Goal: Information Seeking & Learning: Learn about a topic

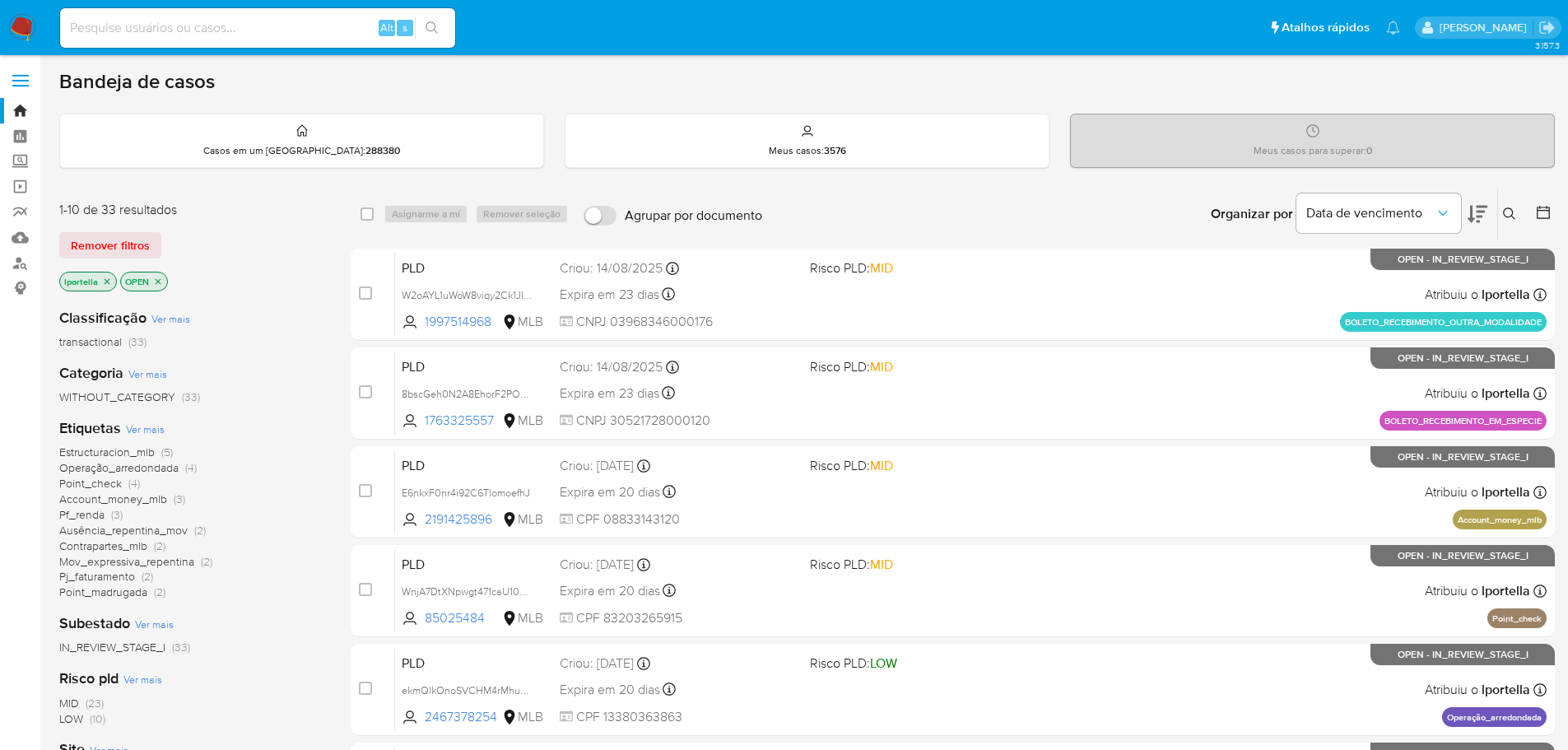
click at [299, 22] on input at bounding box center [257, 28] width 395 height 22
paste input "CtGyXXJr4WUHkX47AAeT6KLI"
type input "CtGyXXJr4WUHkX47AAeT6KLI"
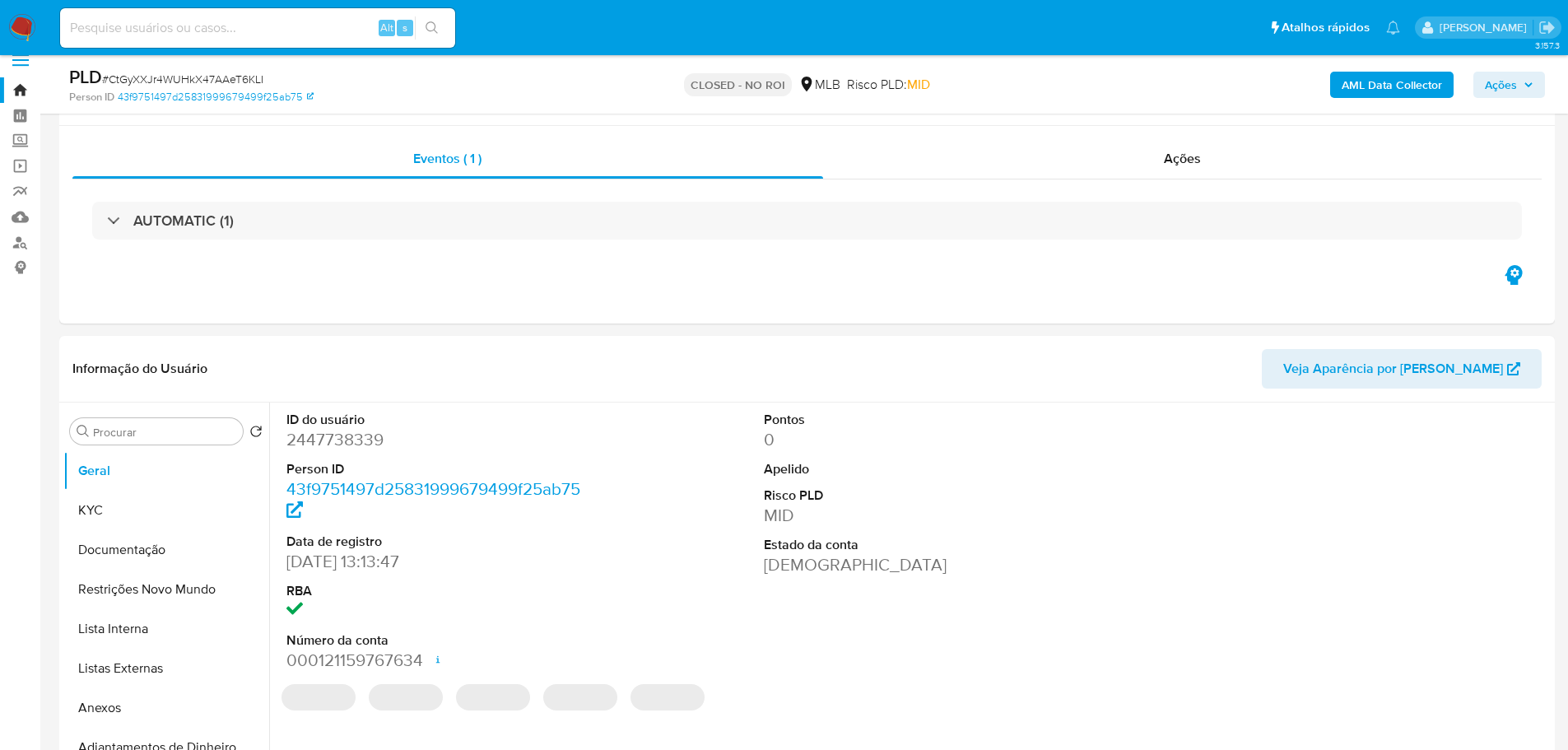
scroll to position [165, 0]
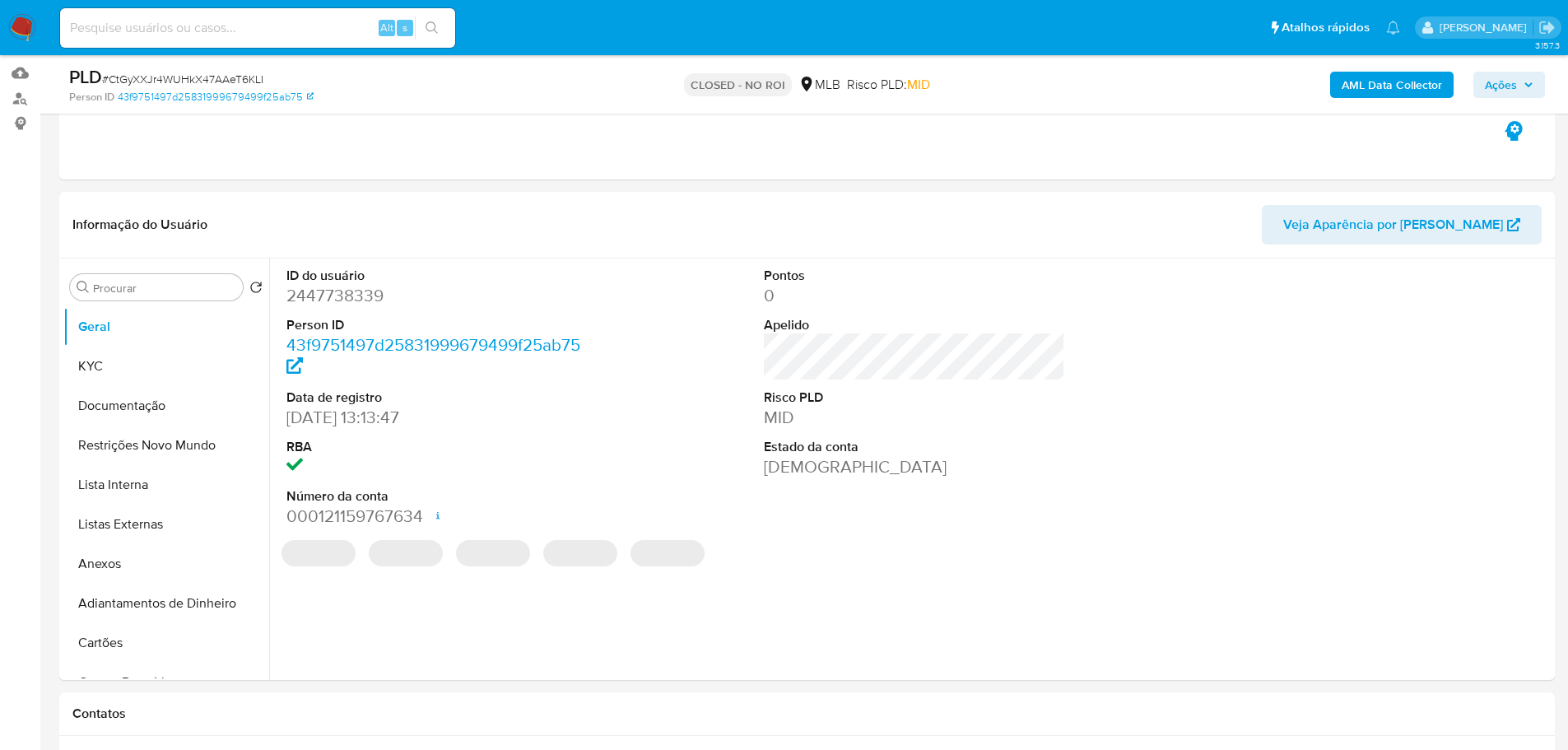
select select "10"
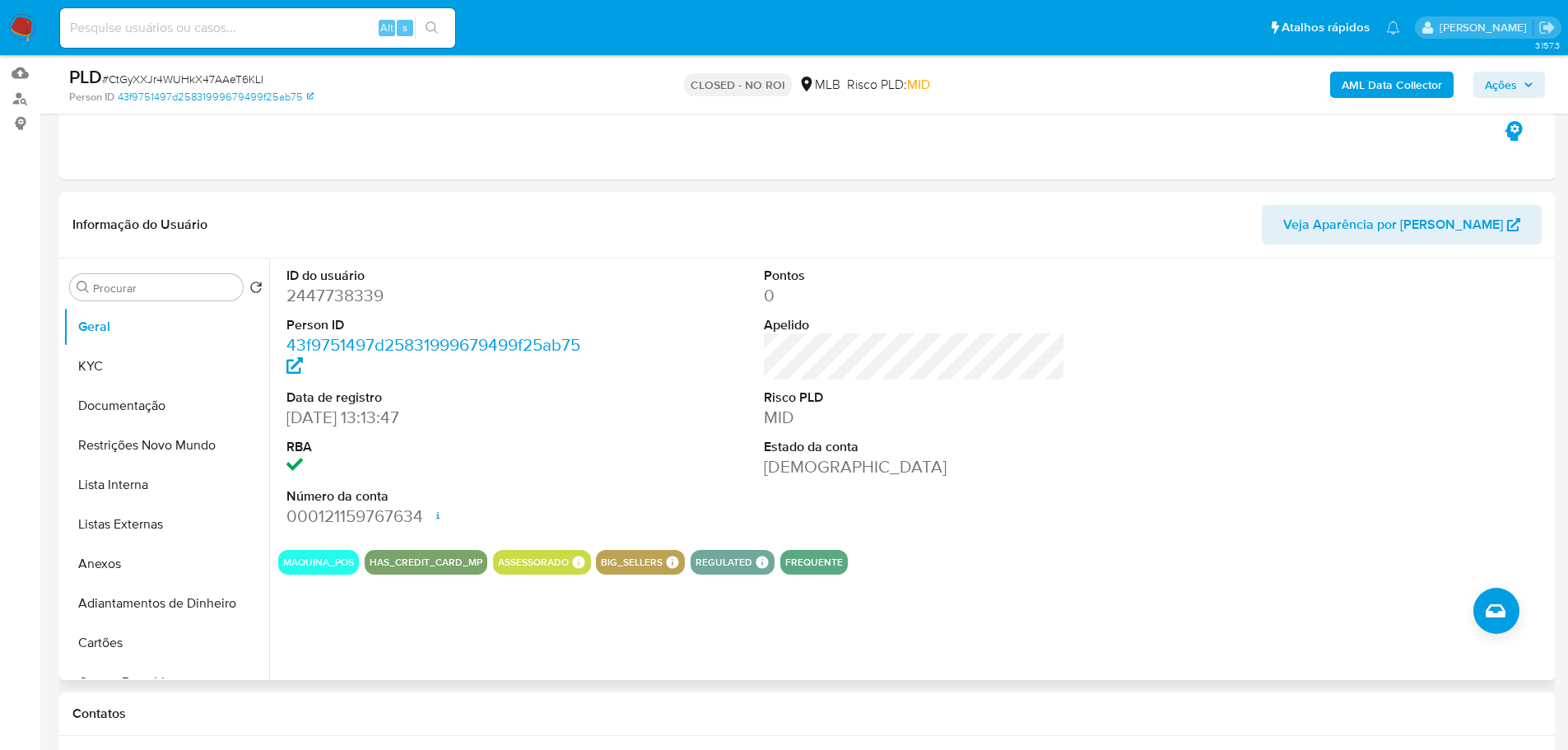
click at [1491, 513] on div at bounding box center [1392, 397] width 318 height 278
click at [180, 31] on input at bounding box center [257, 28] width 395 height 22
paste input "CtGyXXJr4WUHkX47AAeT6KLI"
click at [286, 30] on input "CtGyXXJr4WUHkX47AAeT6KLI" at bounding box center [257, 28] width 395 height 22
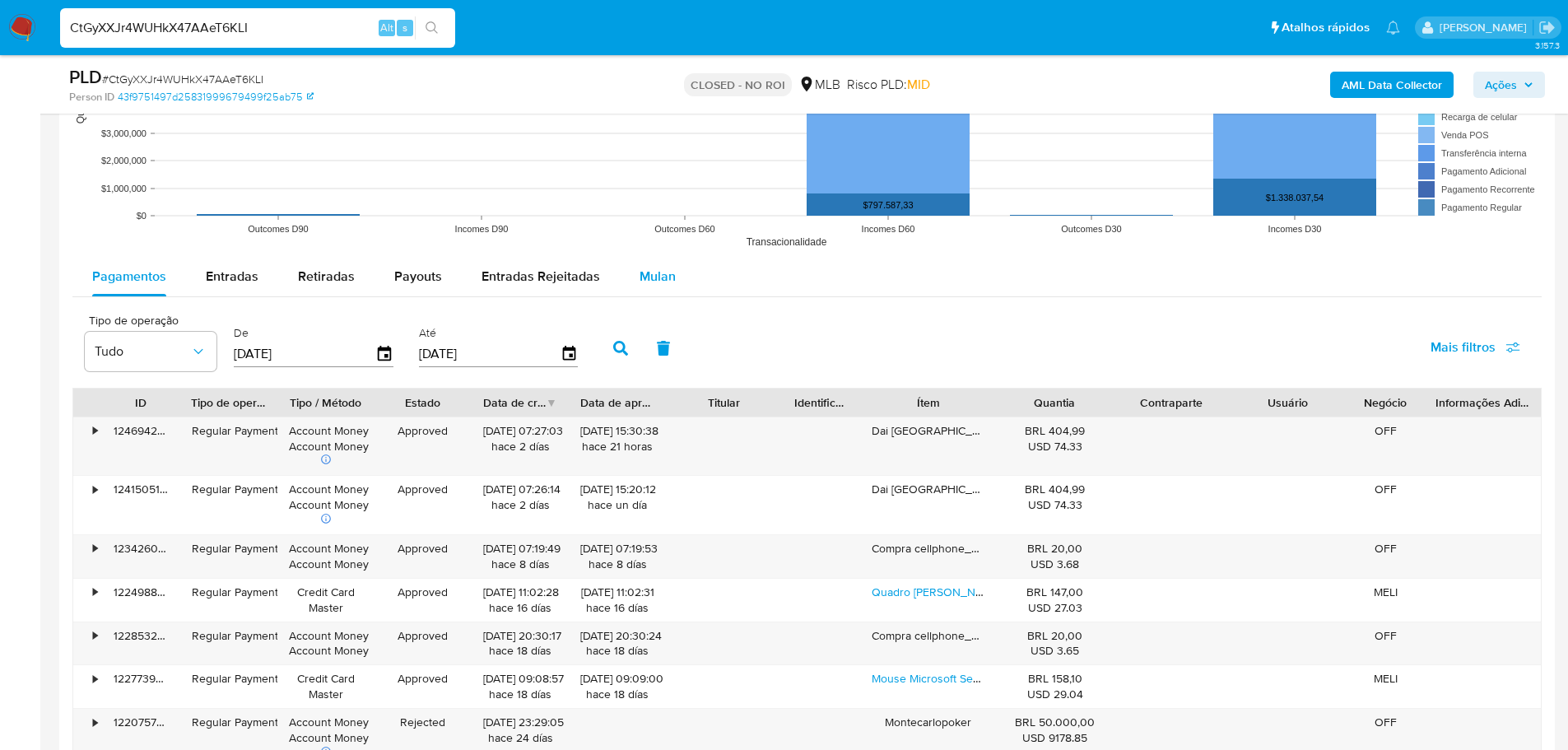
click at [654, 285] on span "Mulan" at bounding box center [657, 276] width 36 height 19
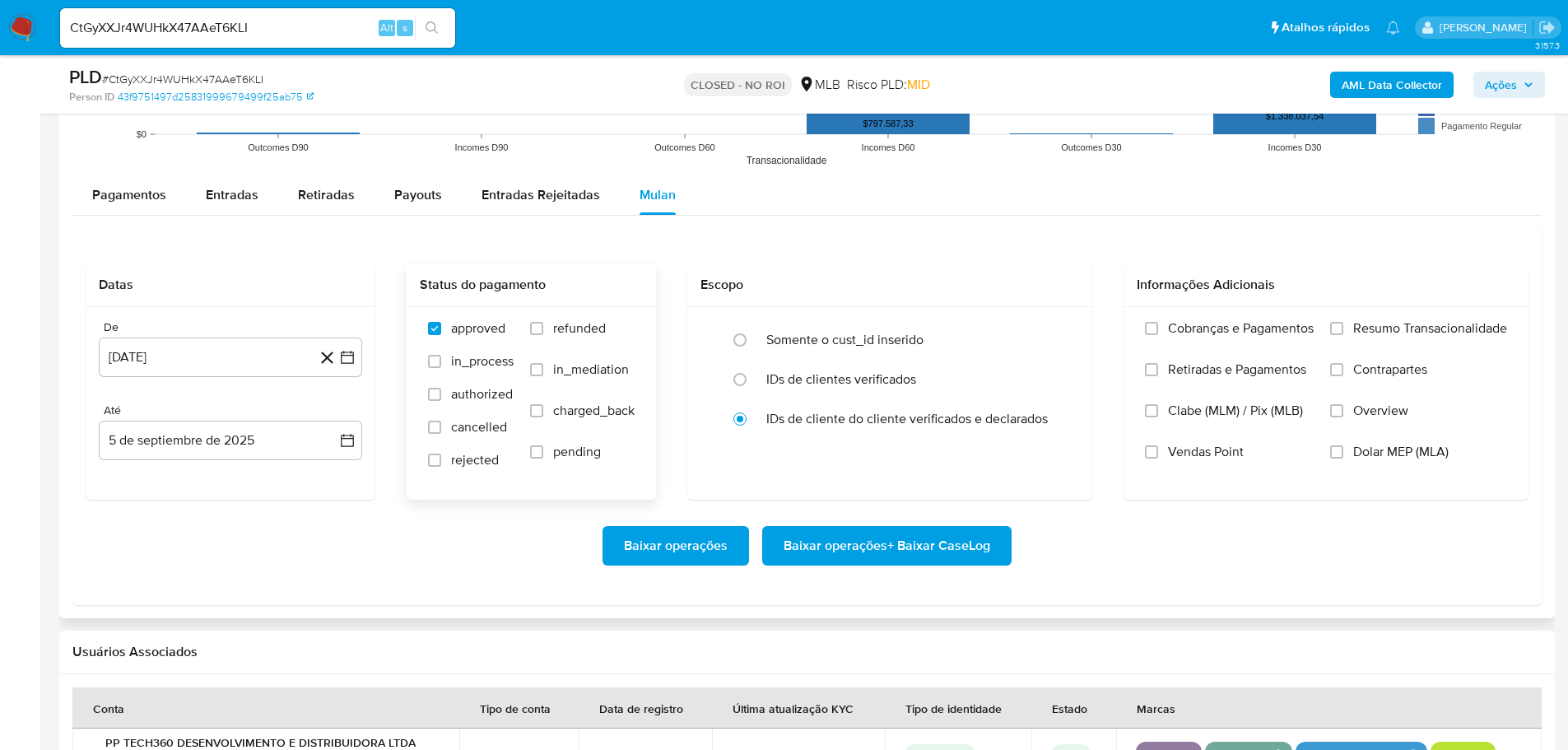
scroll to position [1849, 0]
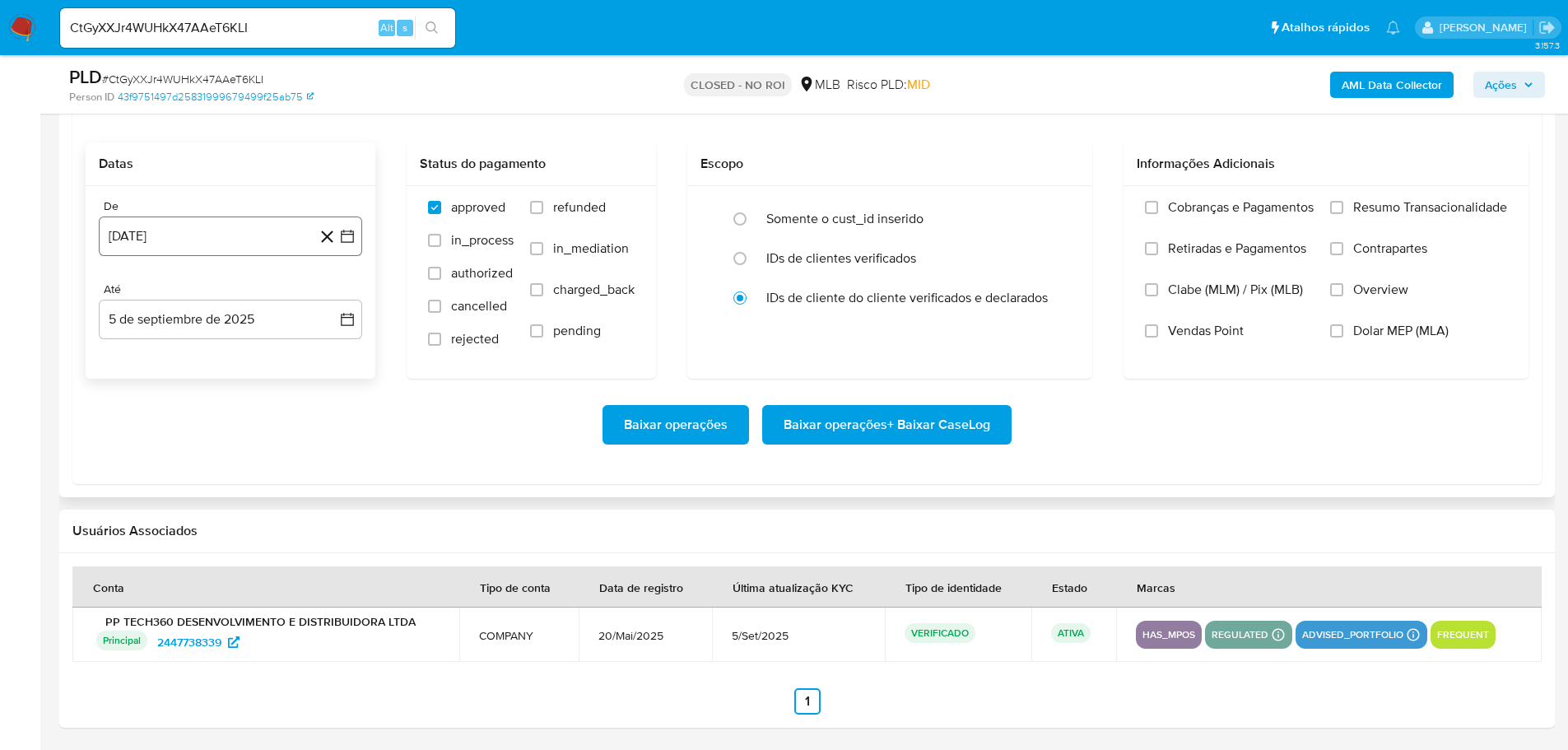
click at [216, 242] on button "[DATE]" at bounding box center [230, 236] width 263 height 39
click at [330, 290] on icon "Mes siguiente" at bounding box center [333, 296] width 20 height 20
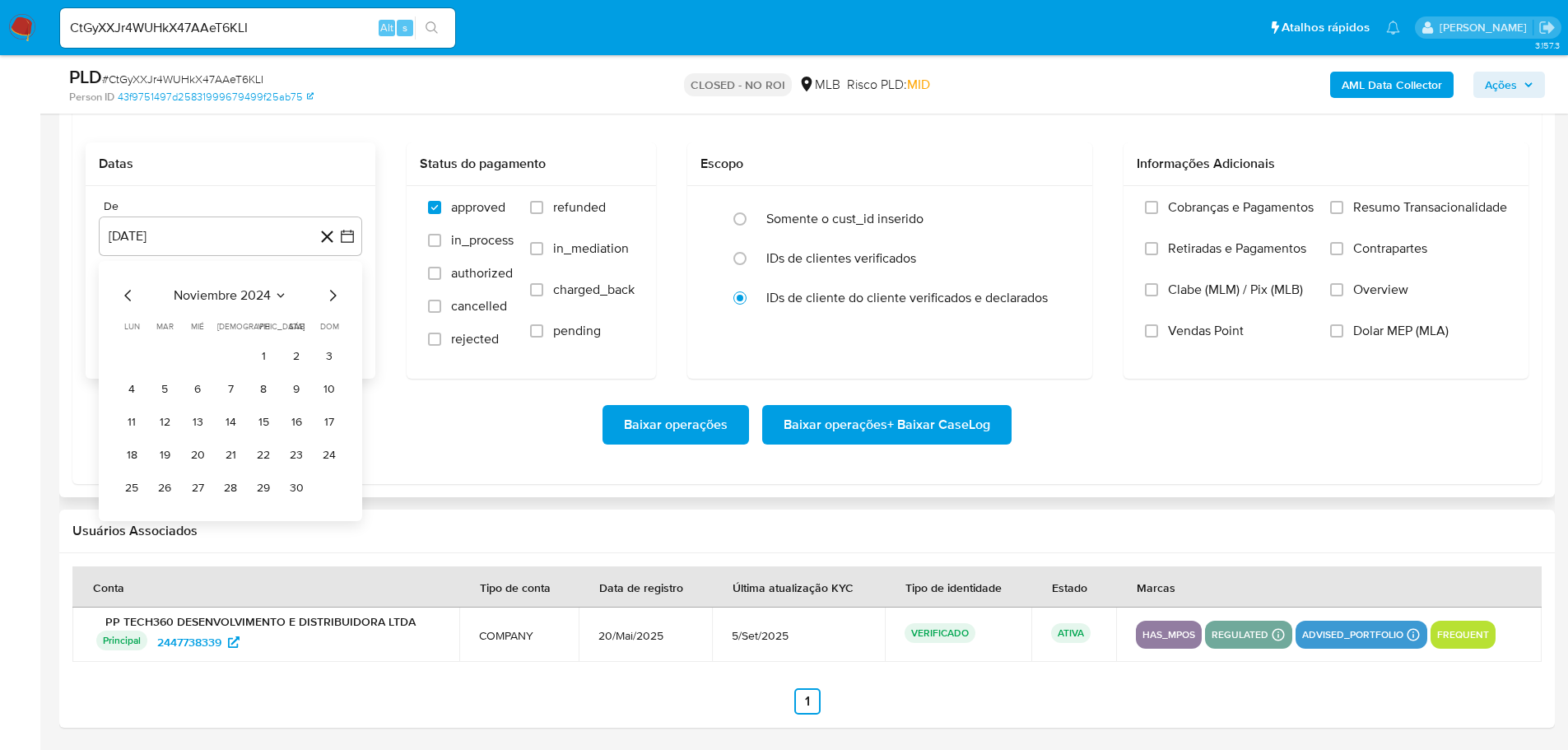
click at [330, 290] on icon "Mes siguiente" at bounding box center [333, 296] width 20 height 20
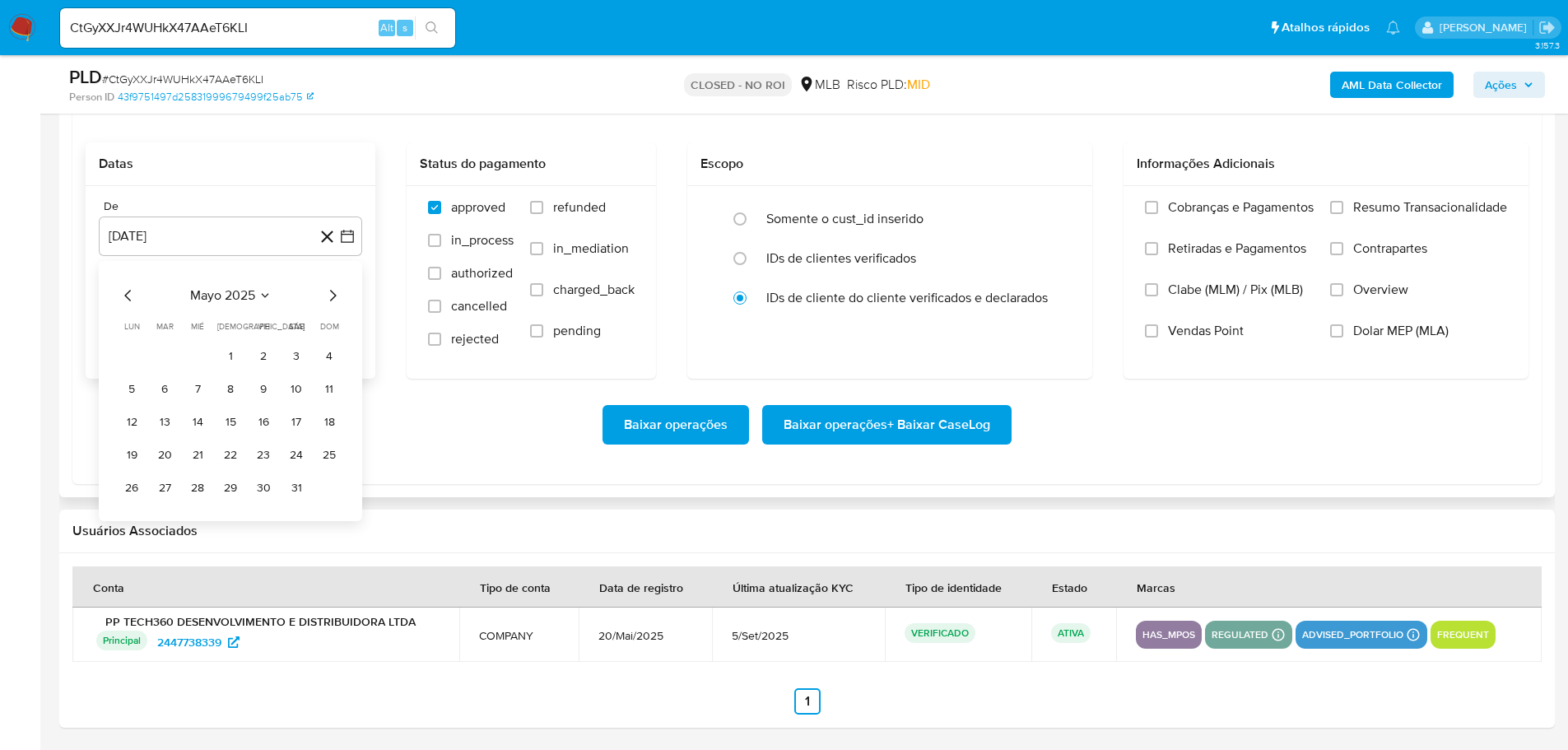
click at [330, 290] on icon "Mes siguiente" at bounding box center [333, 296] width 20 height 20
click at [131, 294] on icon "Mes anterior" at bounding box center [129, 296] width 20 height 20
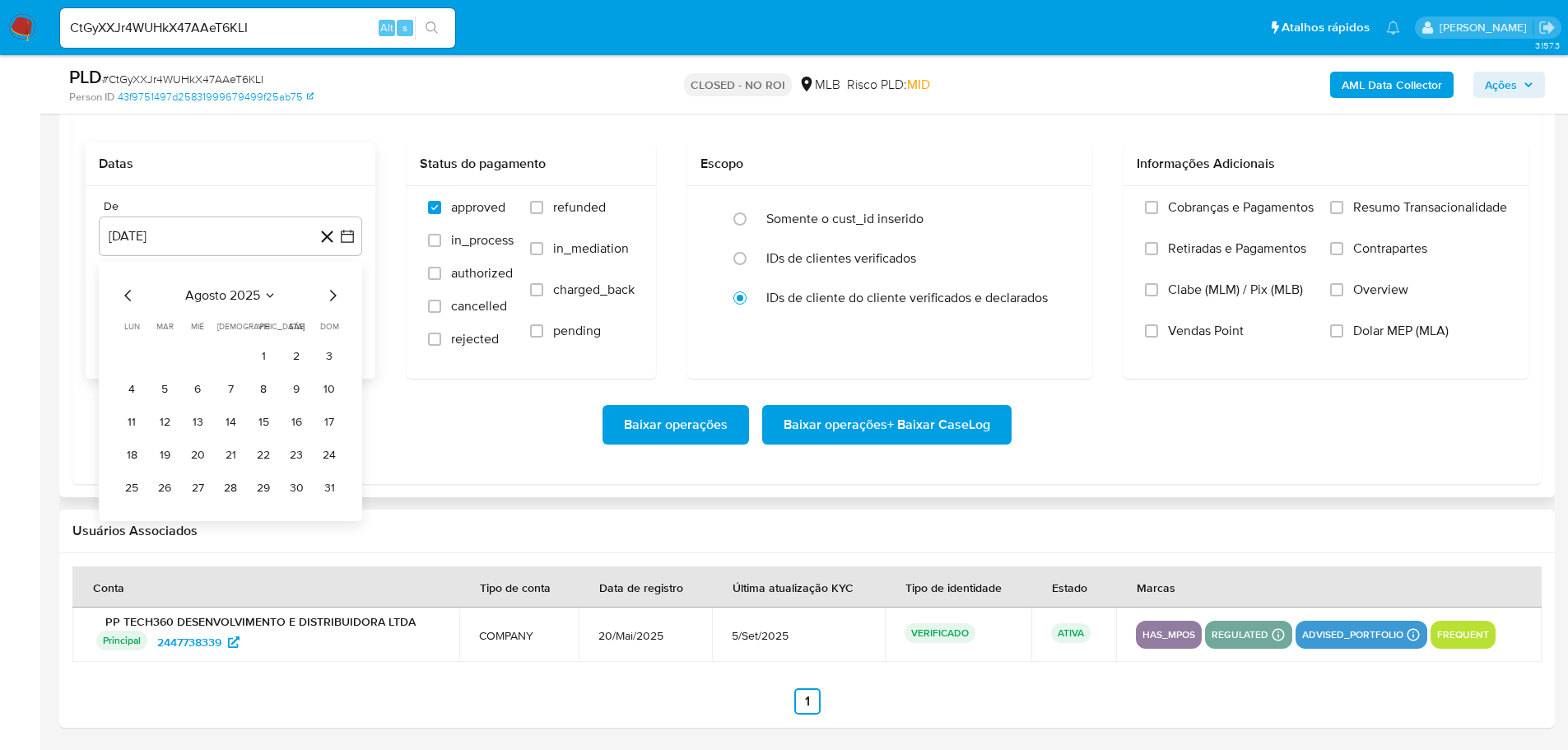
click at [131, 294] on icon "Mes anterior" at bounding box center [129, 296] width 20 height 20
click at [336, 293] on icon "Mes siguiente" at bounding box center [333, 296] width 20 height 20
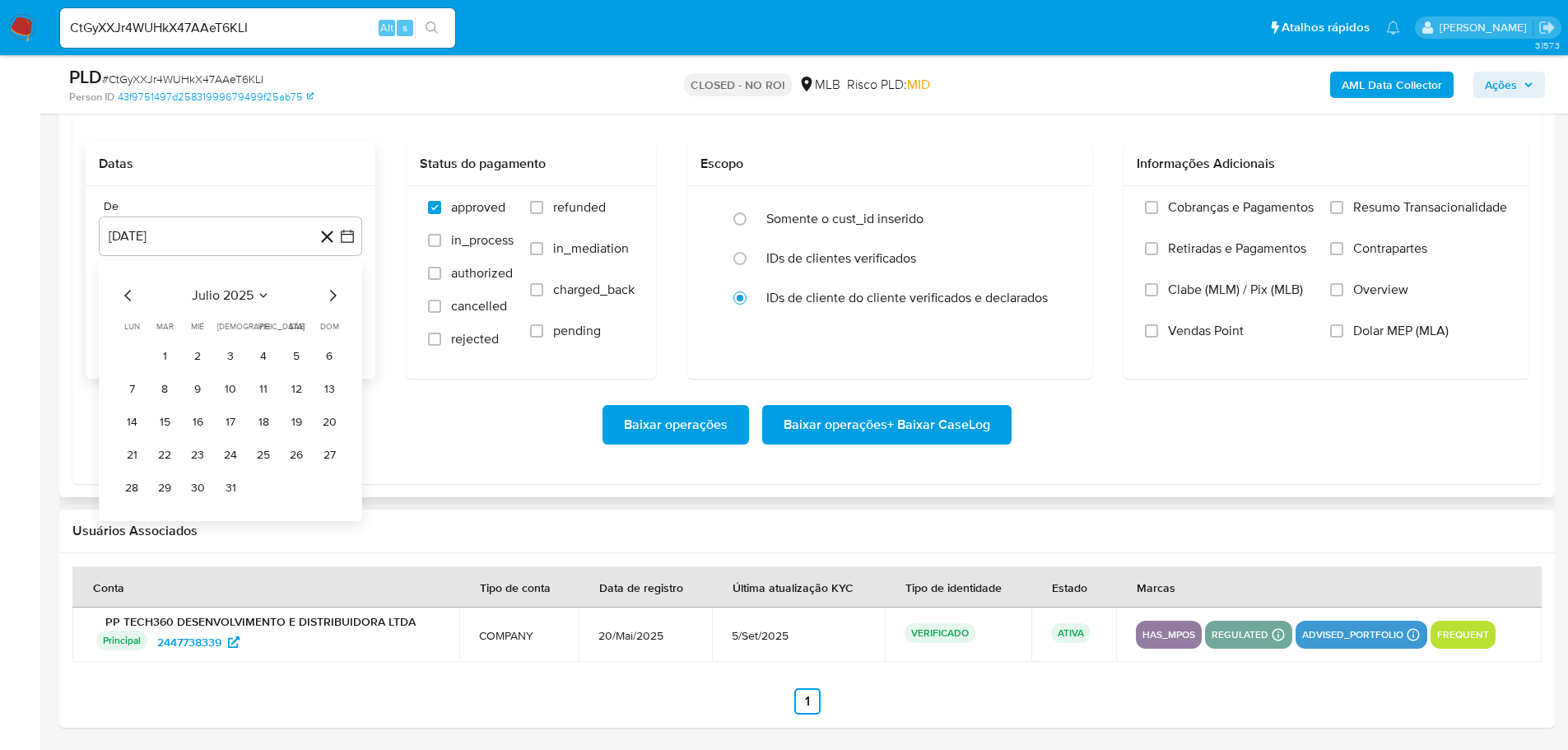
click at [336, 293] on icon "Mes siguiente" at bounding box center [333, 296] width 20 height 20
click at [261, 357] on button "1" at bounding box center [263, 357] width 27 height 27
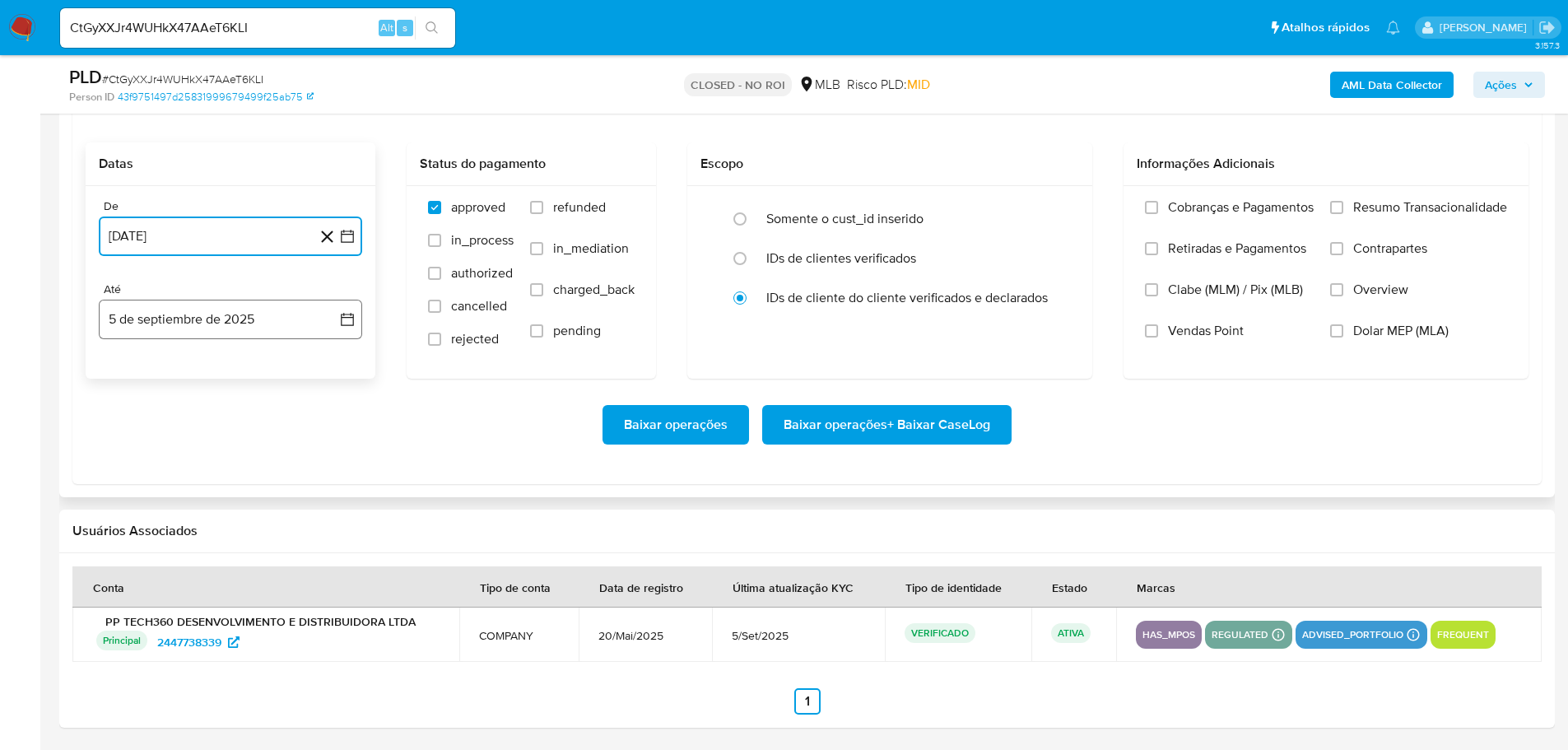
click at [256, 329] on button "5 de septiembre de 2025" at bounding box center [230, 319] width 263 height 39
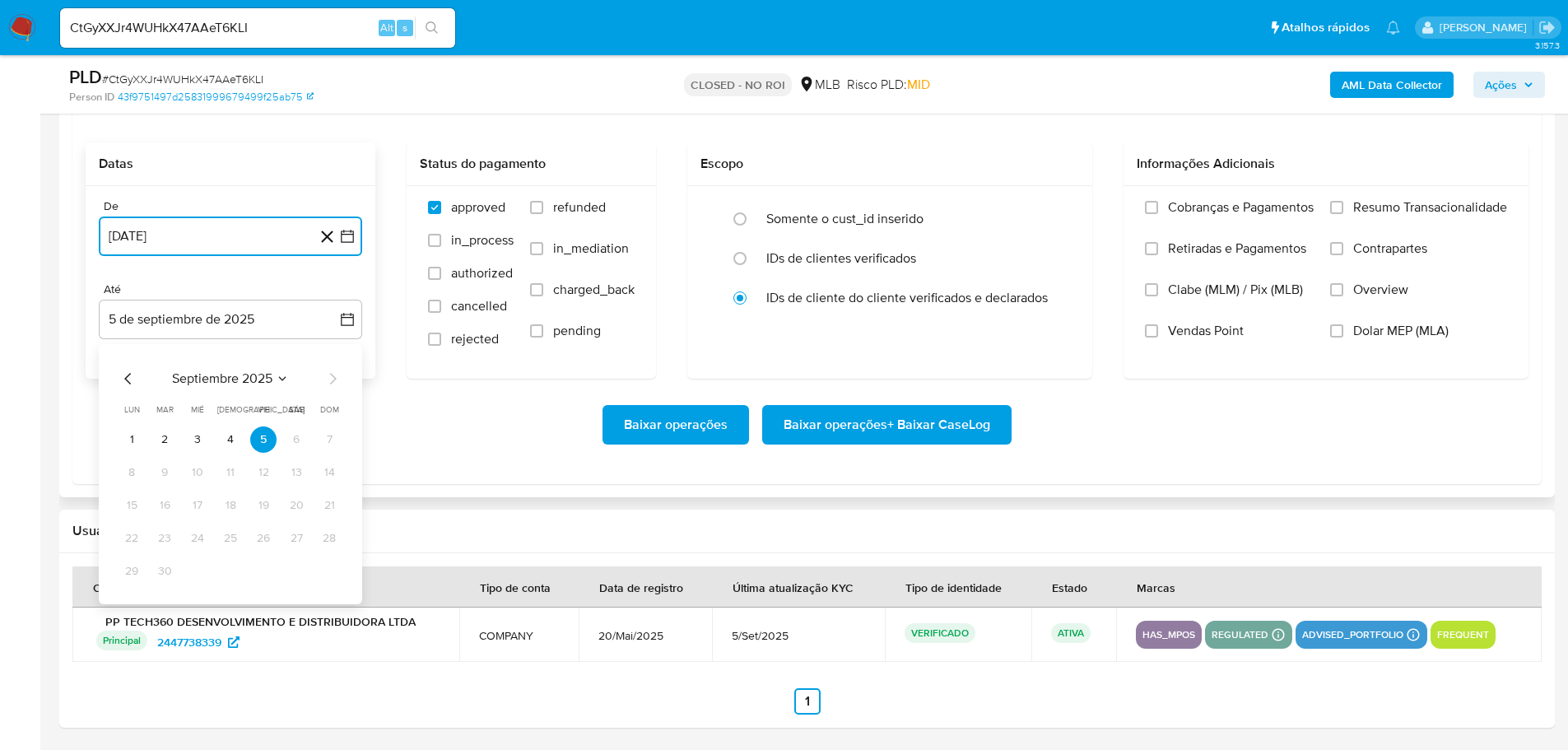
click at [125, 385] on icon "Mes anterior" at bounding box center [129, 379] width 20 height 20
click at [333, 573] on button "31" at bounding box center [329, 572] width 27 height 27
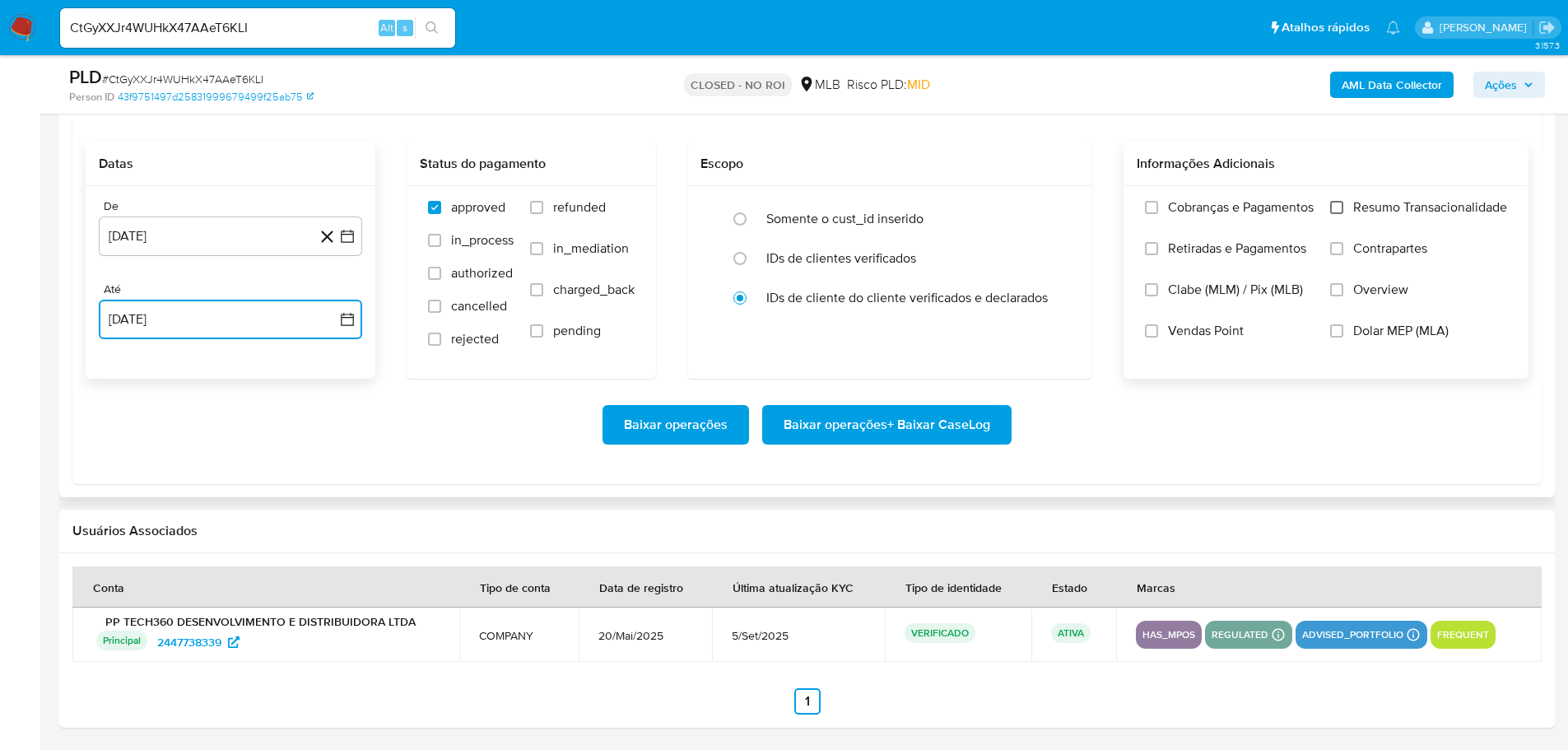
click at [1335, 207] on input "Resumo Transacionalidade" at bounding box center [1336, 207] width 13 height 13
click at [968, 430] on span "Baixar operações + Baixar CaseLog" at bounding box center [886, 424] width 206 height 36
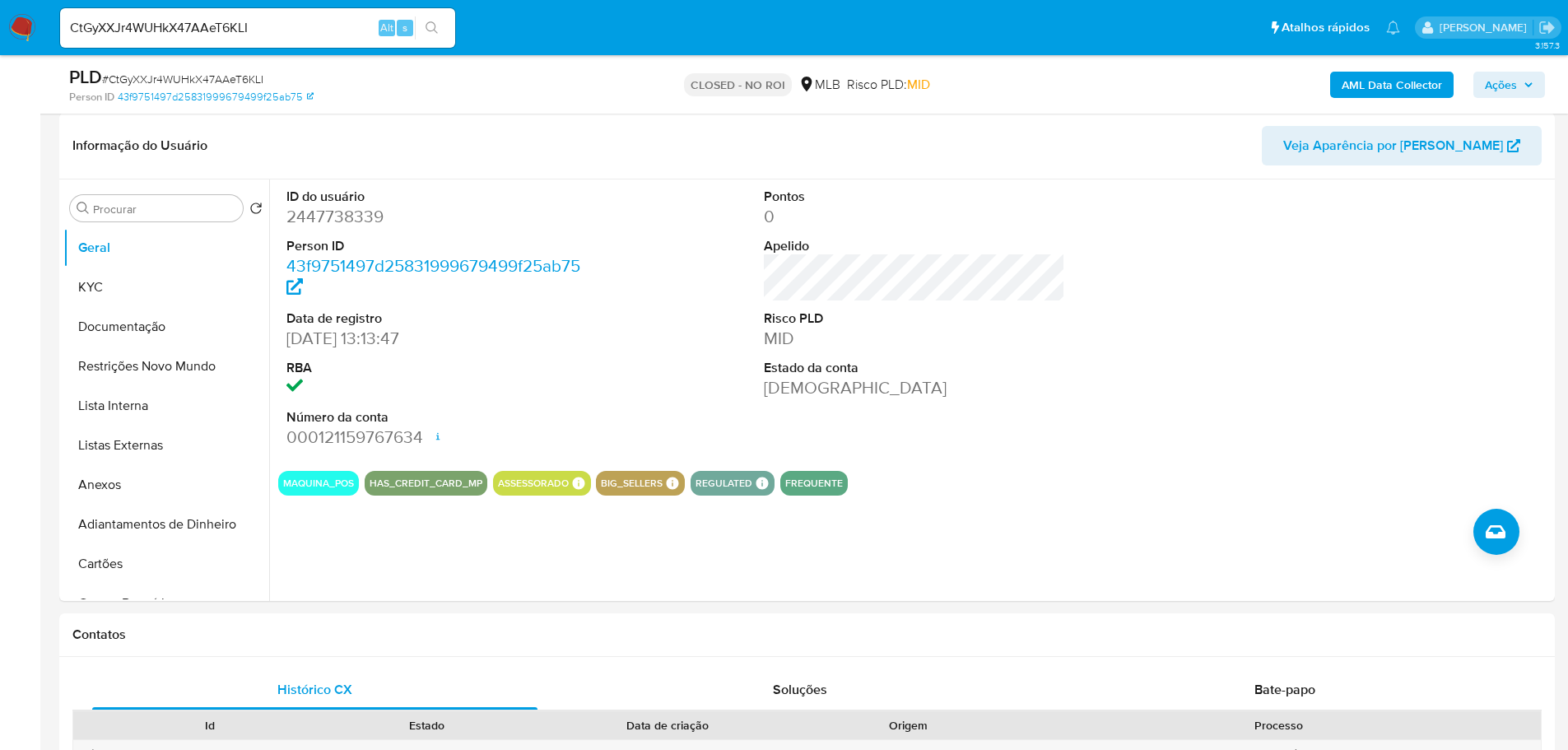
scroll to position [38, 0]
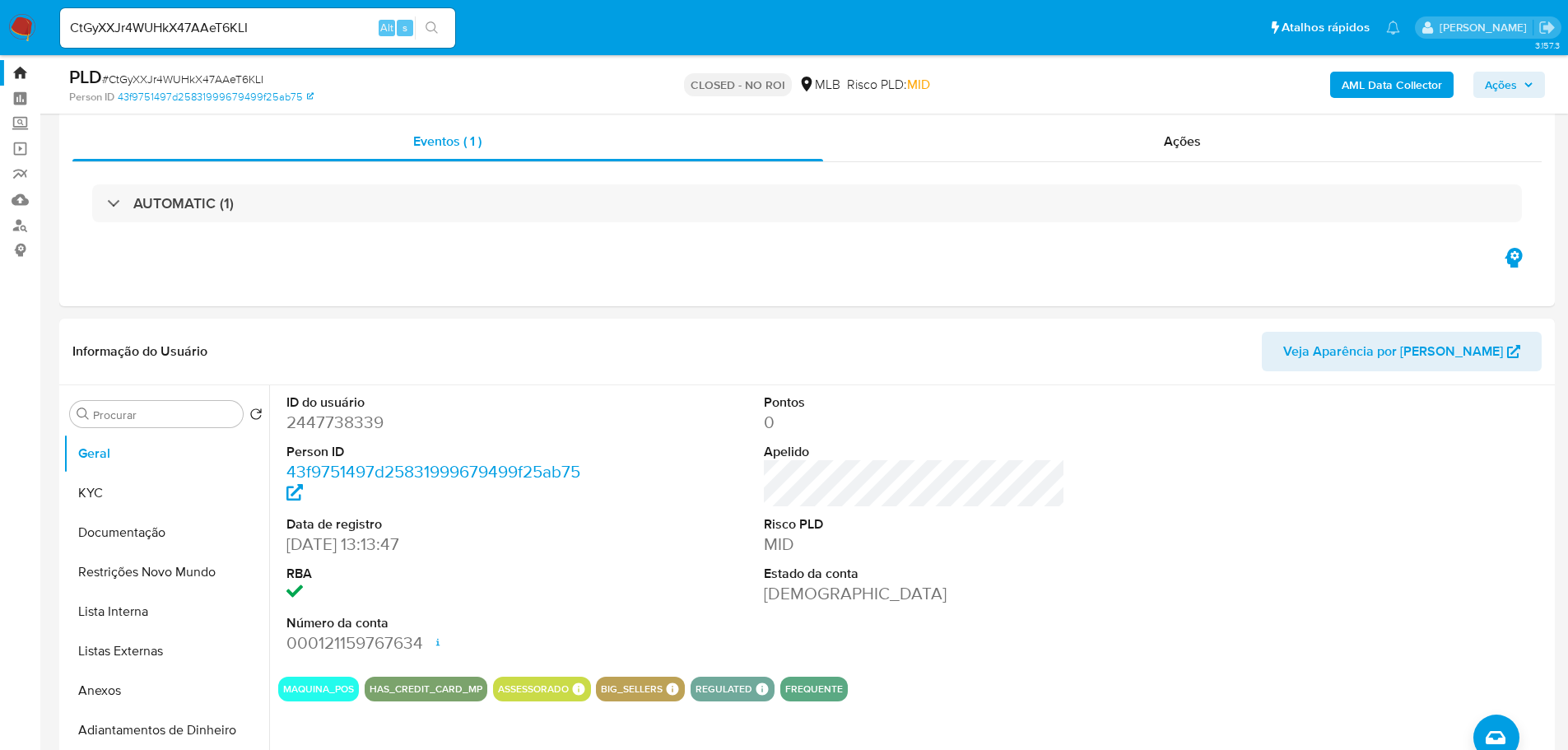
click at [232, 21] on input "CtGyXXJr4WUHkX47AAeT6KLI" at bounding box center [257, 28] width 395 height 22
paste input "qMR0CrD7BgKe53h4gRNRKjpj"
type input "qMR0CrD7BgKe53h4gRNRKjpj"
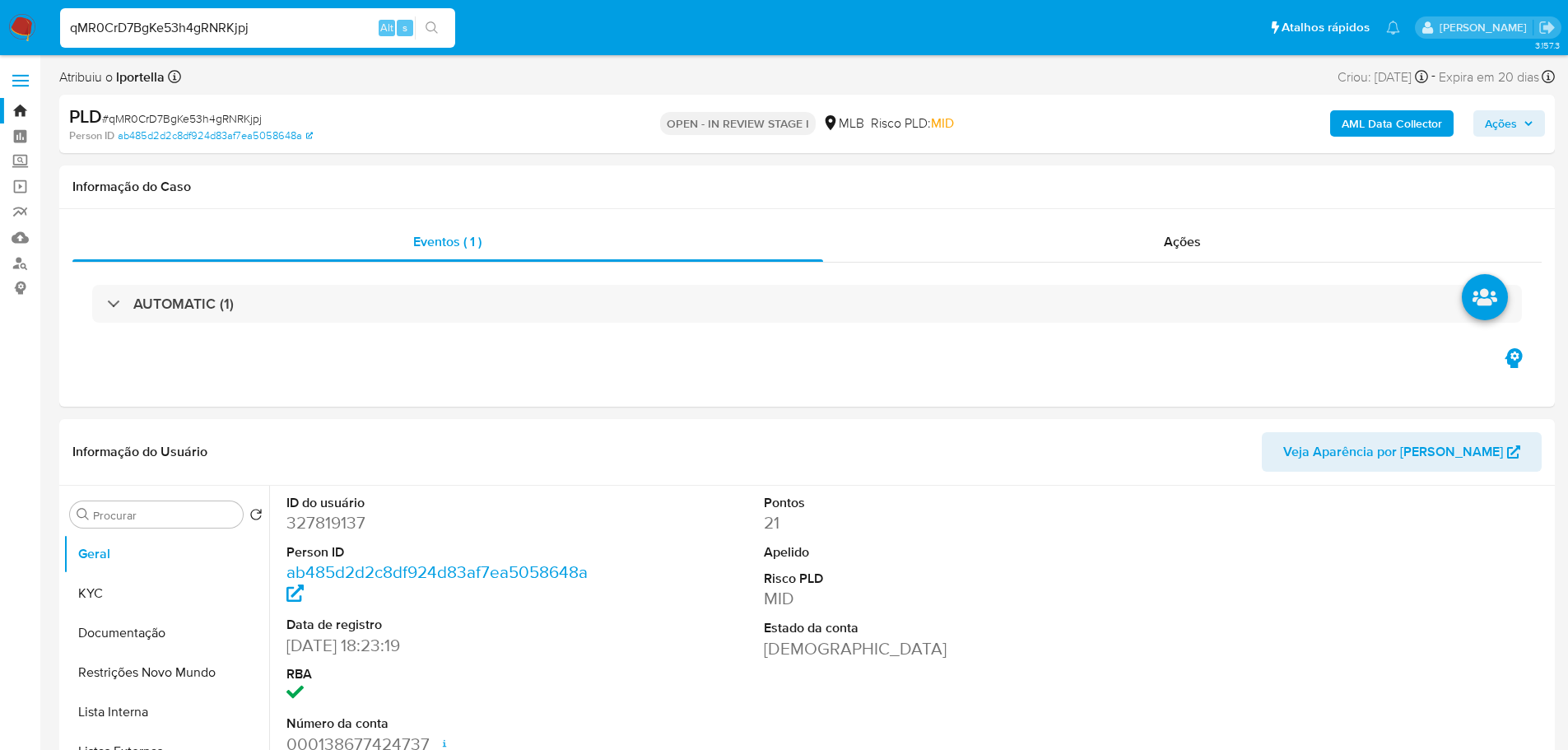
select select "10"
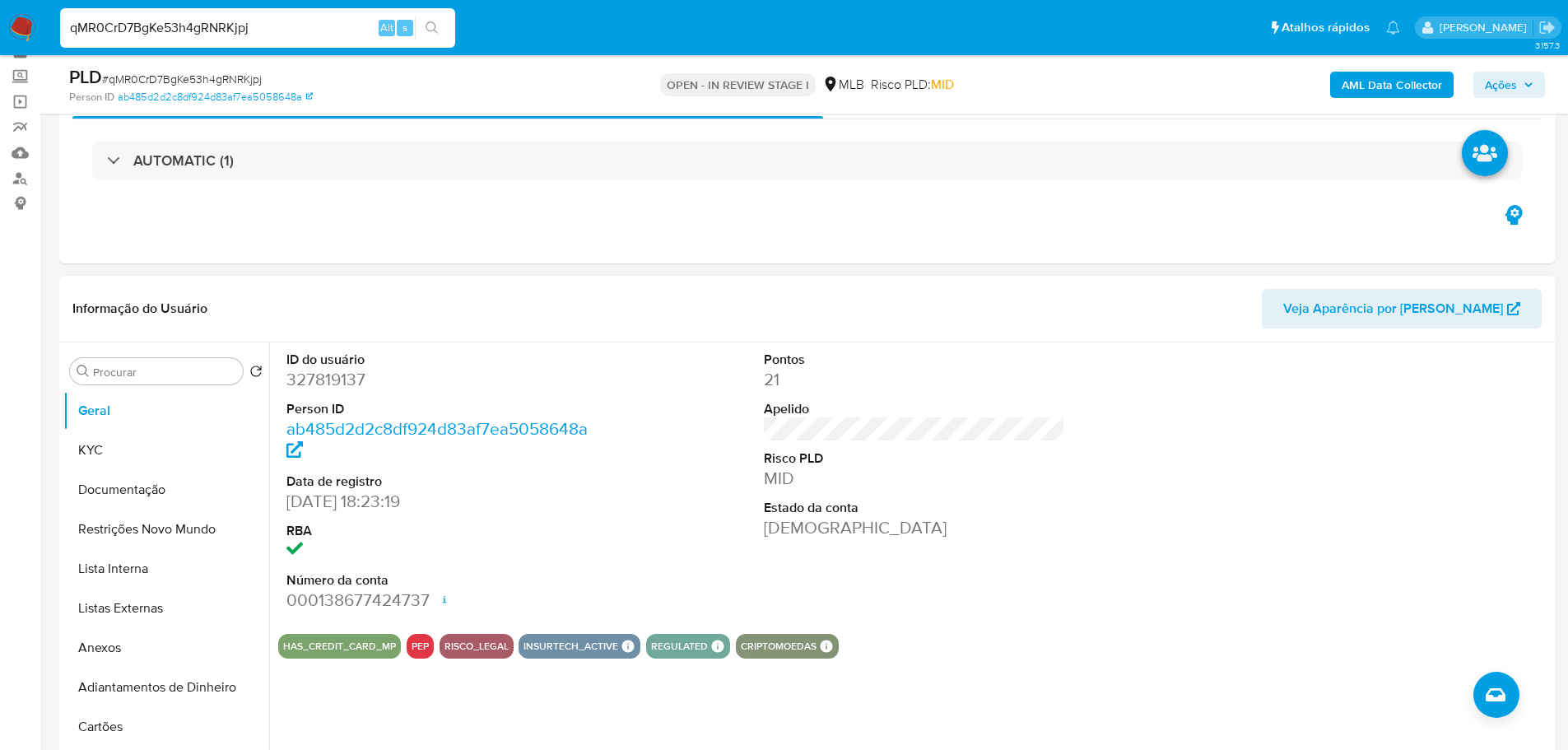
scroll to position [165, 0]
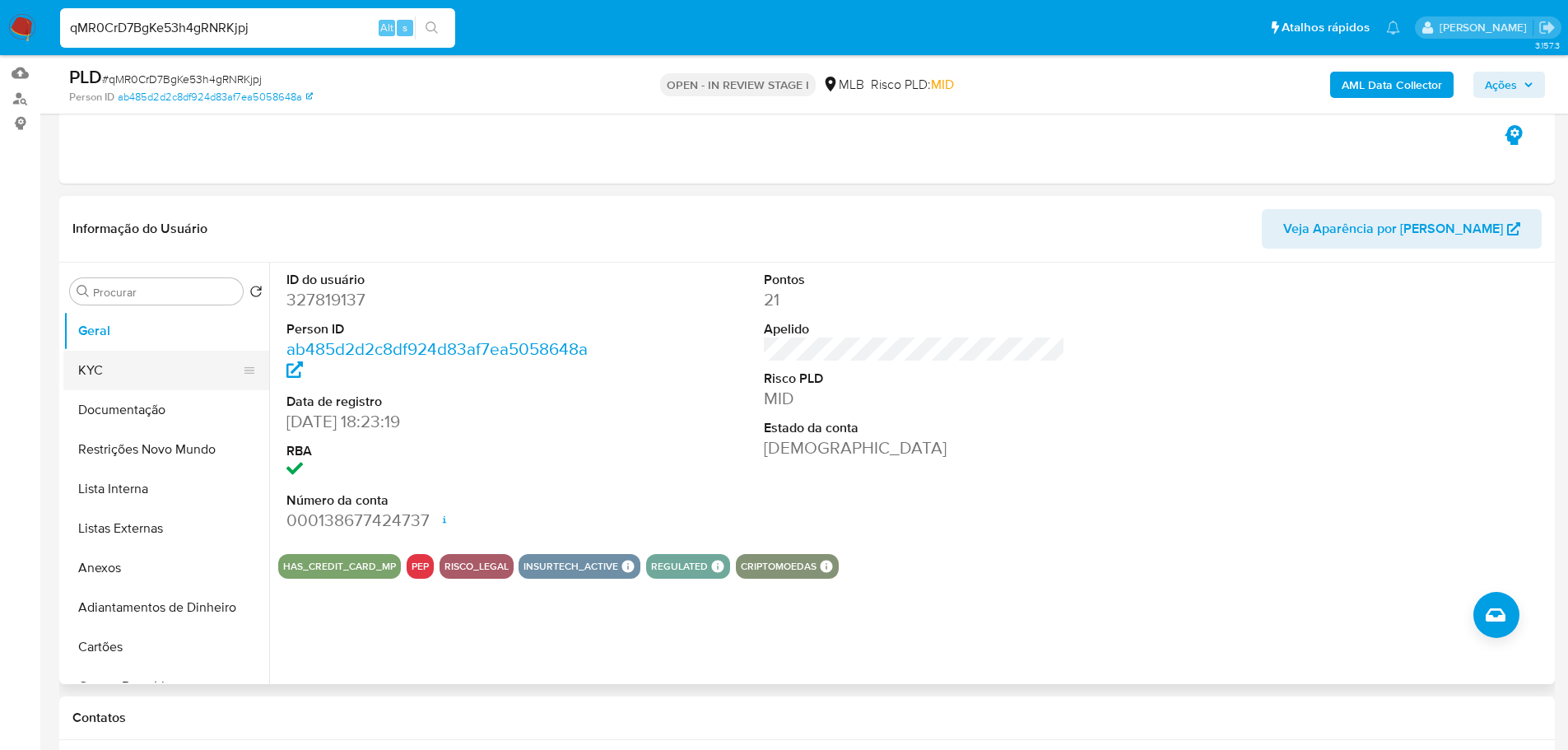
click at [102, 380] on button "KYC" at bounding box center [160, 370] width 192 height 39
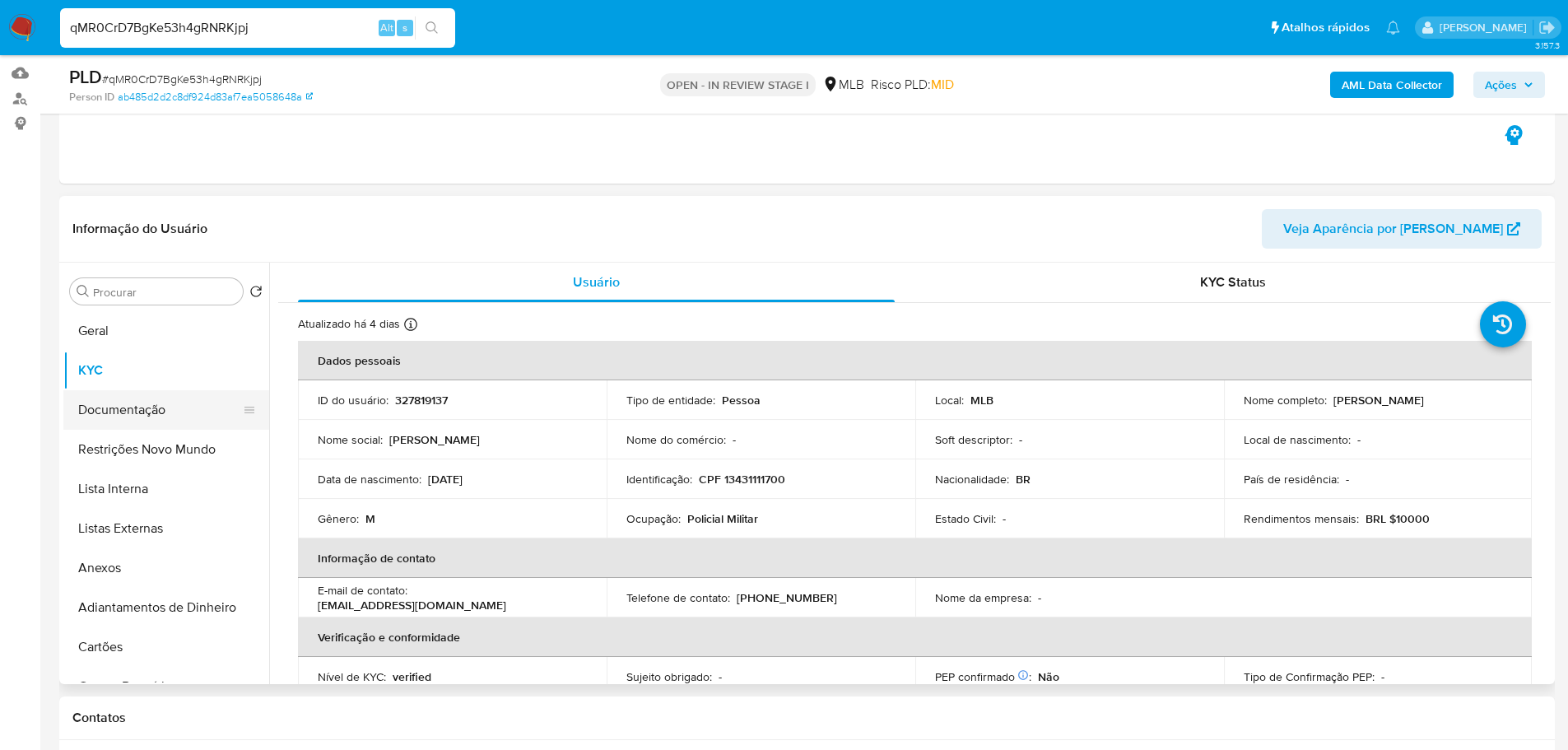
click at [184, 408] on button "Documentação" at bounding box center [160, 410] width 192 height 39
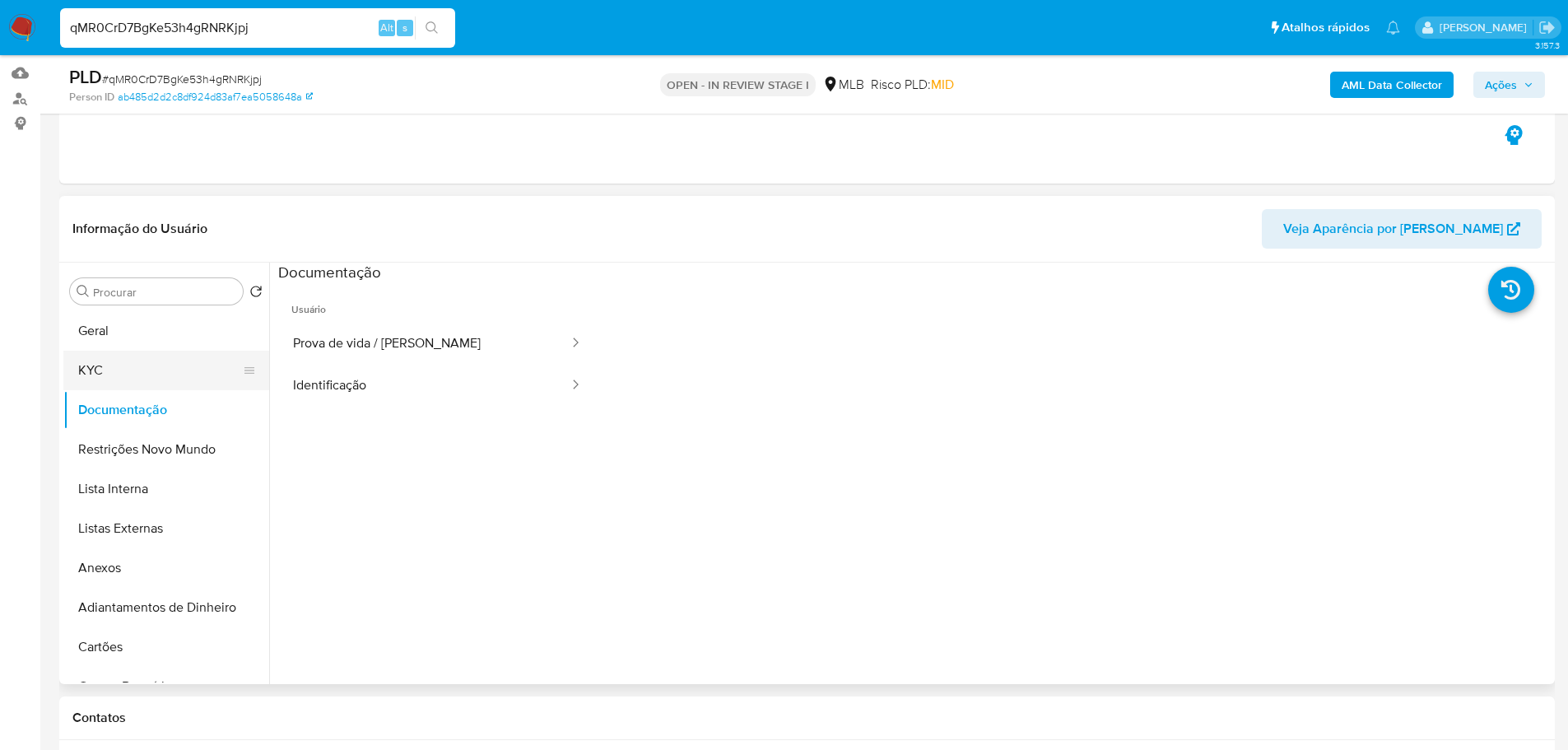
click at [155, 370] on button "KYC" at bounding box center [160, 370] width 192 height 39
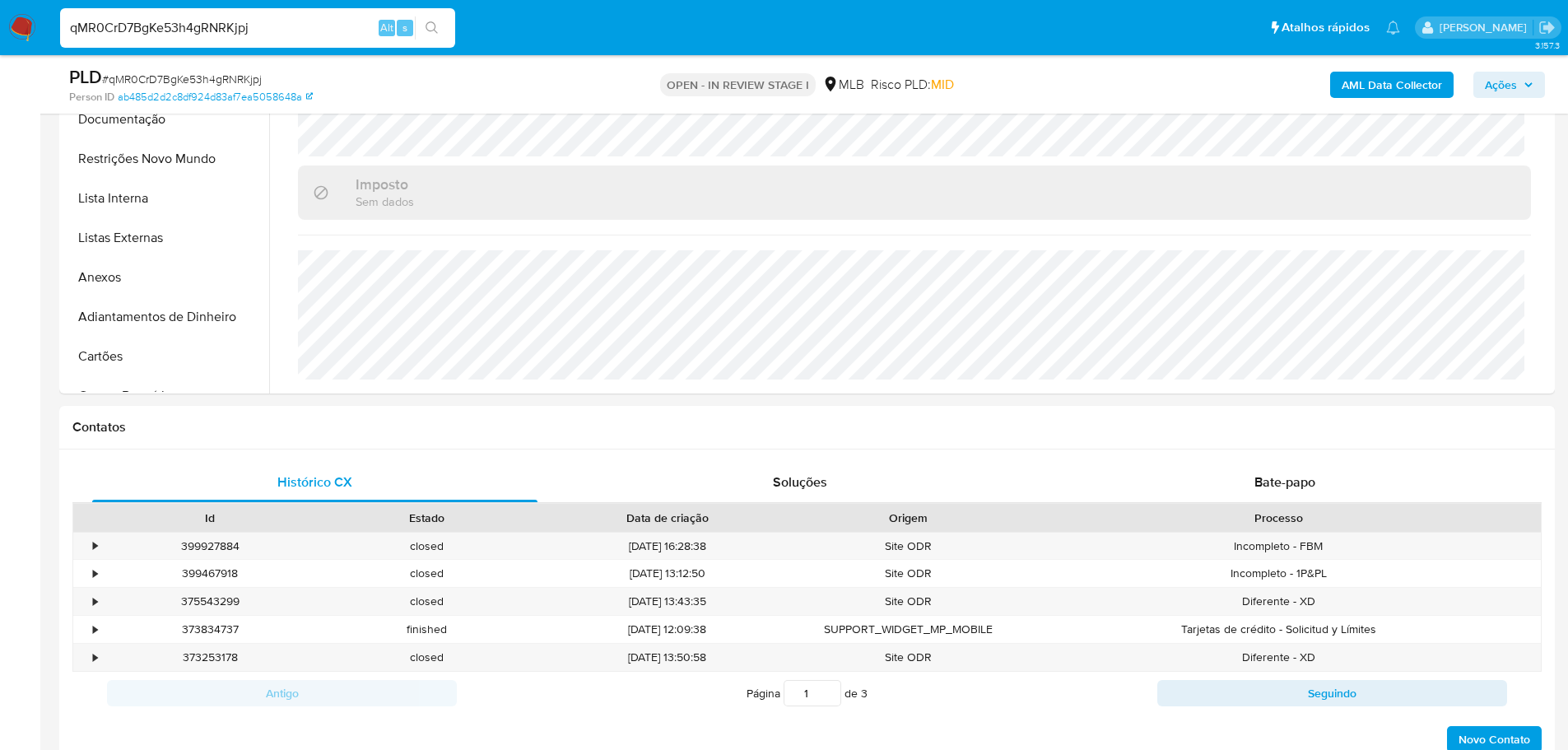
scroll to position [824, 0]
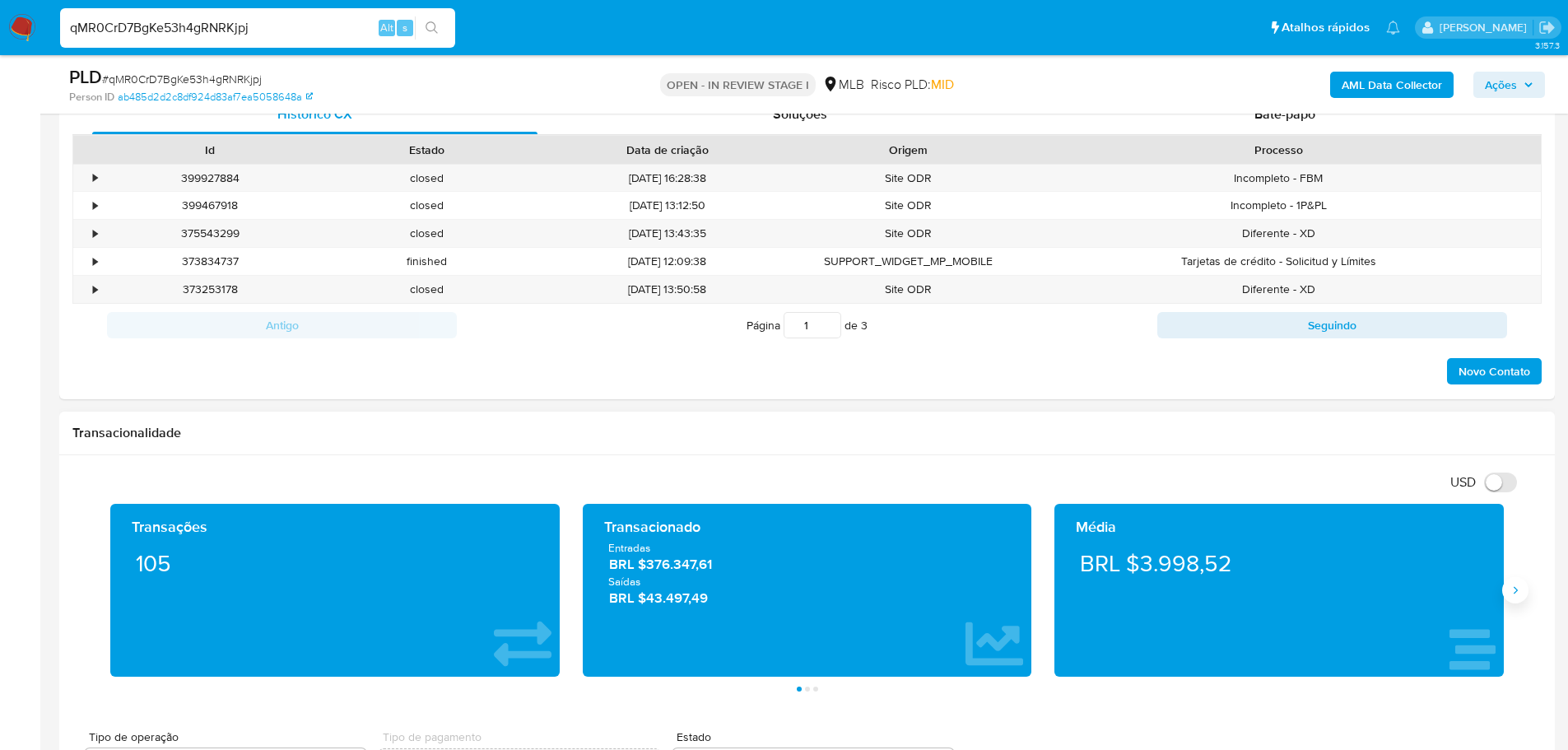
click at [1519, 595] on icon "Siguiente" at bounding box center [1515, 590] width 13 height 13
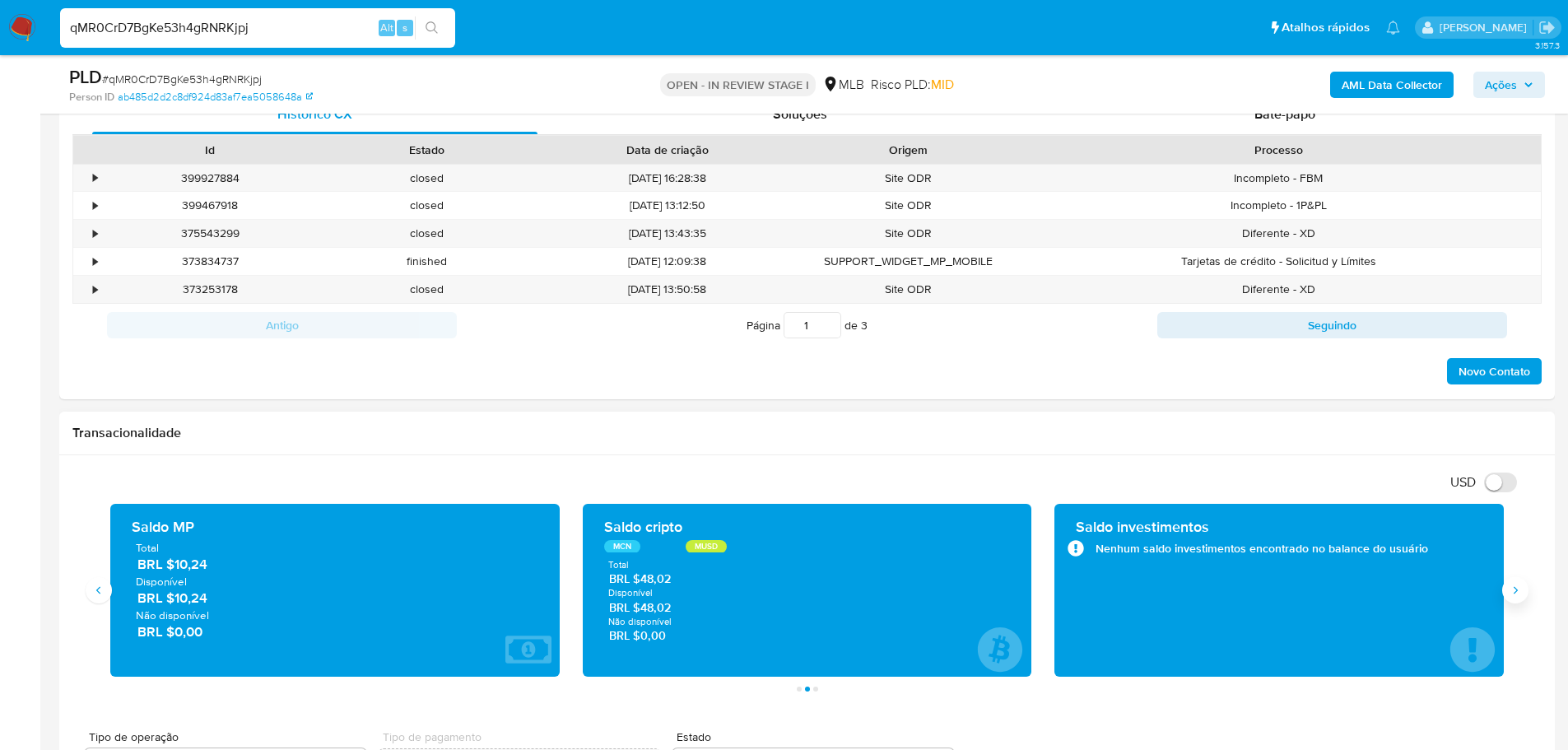
click at [1519, 595] on icon "Siguiente" at bounding box center [1515, 590] width 13 height 13
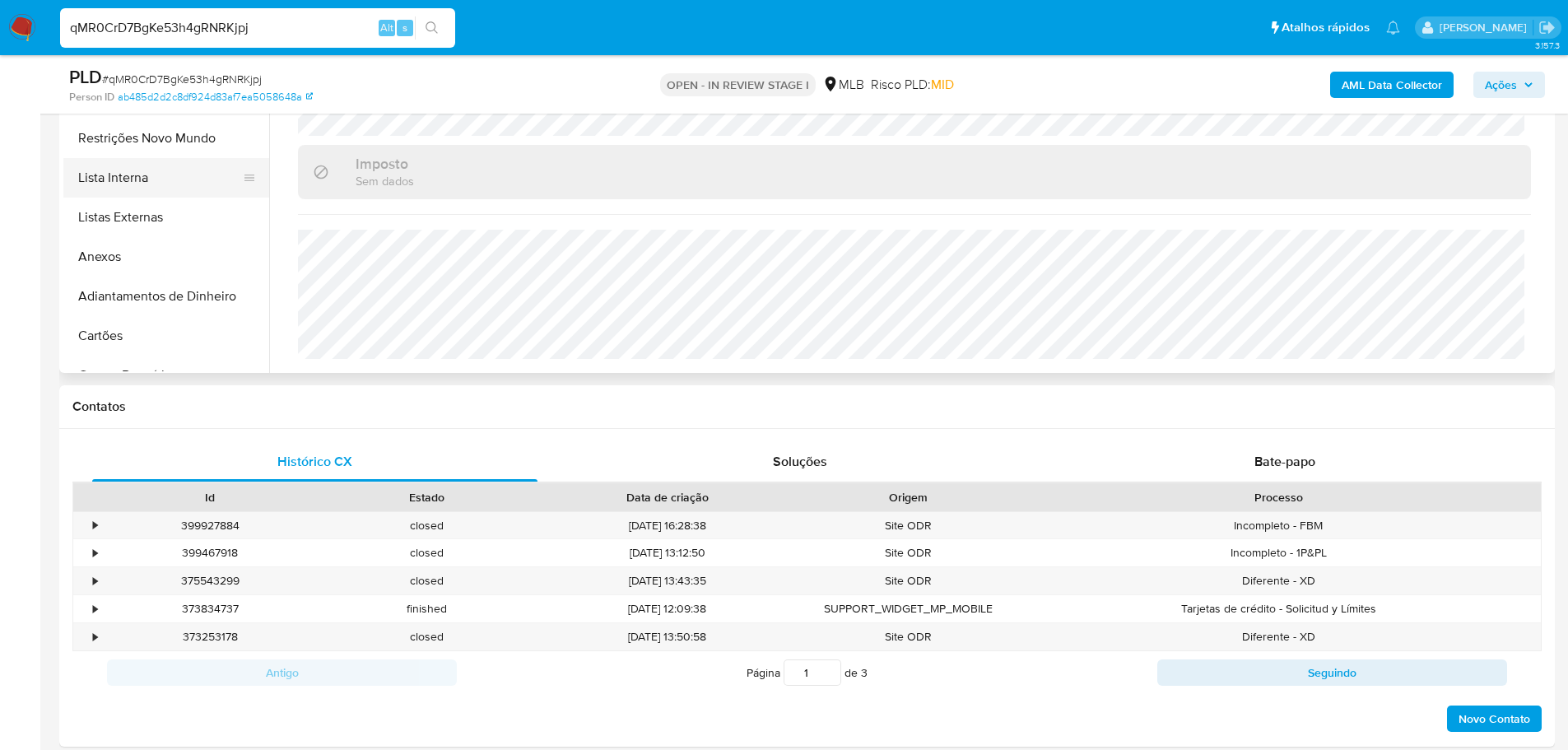
scroll to position [247, 0]
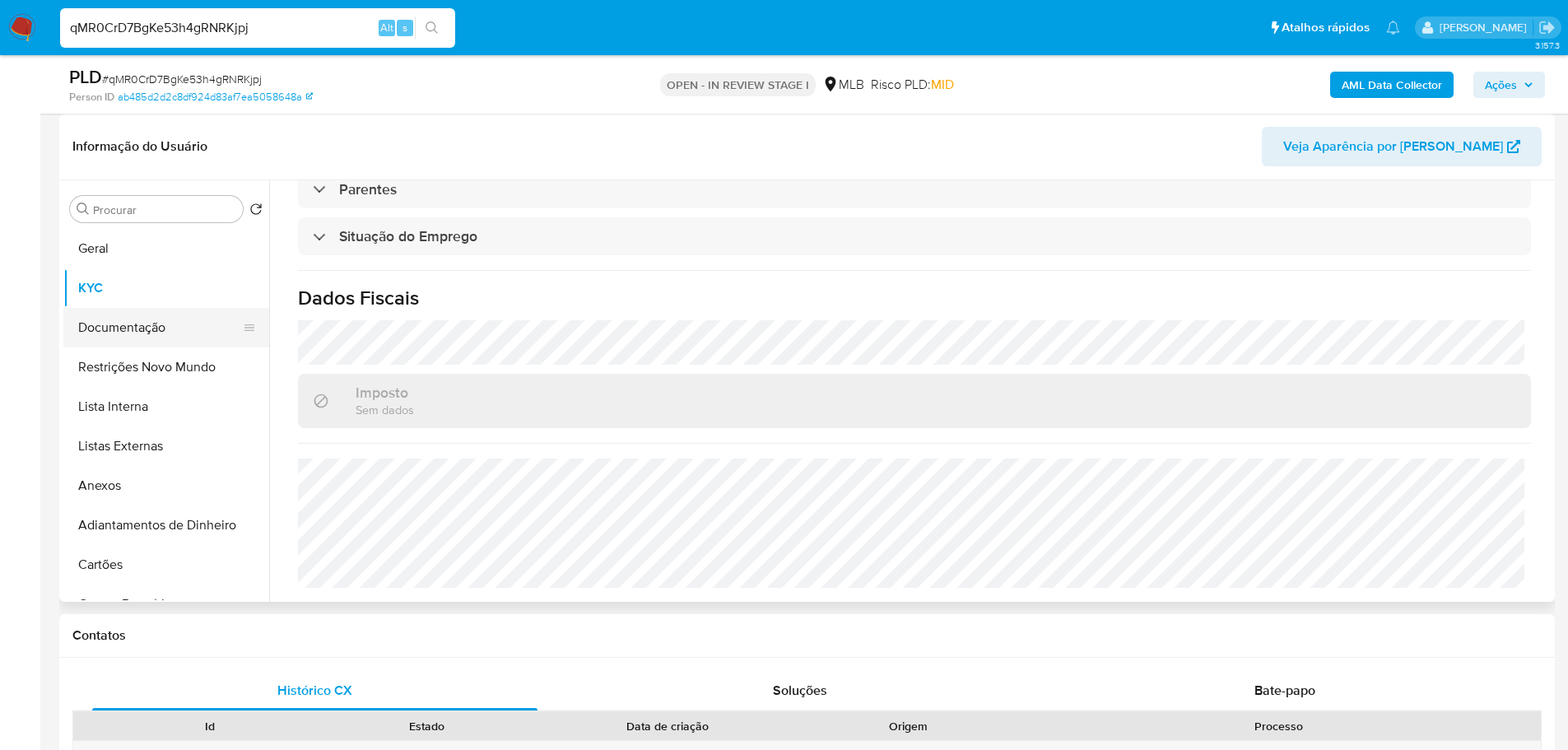
click at [133, 339] on button "Documentação" at bounding box center [160, 327] width 192 height 39
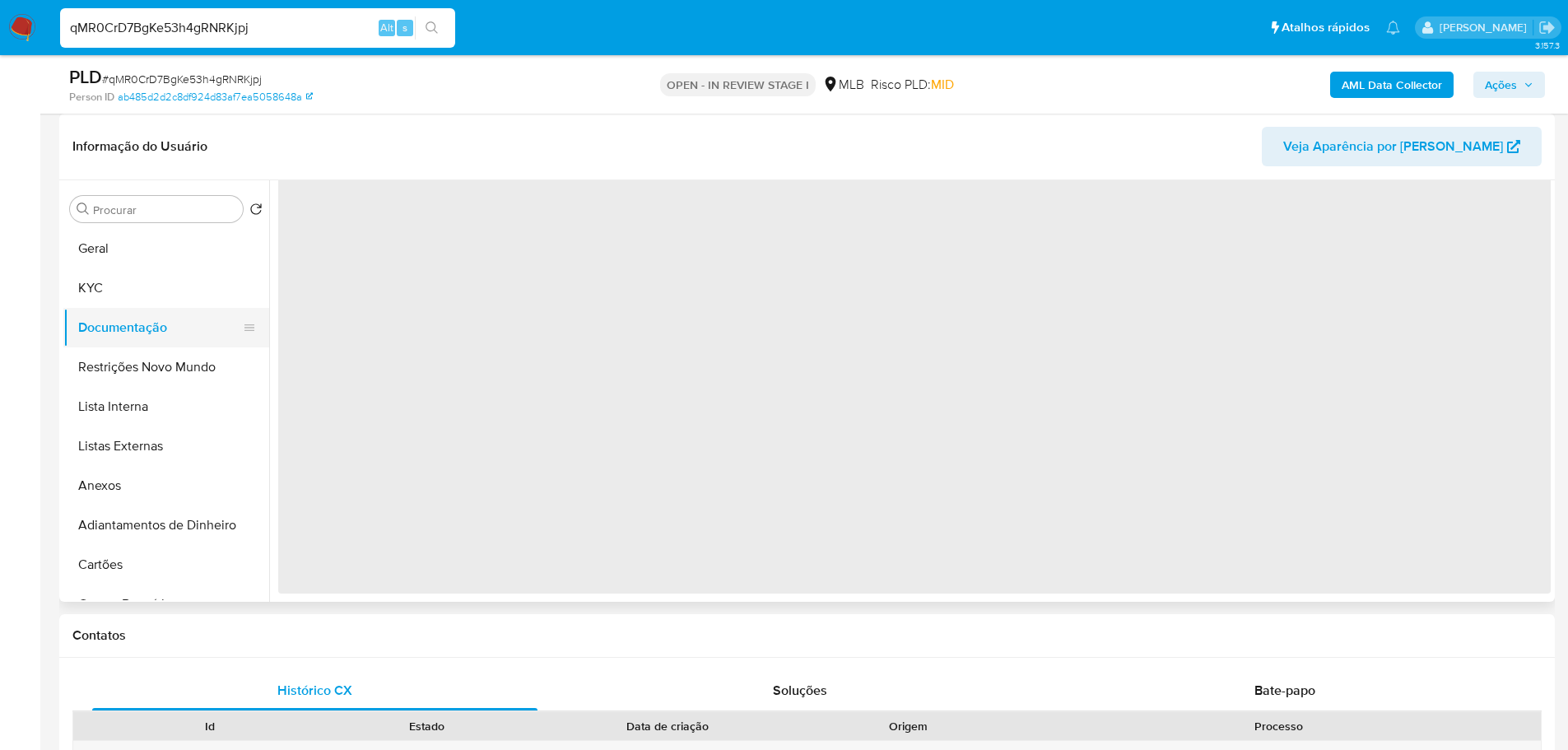
scroll to position [0, 0]
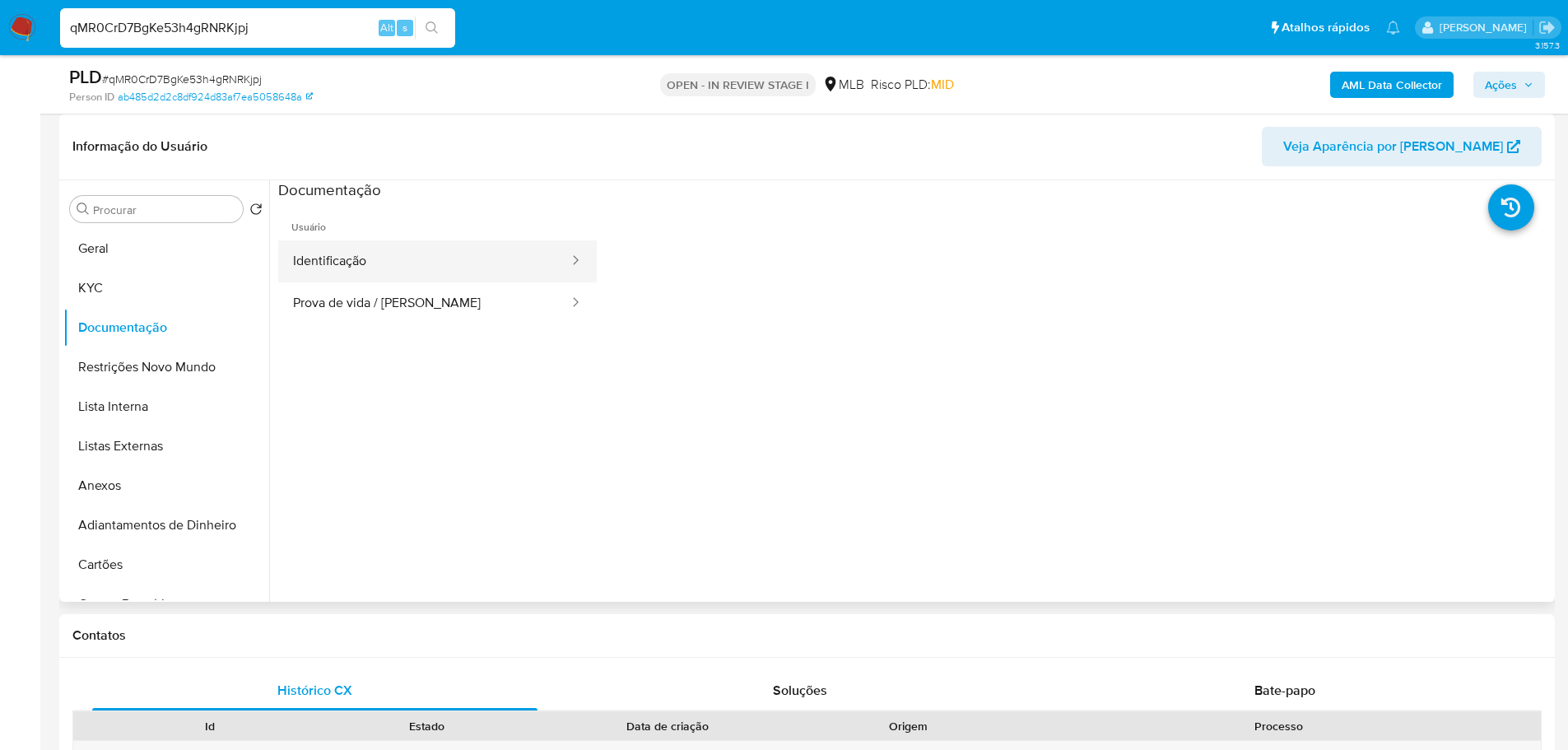
drag, startPoint x: 382, startPoint y: 246, endPoint x: 166, endPoint y: 339, distance: 235.2
click at [380, 246] on button "Identificação" at bounding box center [425, 262] width 293 height 42
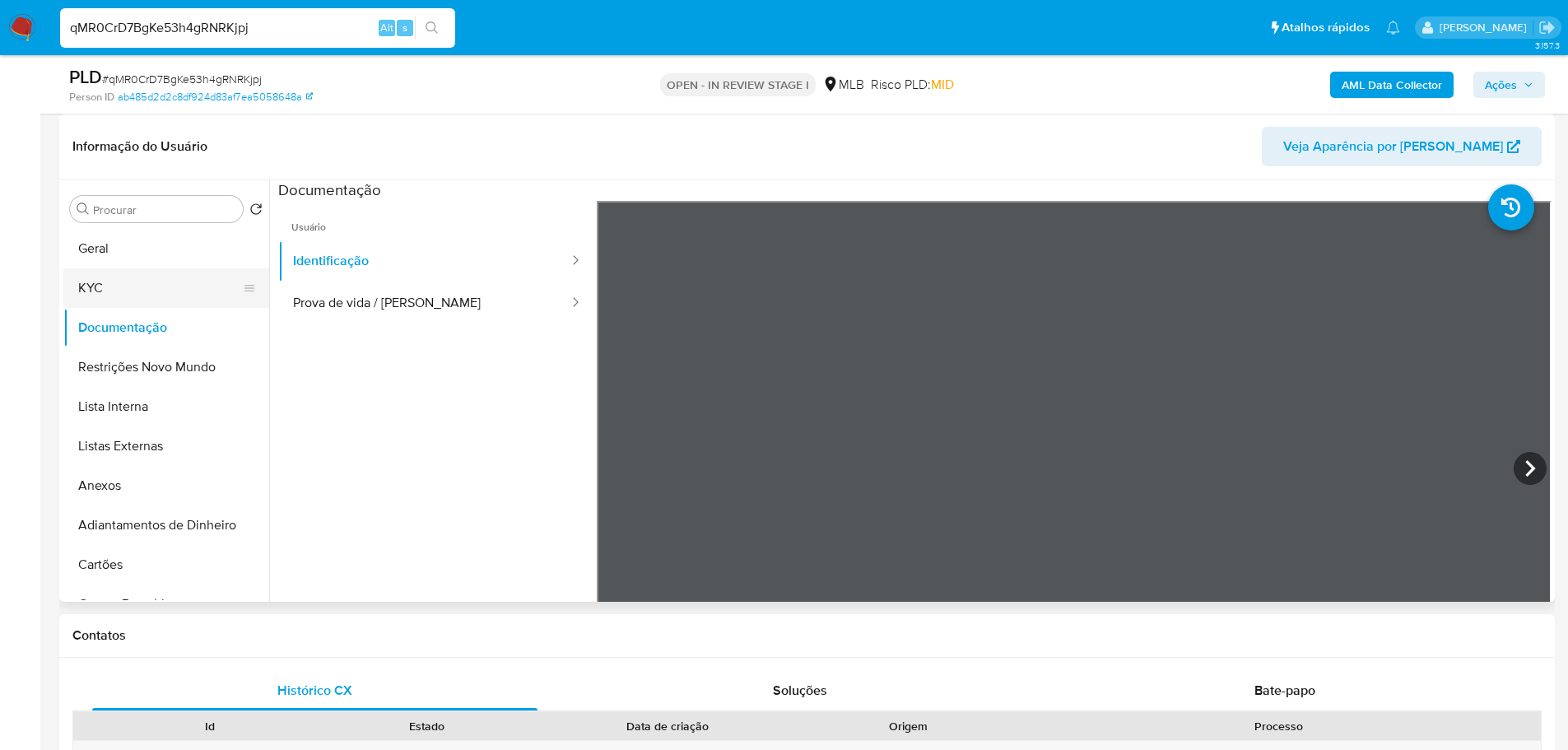
click at [151, 280] on button "KYC" at bounding box center [160, 288] width 192 height 39
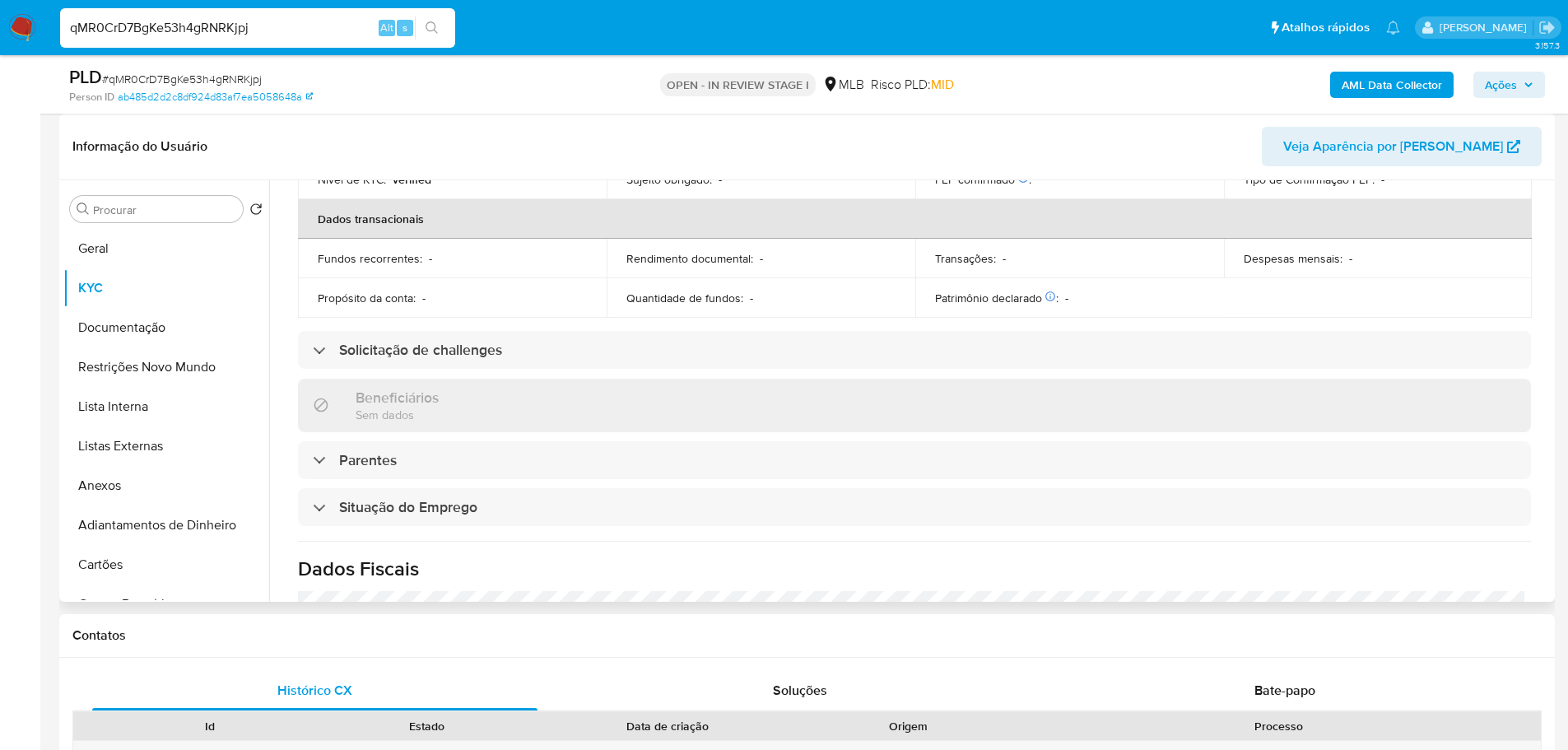
scroll to position [686, 0]
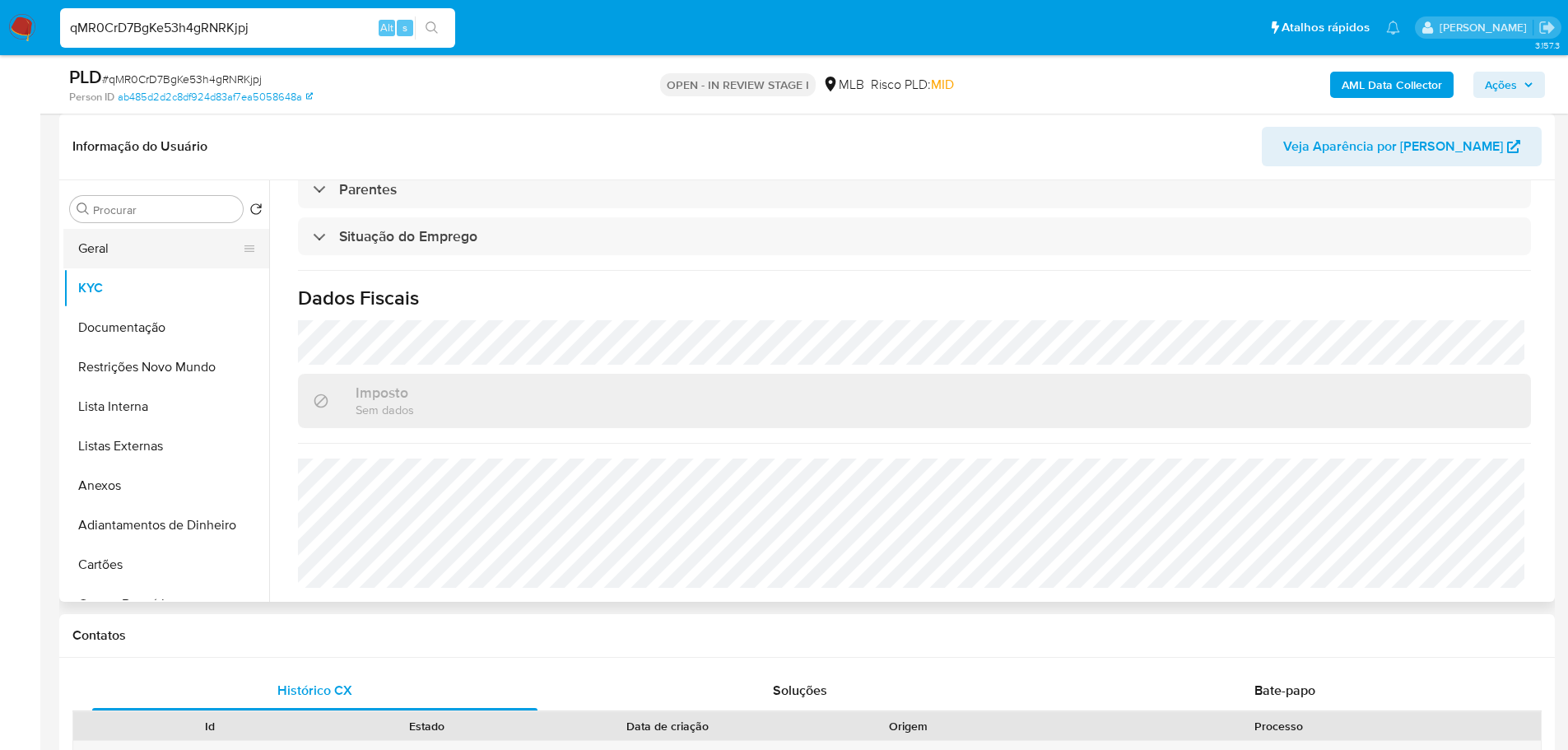
click at [111, 242] on button "Geral" at bounding box center [160, 248] width 192 height 39
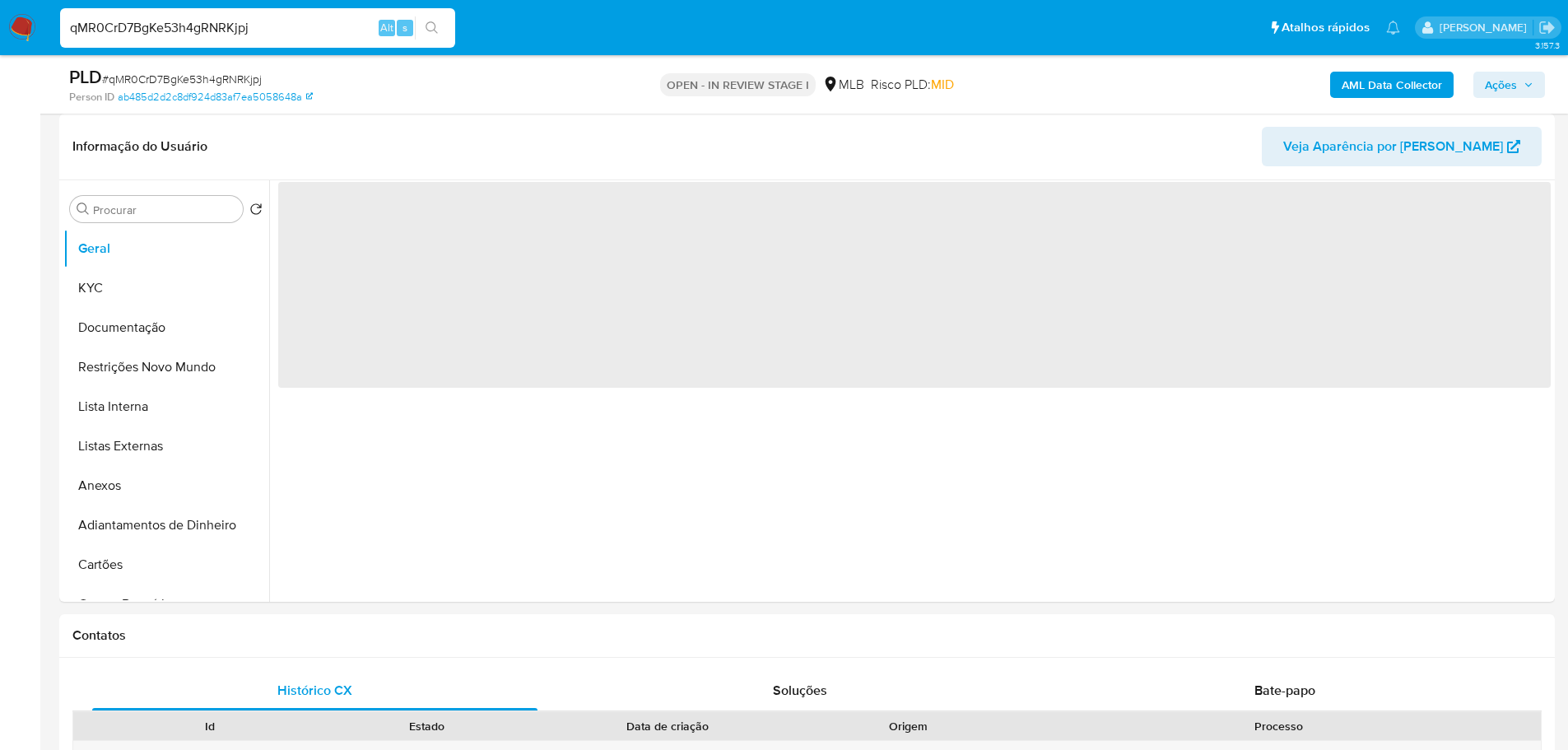
scroll to position [0, 0]
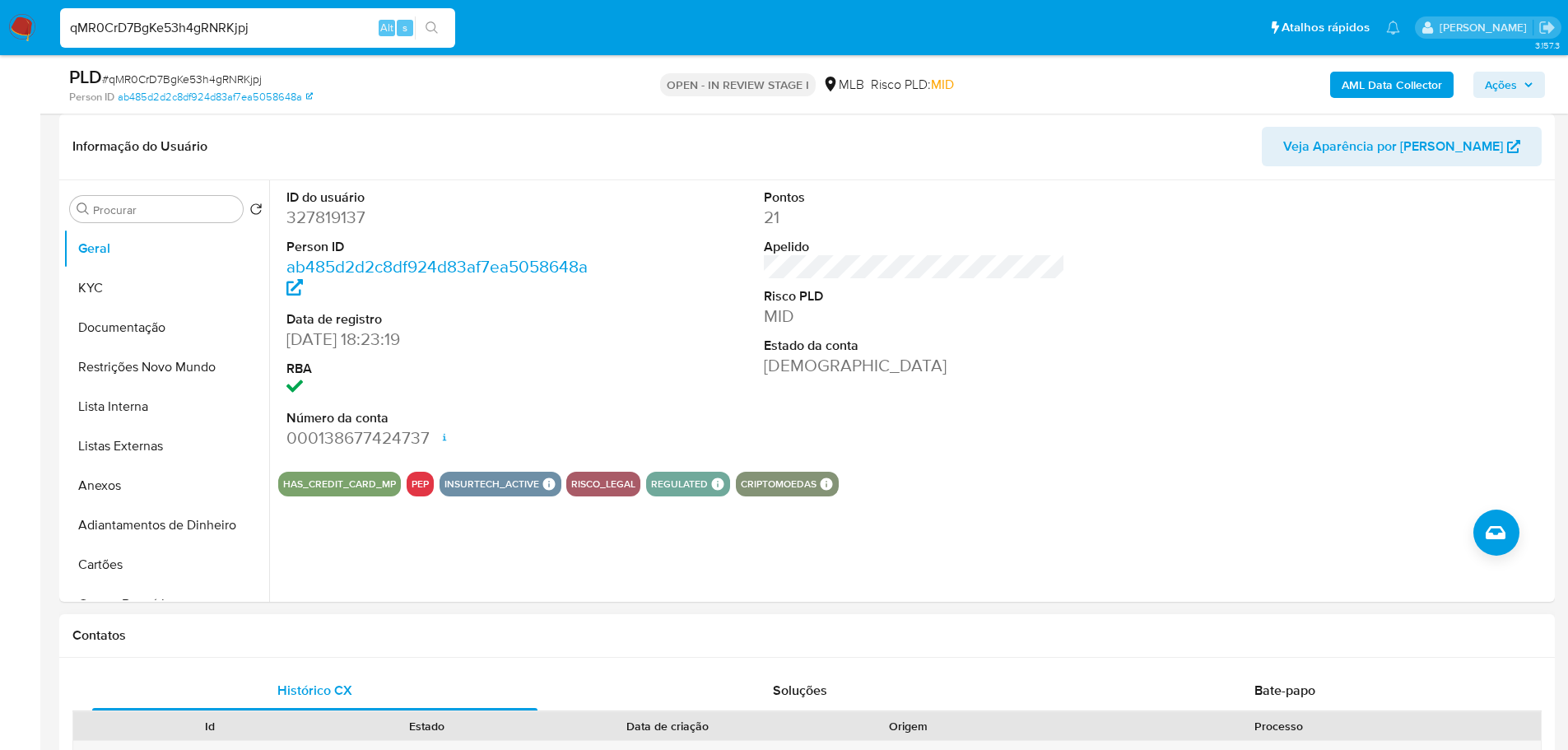
click at [476, 643] on div "Contatos" at bounding box center [807, 636] width 1495 height 43
click at [116, 291] on button "KYC" at bounding box center [160, 288] width 192 height 39
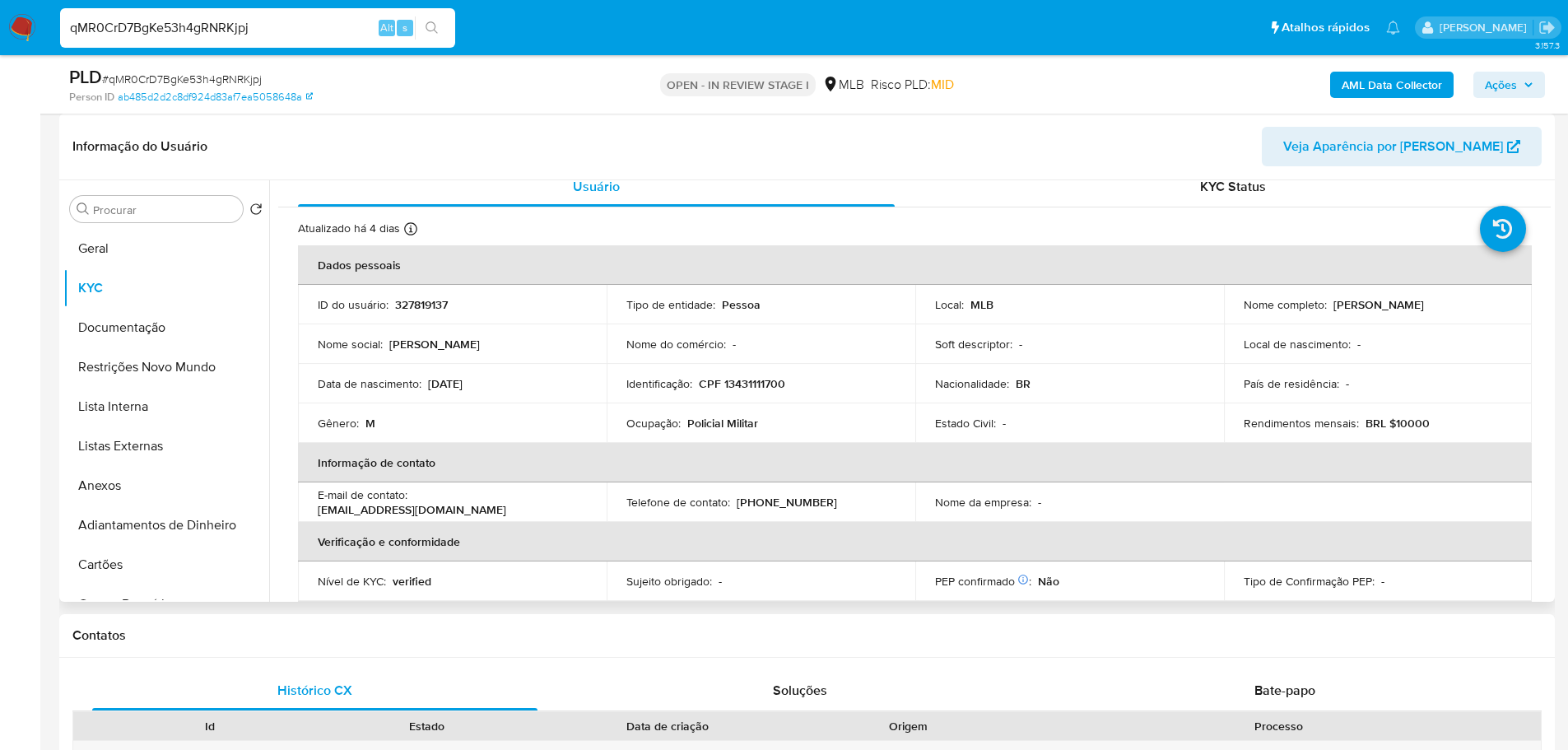
scroll to position [20, 0]
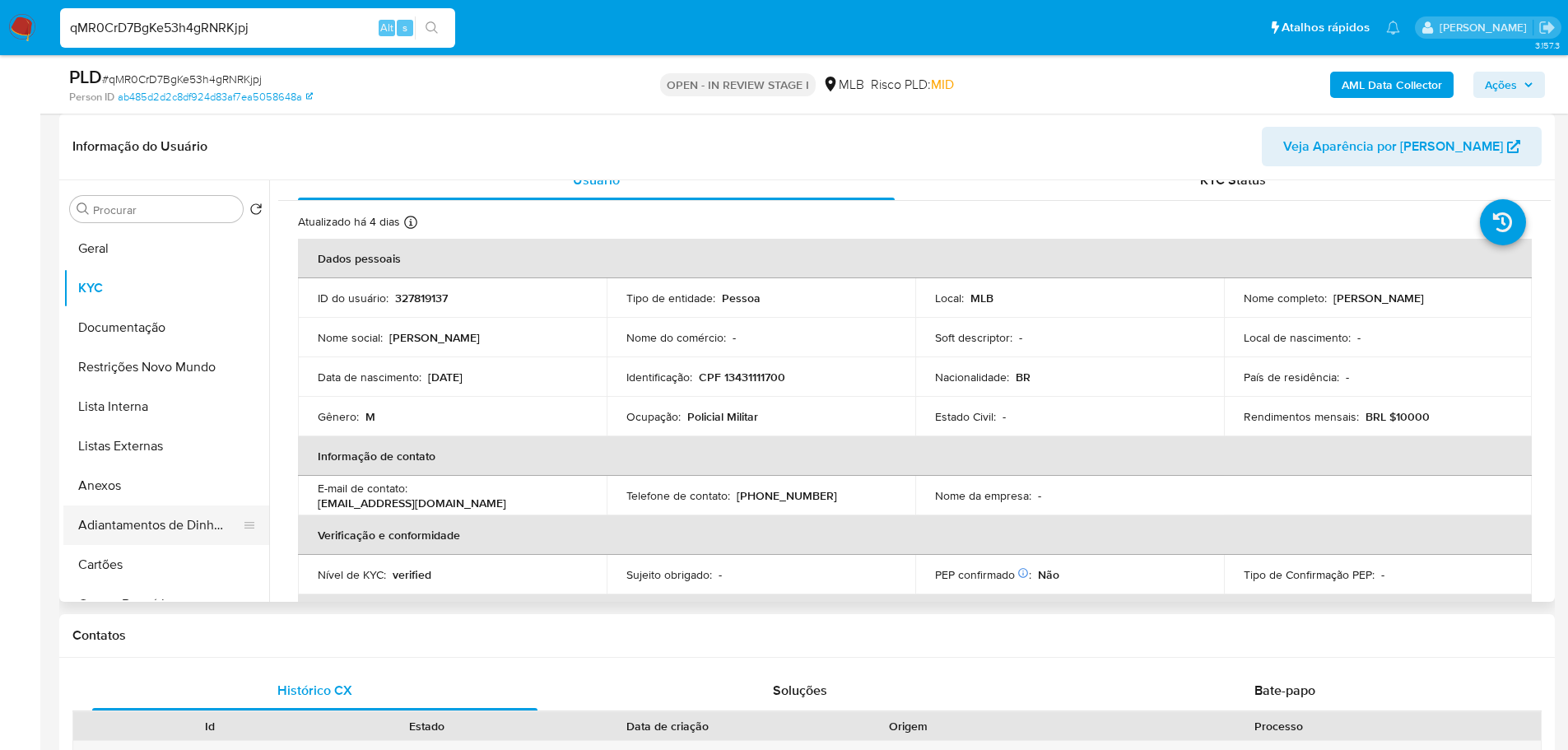
drag, startPoint x: 283, startPoint y: 636, endPoint x: 188, endPoint y: 515, distance: 153.8
click at [283, 636] on h1 "Contatos" at bounding box center [807, 635] width 1469 height 17
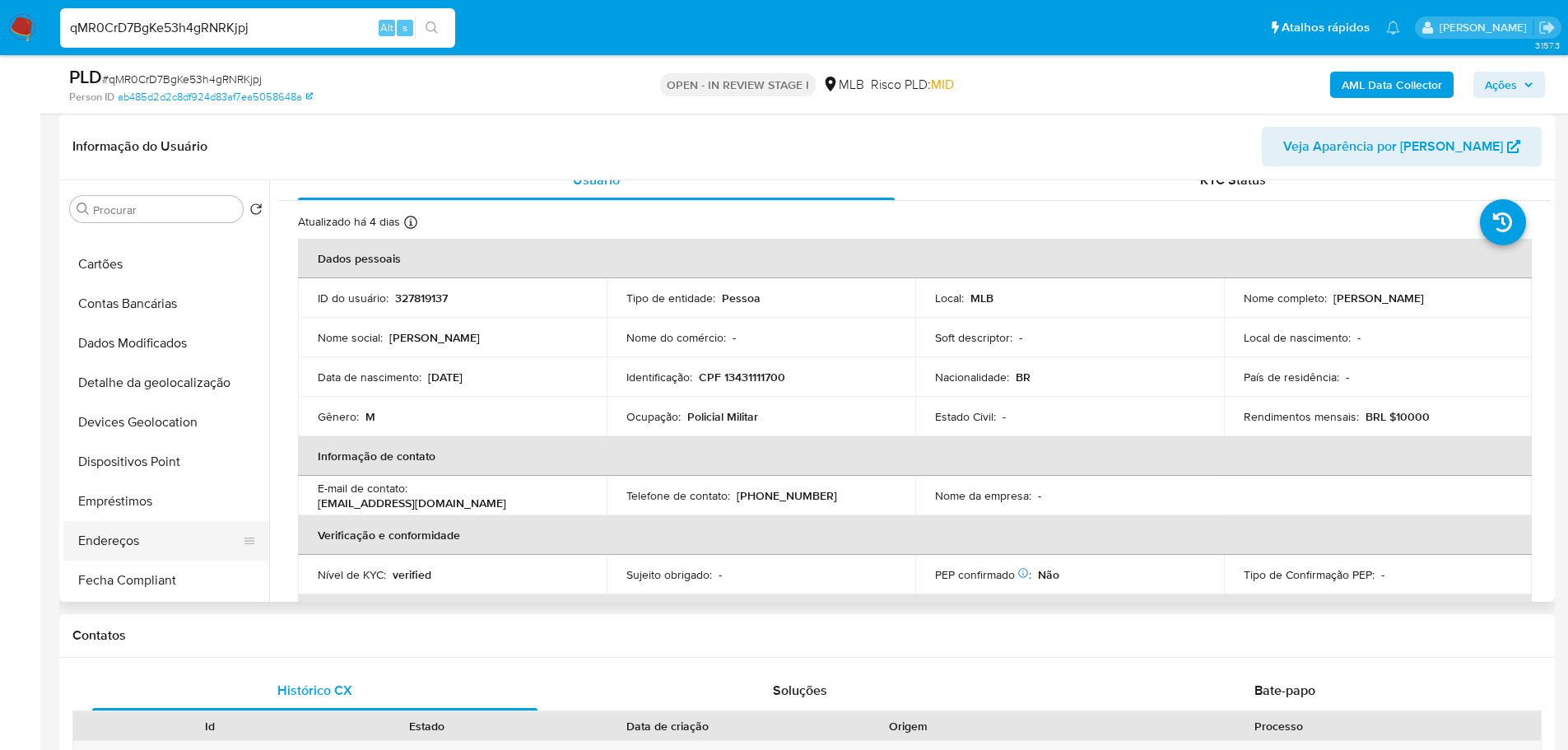
scroll to position [329, 0]
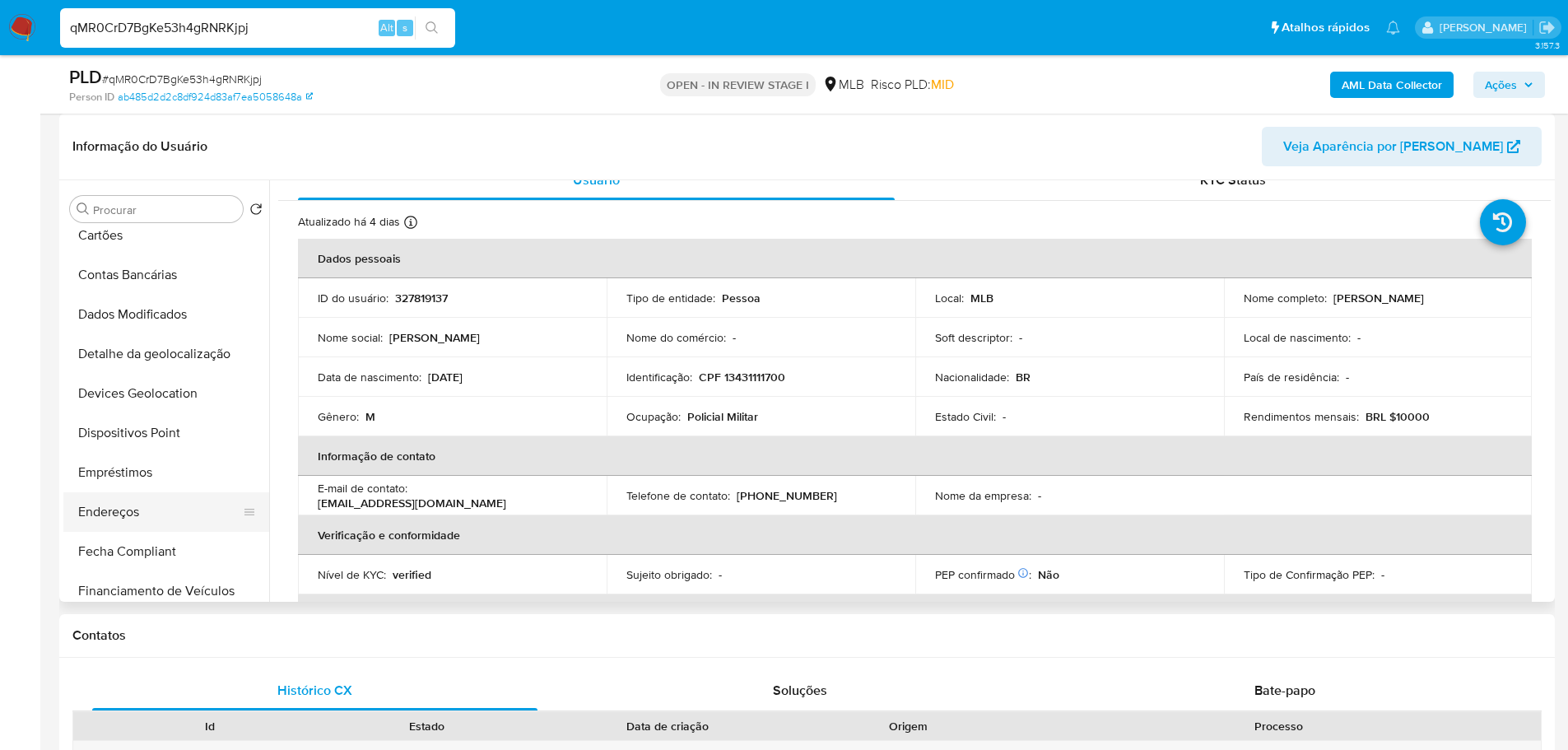
click at [140, 518] on button "Endereços" at bounding box center [160, 512] width 192 height 39
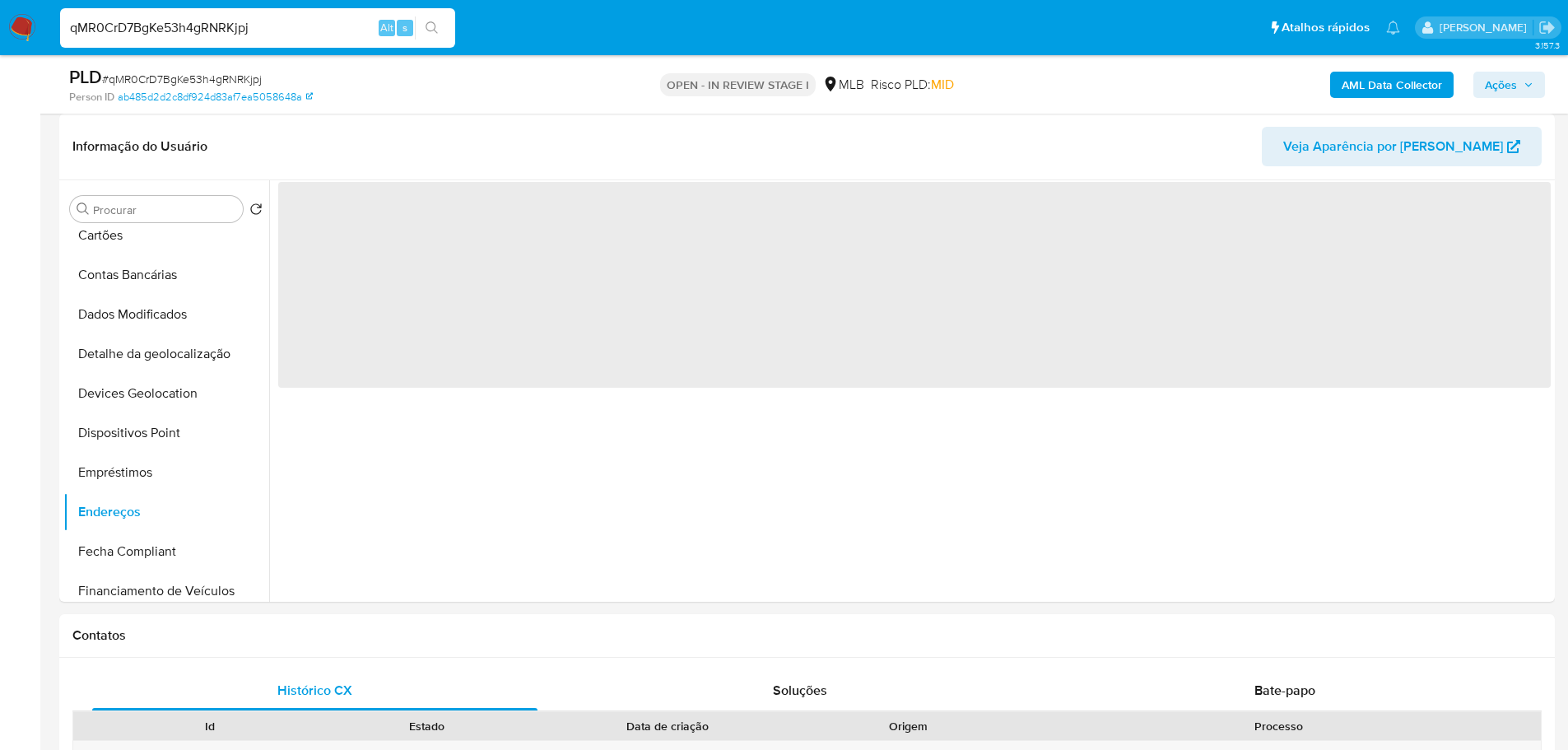
scroll to position [0, 0]
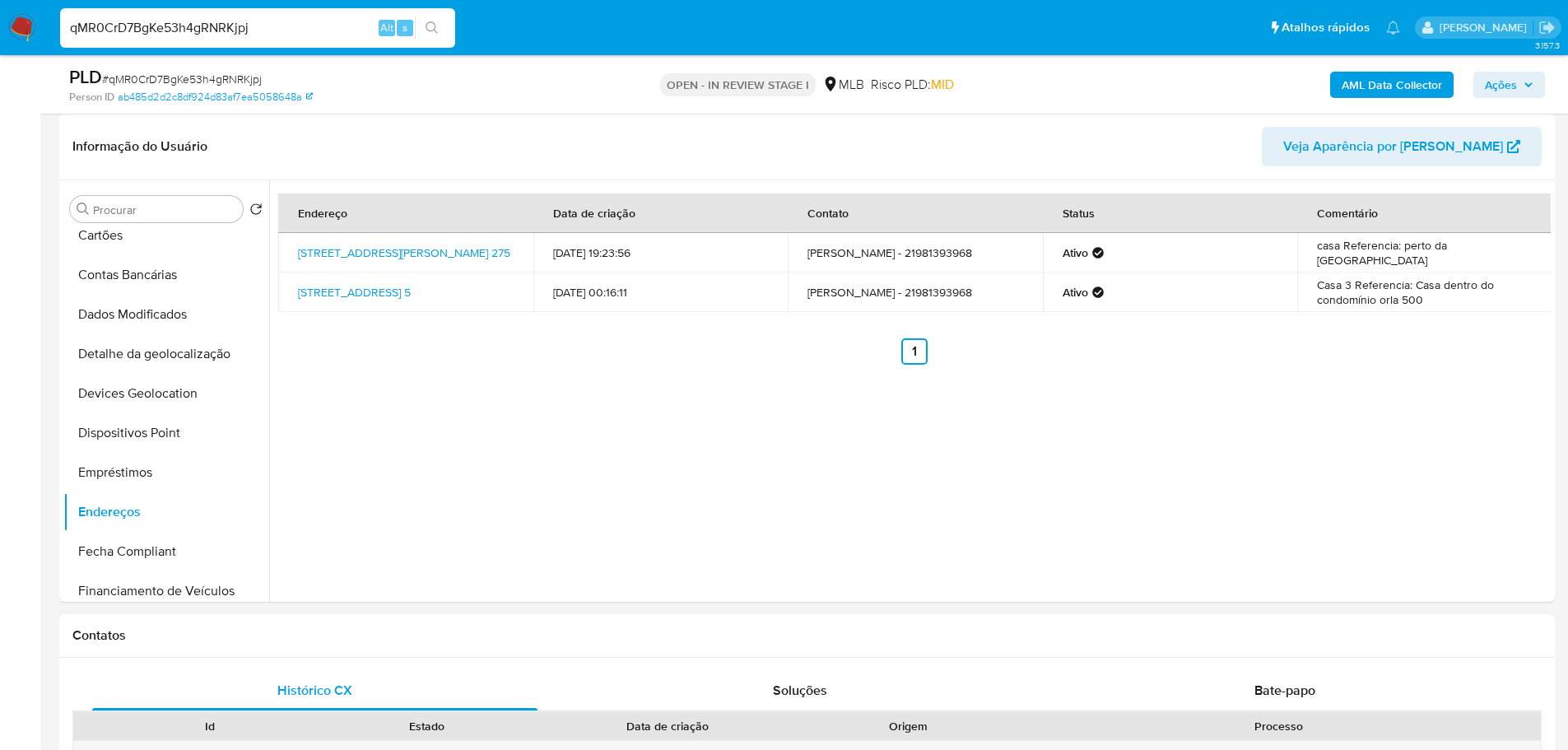
click at [344, 627] on h1 "Contatos" at bounding box center [807, 635] width 1469 height 17
click at [183, 336] on button "Detalhe da geolocalização" at bounding box center [160, 354] width 192 height 39
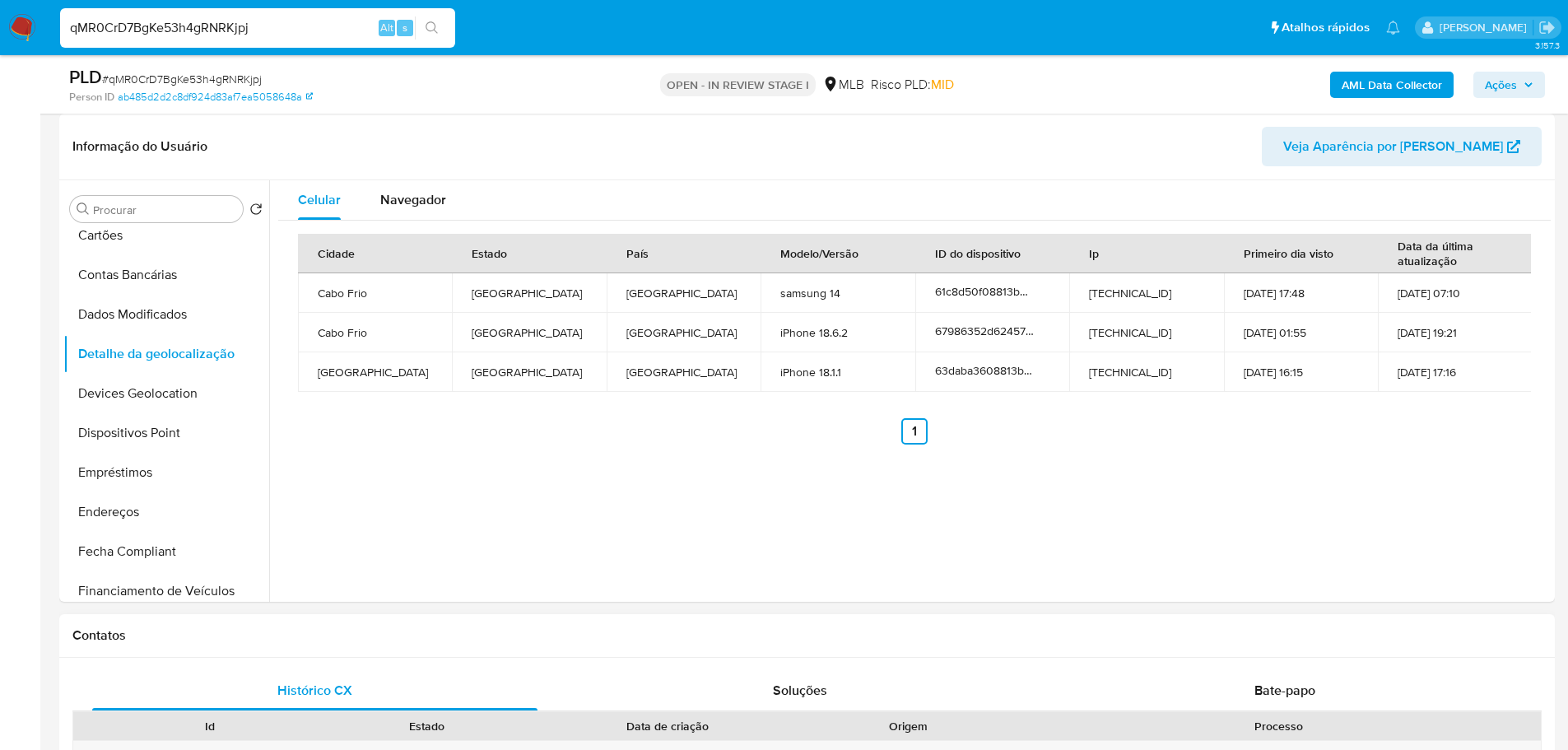
click at [343, 627] on h1 "Contatos" at bounding box center [807, 635] width 1469 height 17
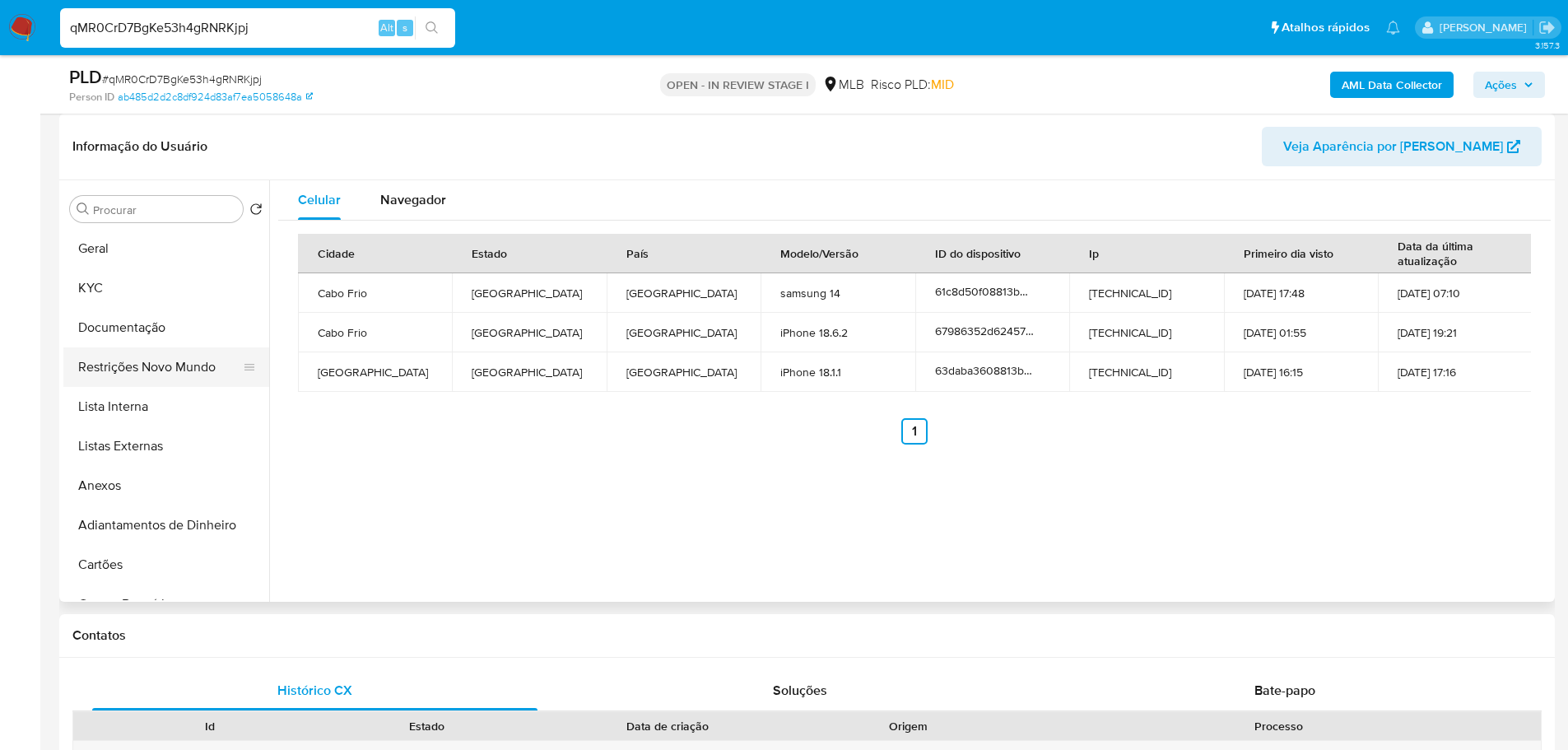
drag, startPoint x: 128, startPoint y: 353, endPoint x: 108, endPoint y: 368, distance: 25.0
click at [128, 355] on button "Restrições Novo Mundo" at bounding box center [160, 367] width 192 height 39
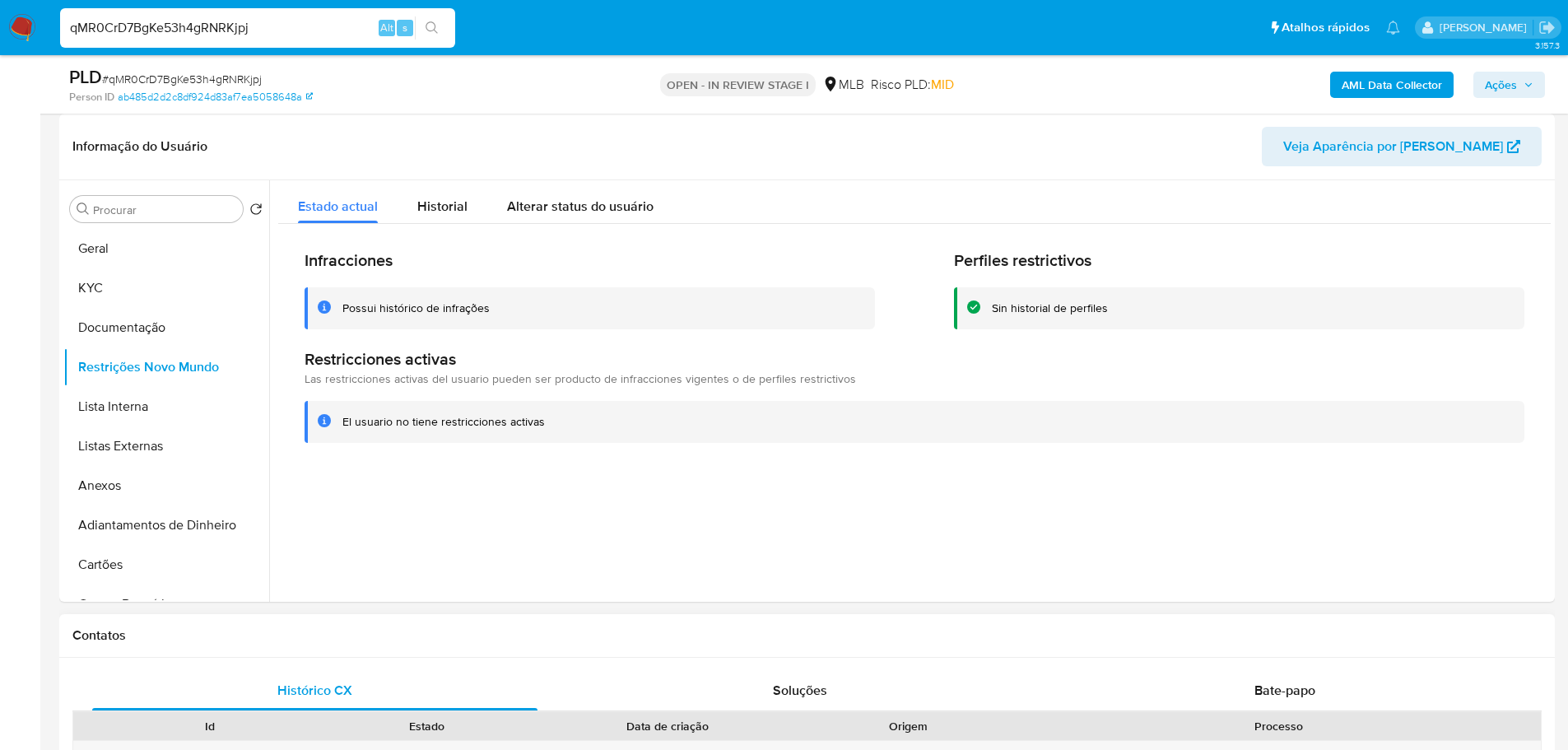
click at [272, 621] on div "Contatos" at bounding box center [807, 636] width 1495 height 43
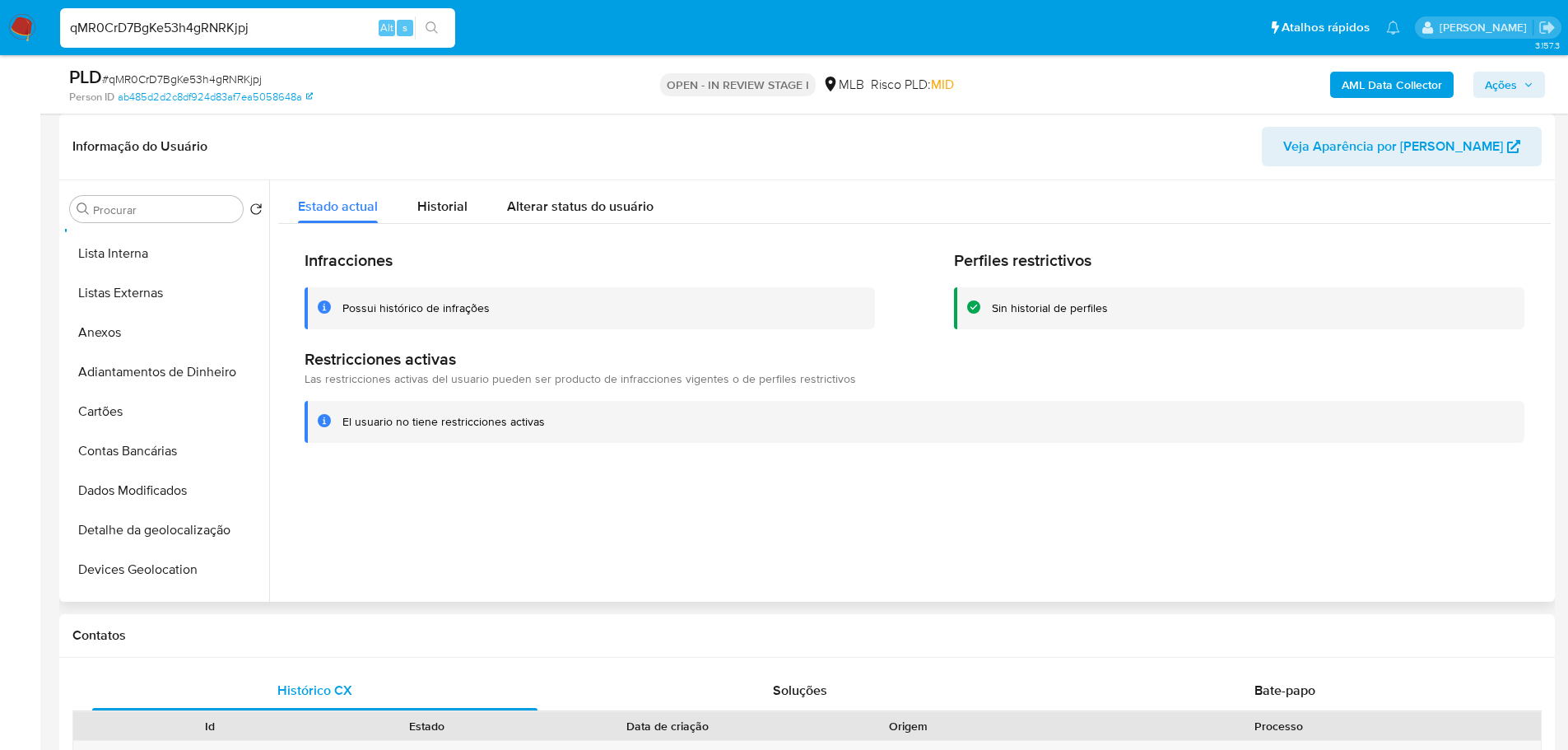
scroll to position [411, 0]
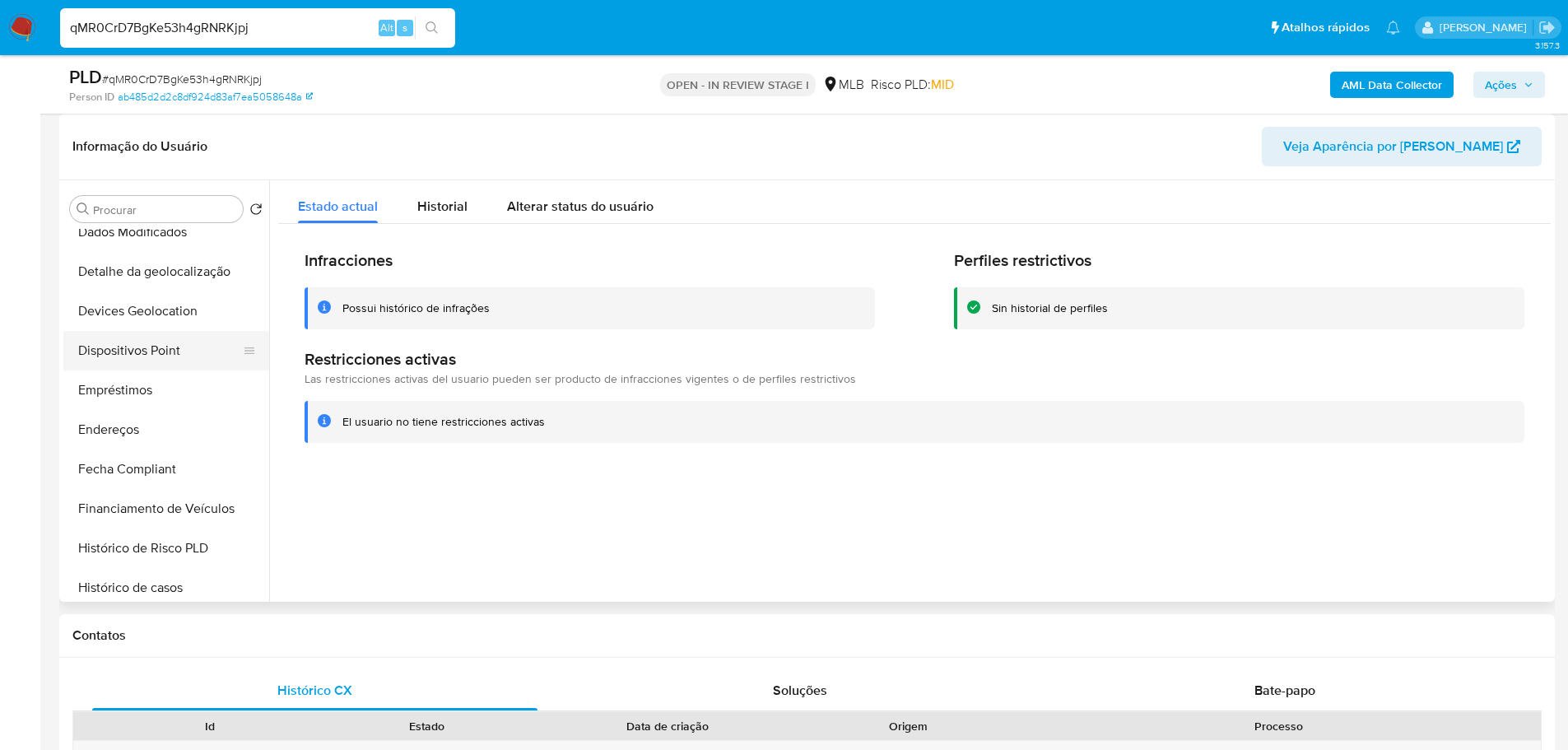
click at [170, 342] on button "Dispositivos Point" at bounding box center [160, 350] width 192 height 39
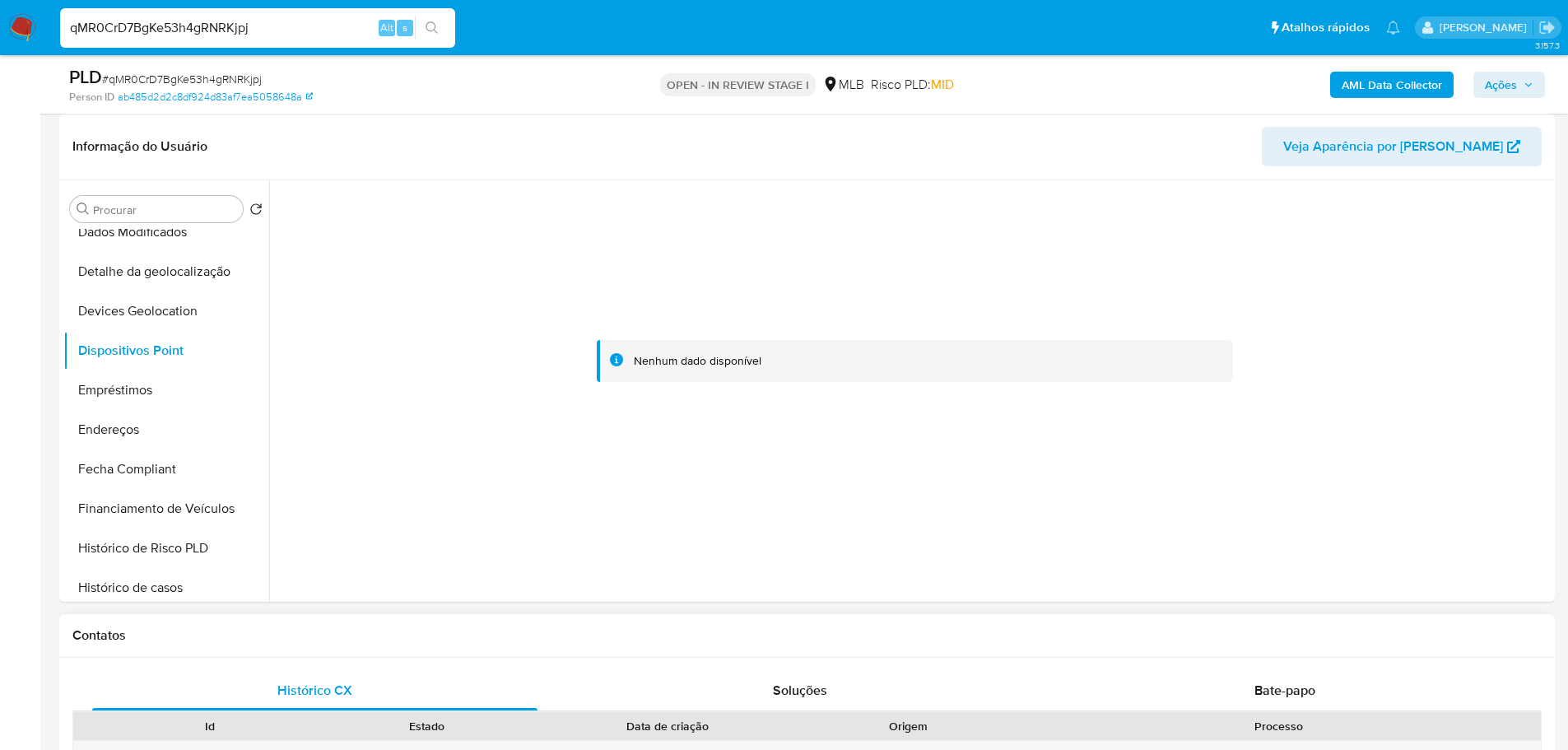
drag, startPoint x: 858, startPoint y: 651, endPoint x: 834, endPoint y: 623, distance: 36.9
click at [858, 651] on div "Contatos" at bounding box center [807, 636] width 1495 height 43
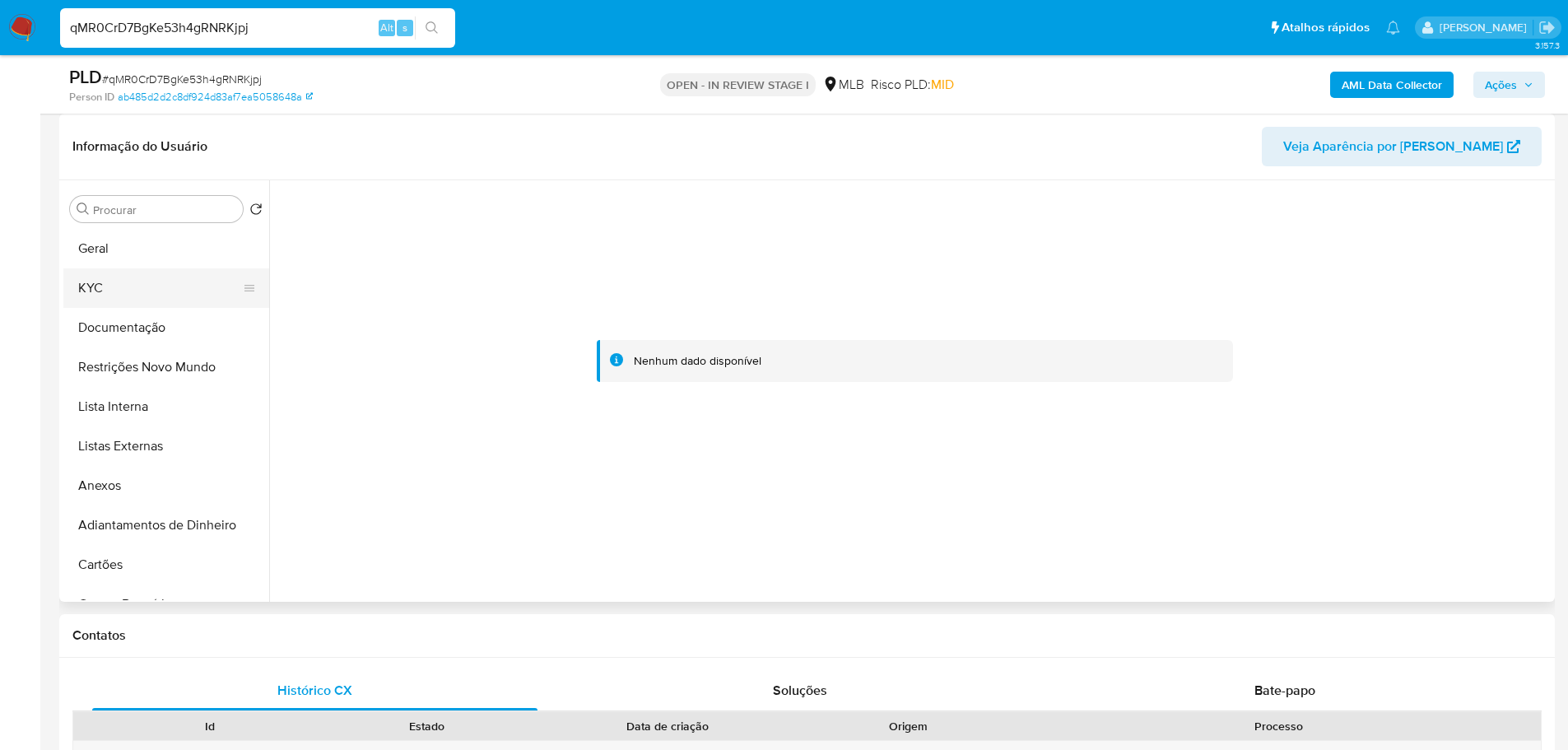
click at [121, 287] on button "KYC" at bounding box center [160, 288] width 192 height 39
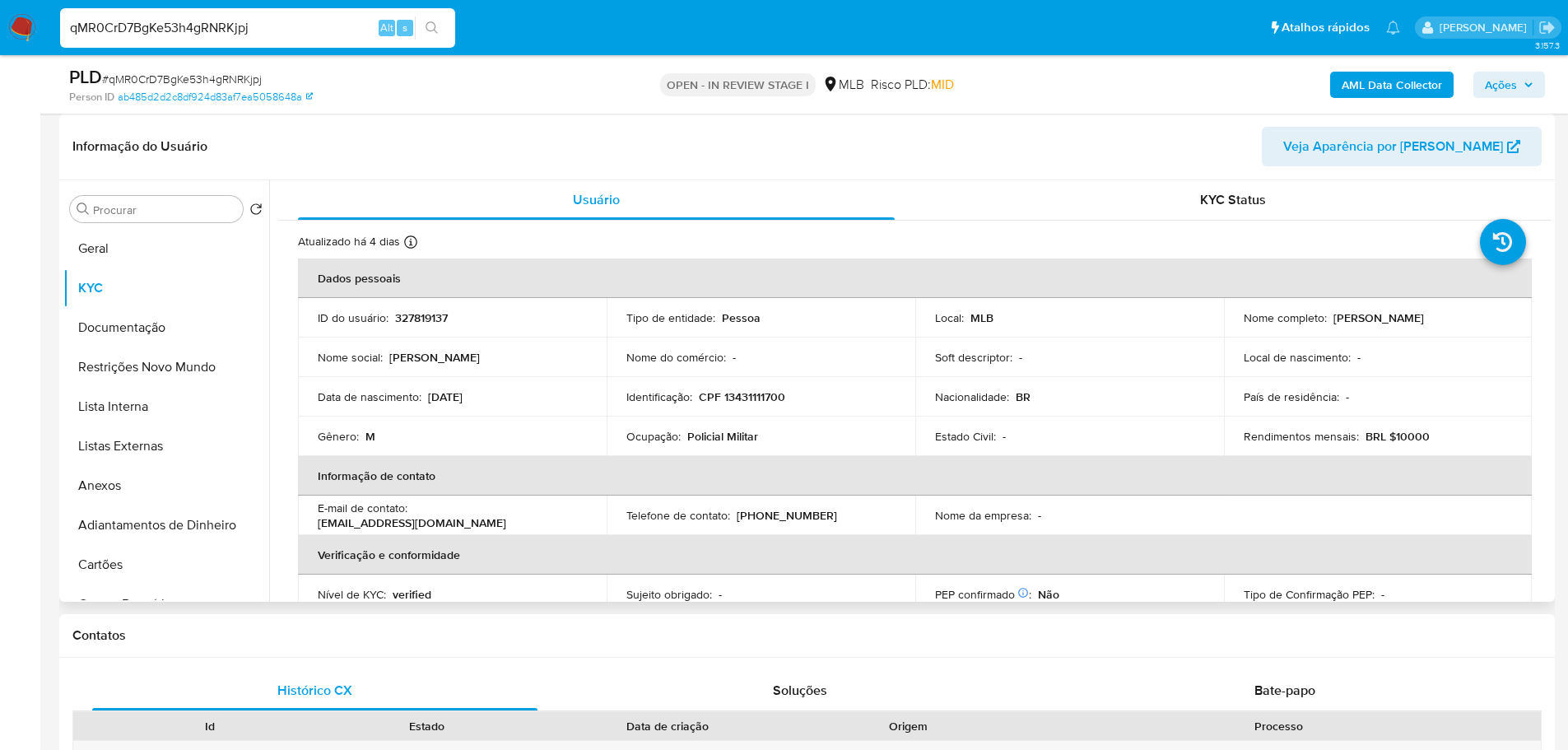
click at [735, 401] on p "CPF 13431111700" at bounding box center [741, 397] width 86 height 15
copy p "13431111700"
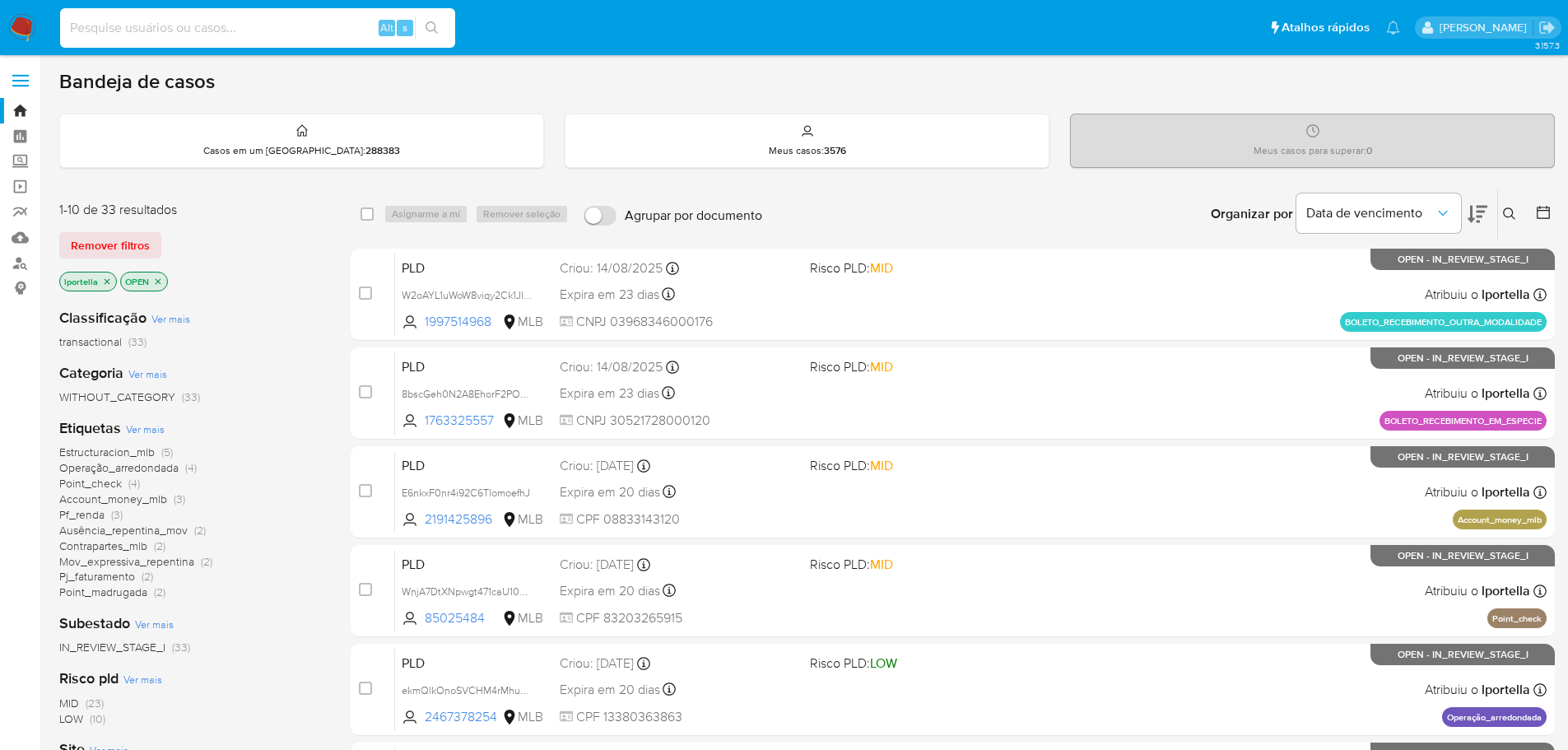
click at [297, 35] on input at bounding box center [257, 28] width 395 height 22
paste input "CtGyXXJr4WUHkX47AAeT6KLI"
type input "CtGyXXJr4WUHkX47AAeT6KLI"
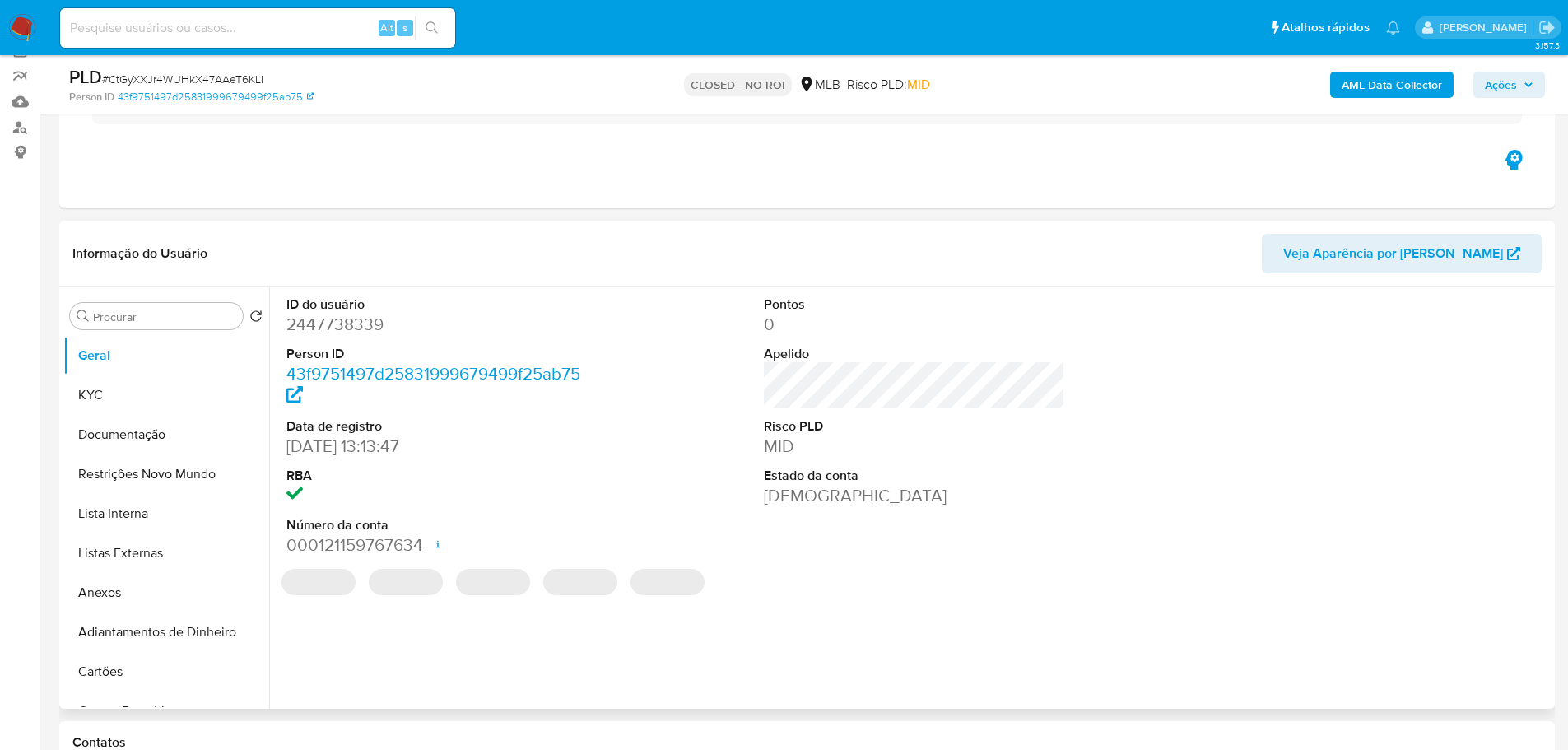
scroll to position [165, 0]
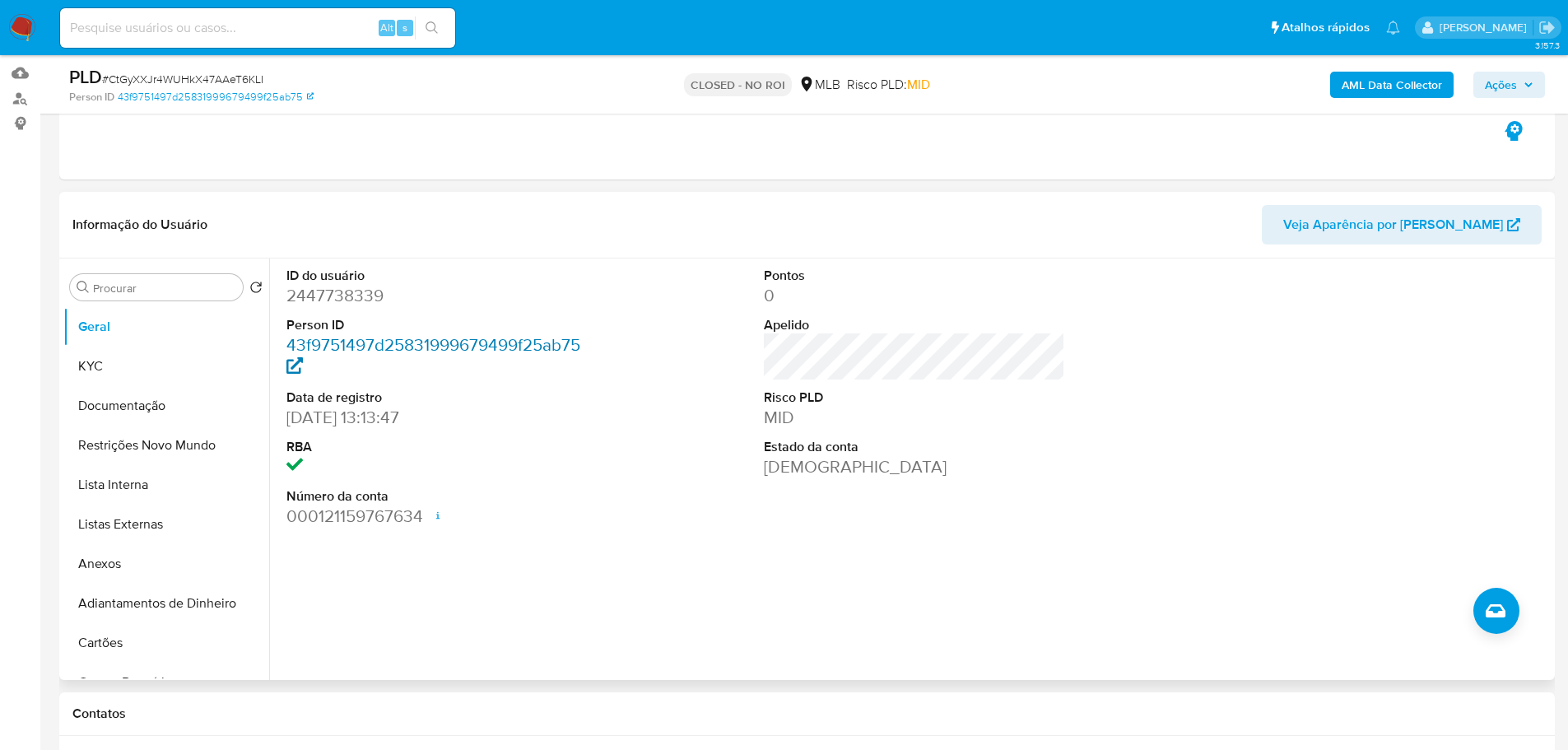
select select "10"
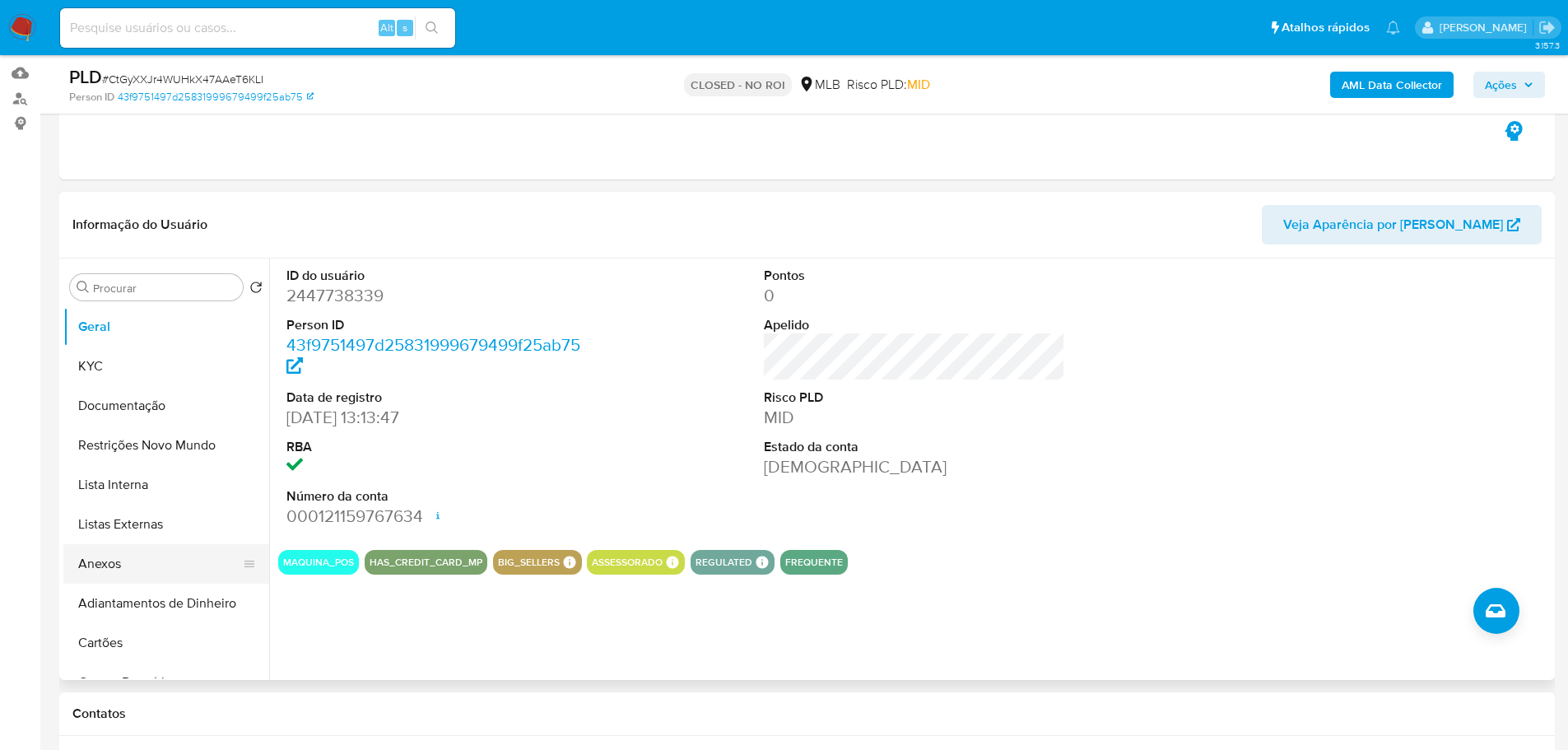
click at [128, 556] on button "Anexos" at bounding box center [160, 564] width 192 height 39
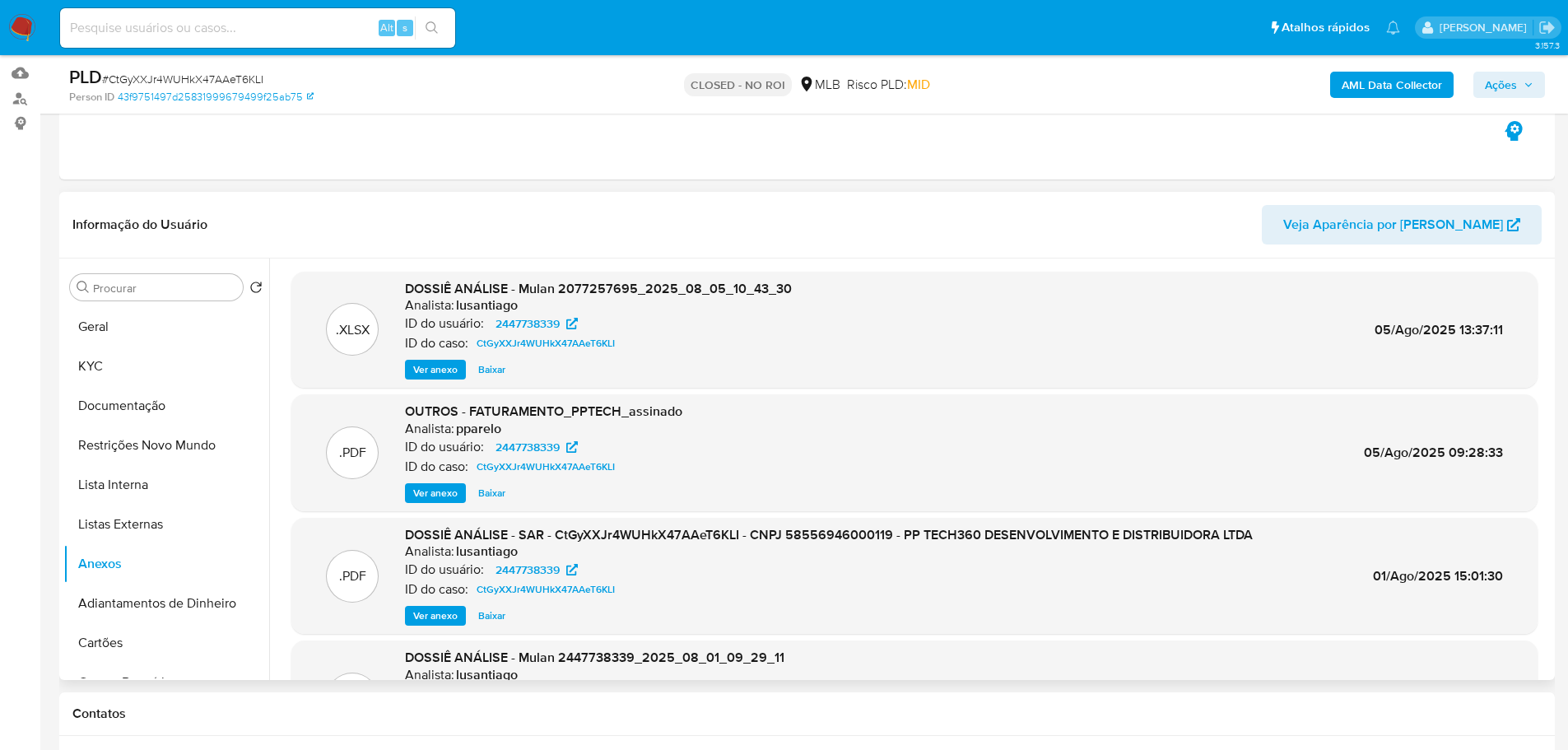
click at [419, 372] on span "Ver anexo" at bounding box center [435, 370] width 44 height 17
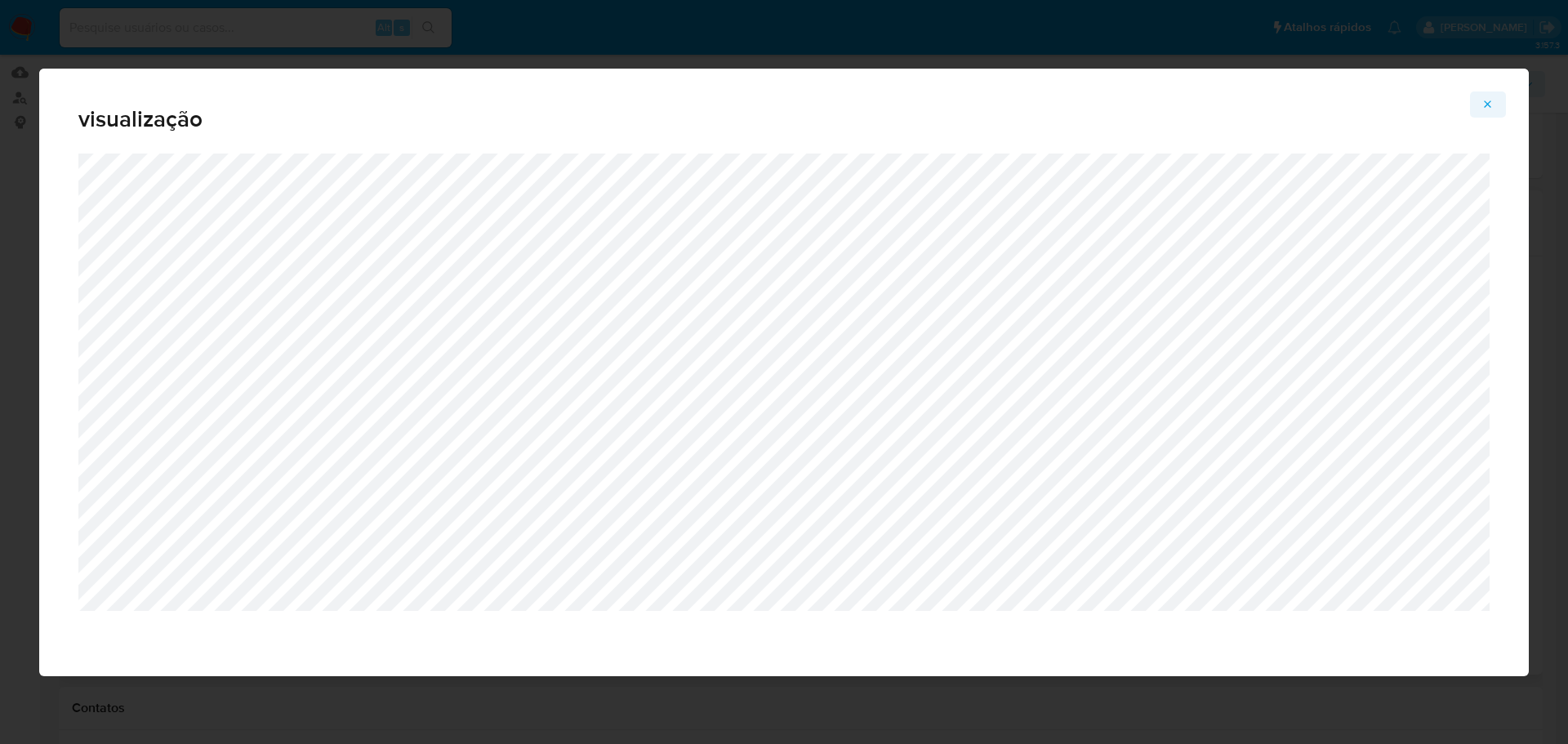
click at [1493, 104] on icon "Attachment preview" at bounding box center [1488, 105] width 13 height 13
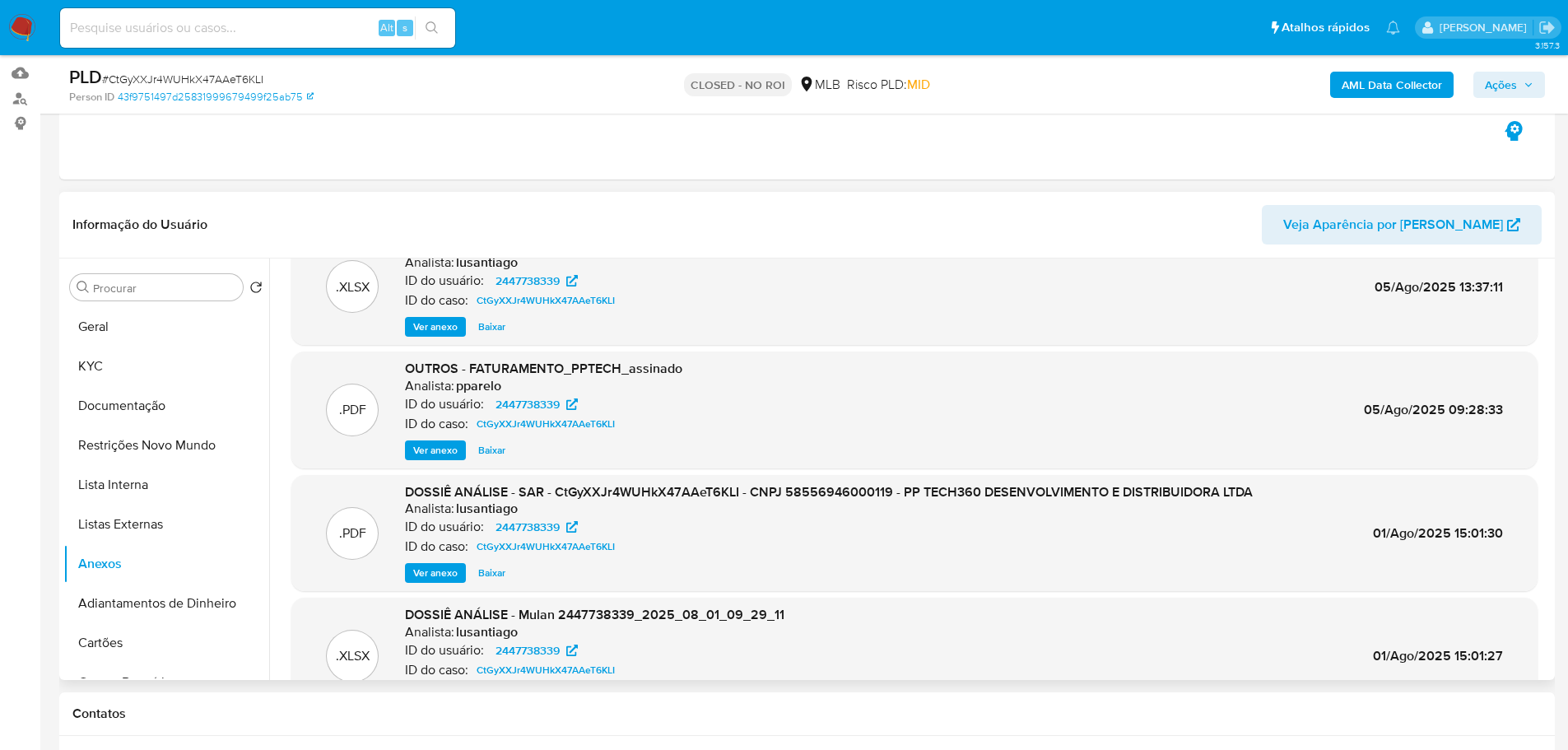
scroll to position [92, 0]
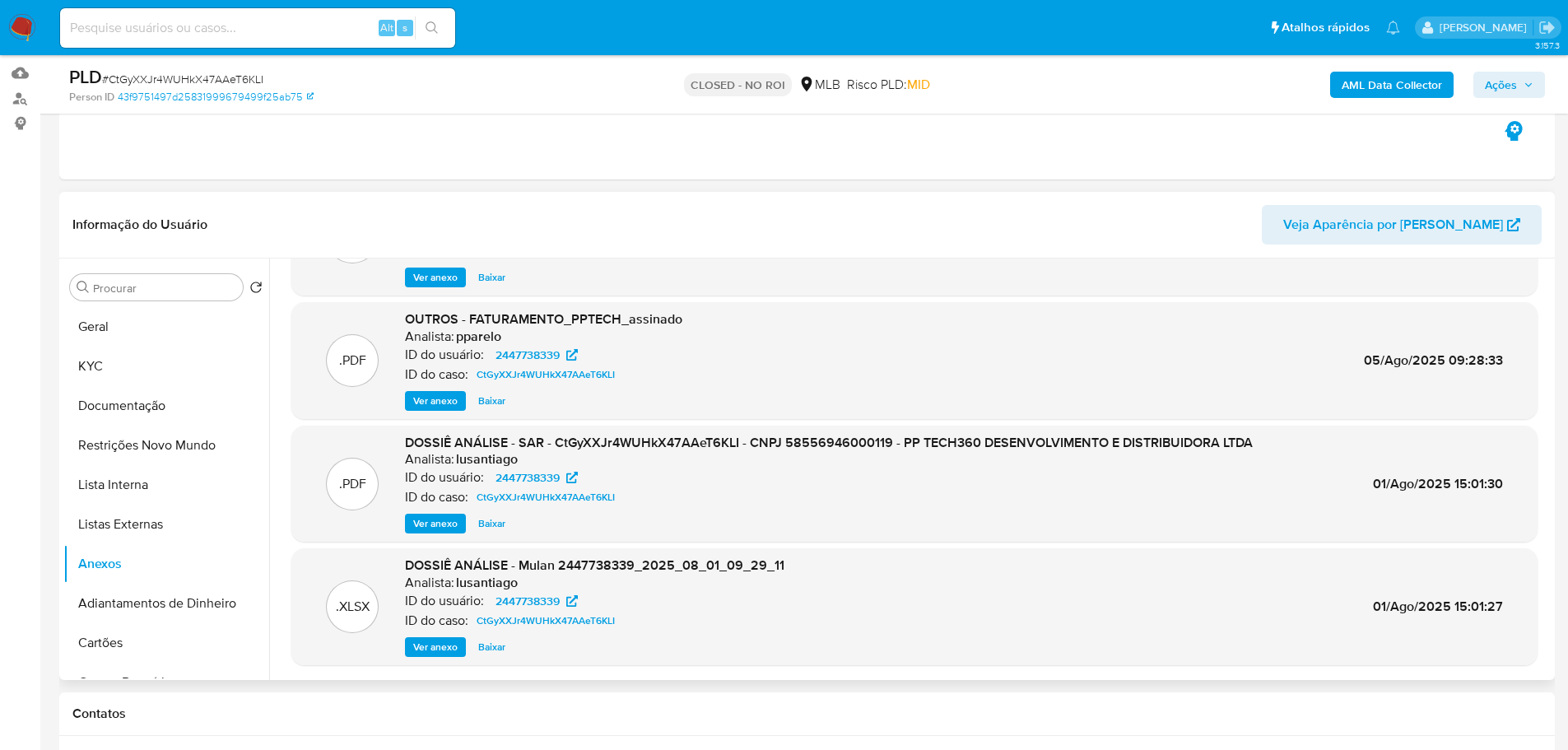
click at [445, 645] on span "Ver anexo" at bounding box center [435, 647] width 44 height 17
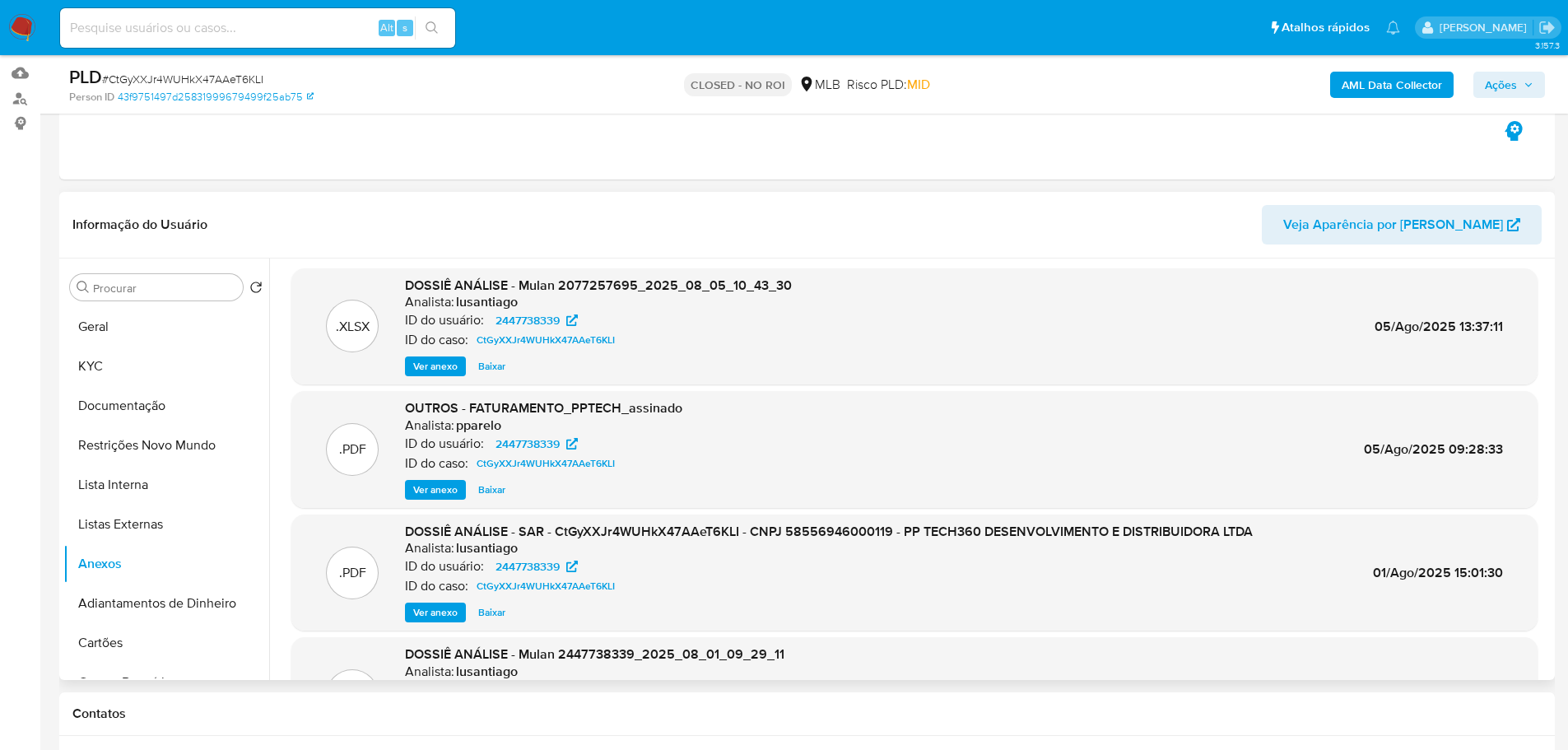
scroll to position [0, 0]
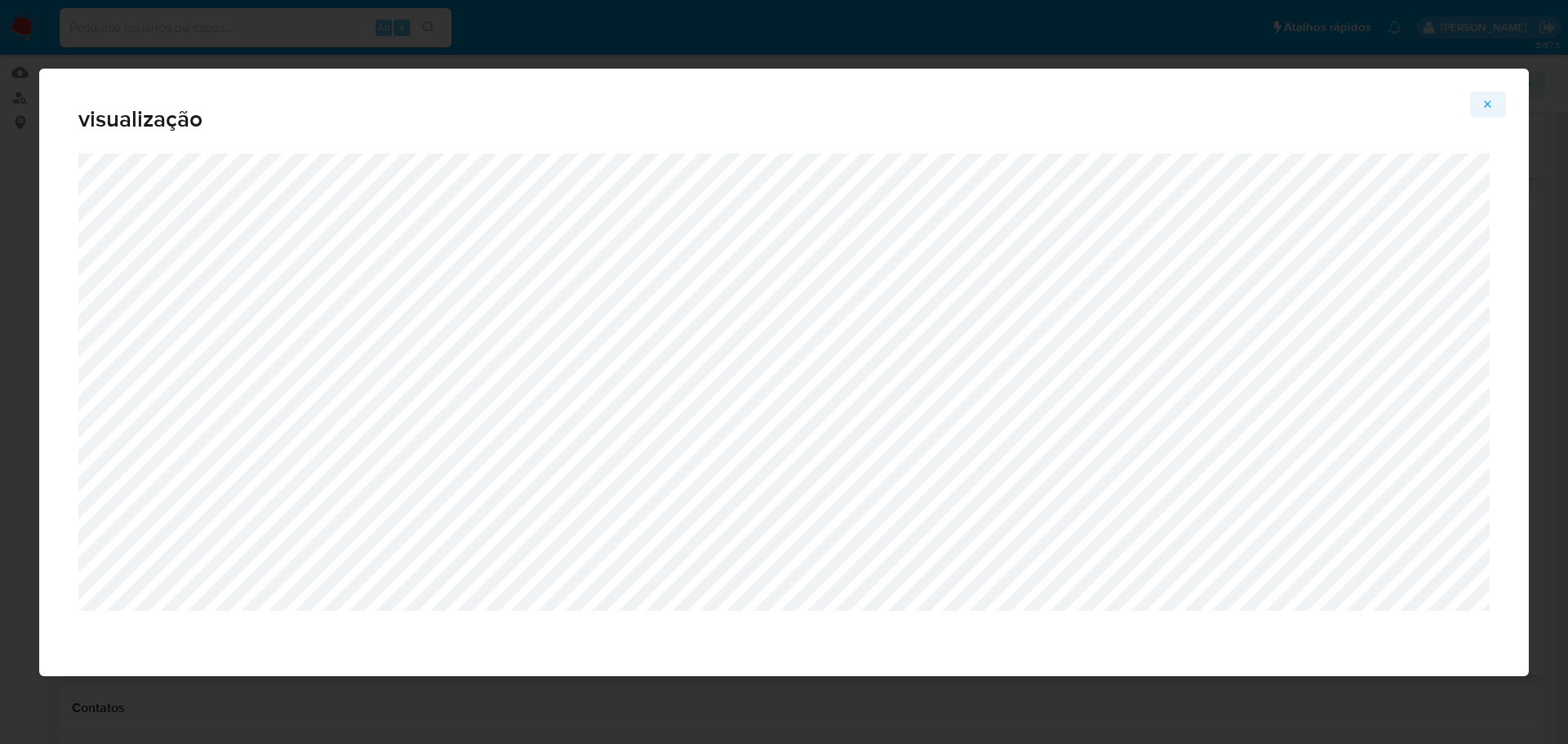
click at [1486, 104] on icon "Attachment preview" at bounding box center [1488, 105] width 13 height 13
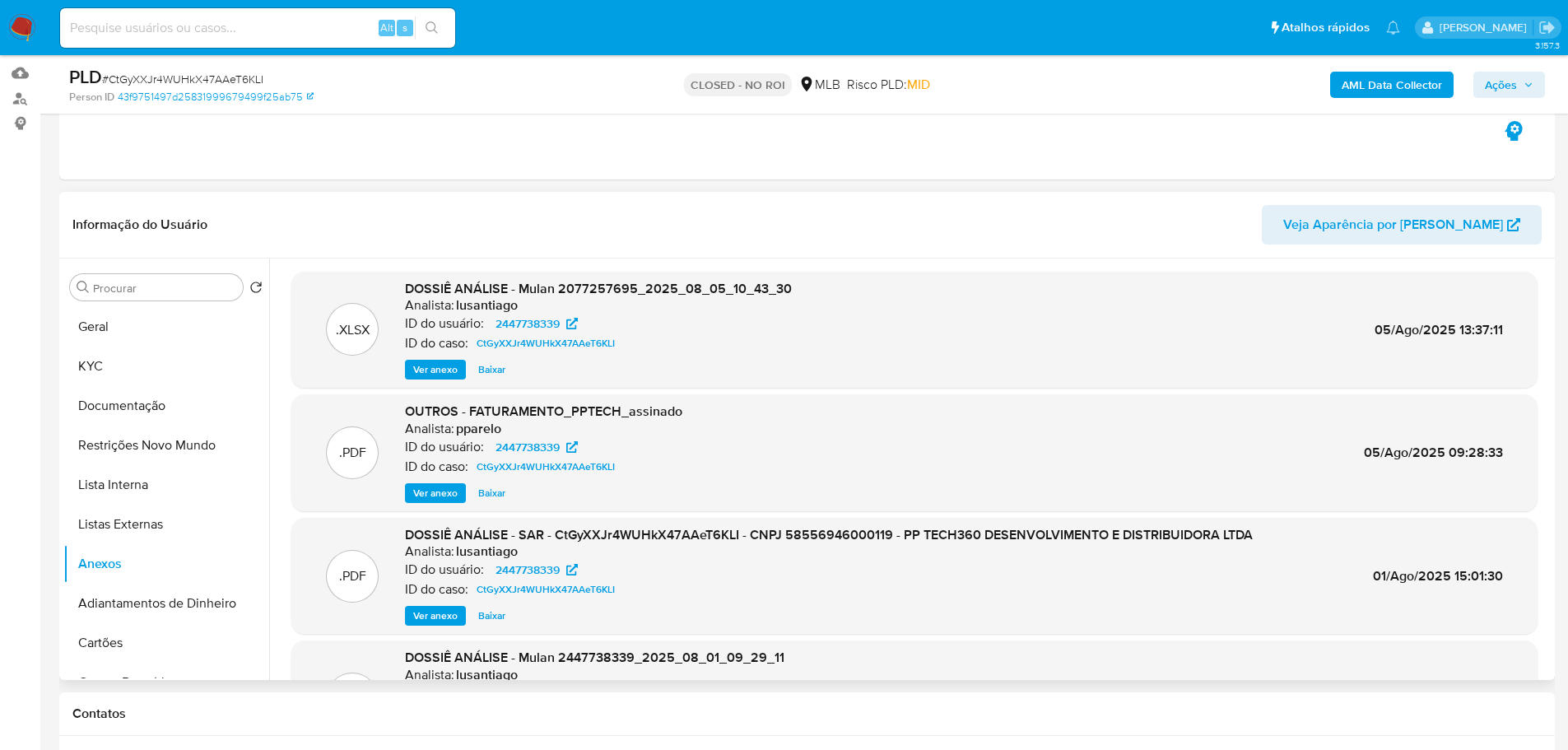
scroll to position [82, 0]
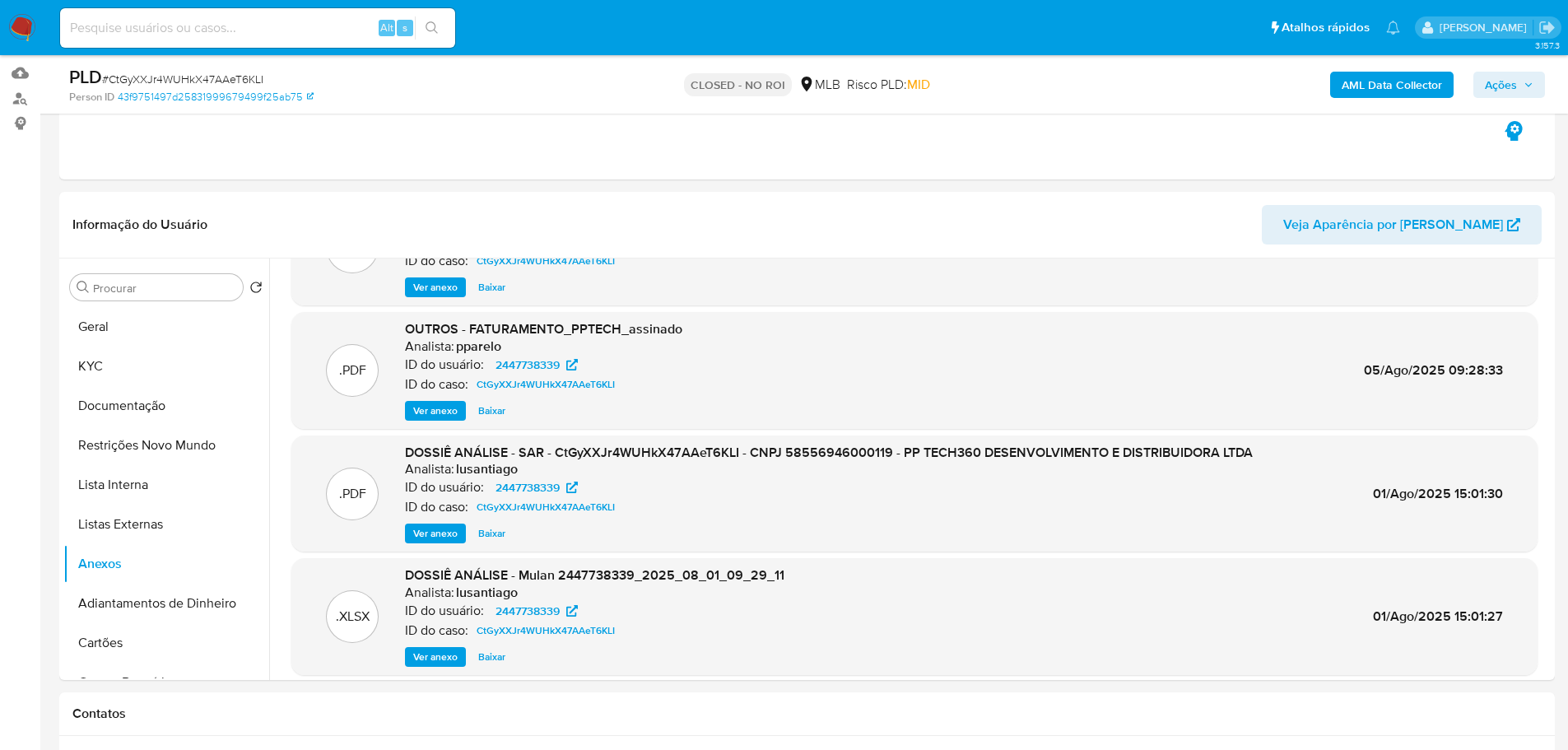
click at [494, 664] on span "Baixar" at bounding box center [491, 657] width 27 height 17
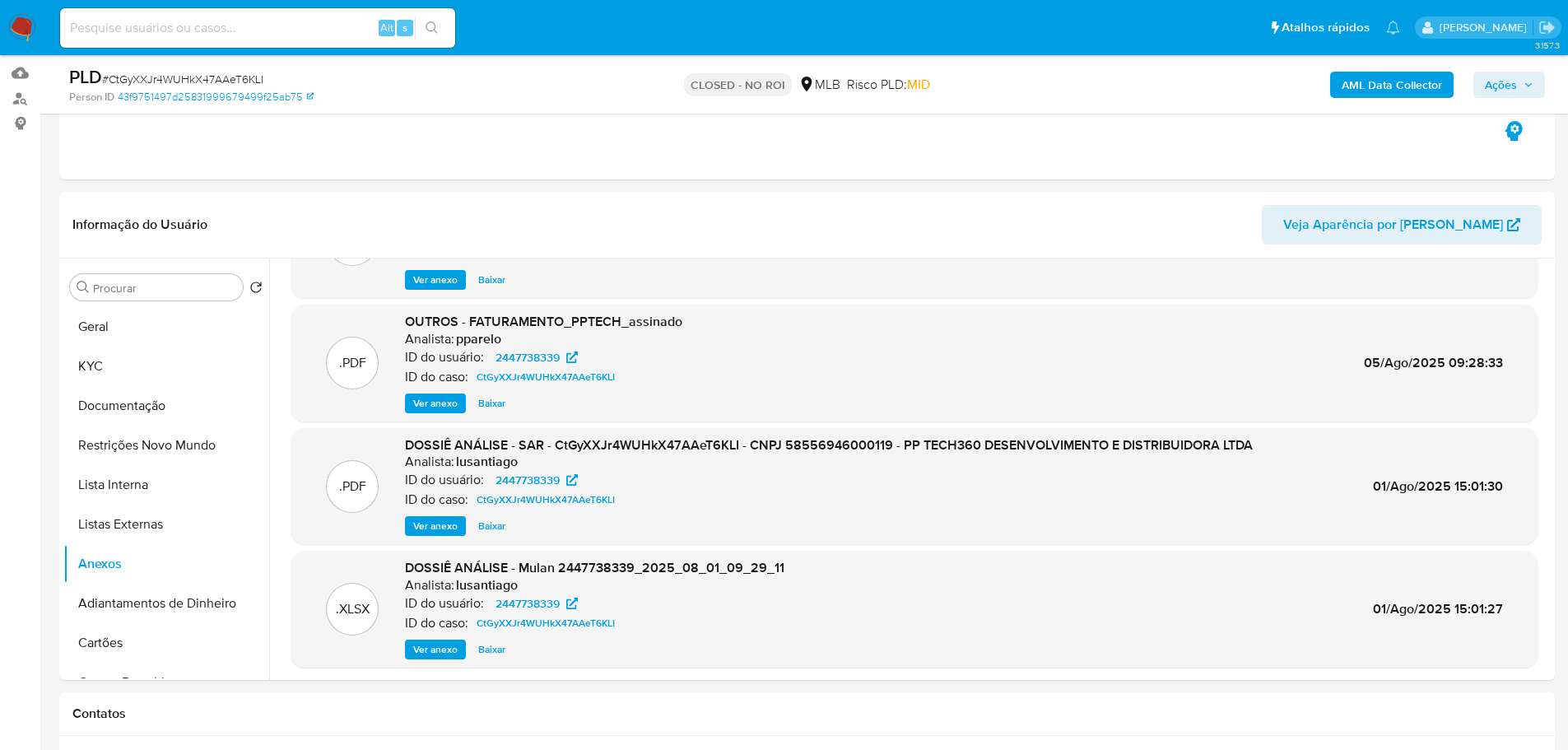
scroll to position [92, 0]
click at [436, 647] on span "Ver anexo" at bounding box center [435, 647] width 44 height 17
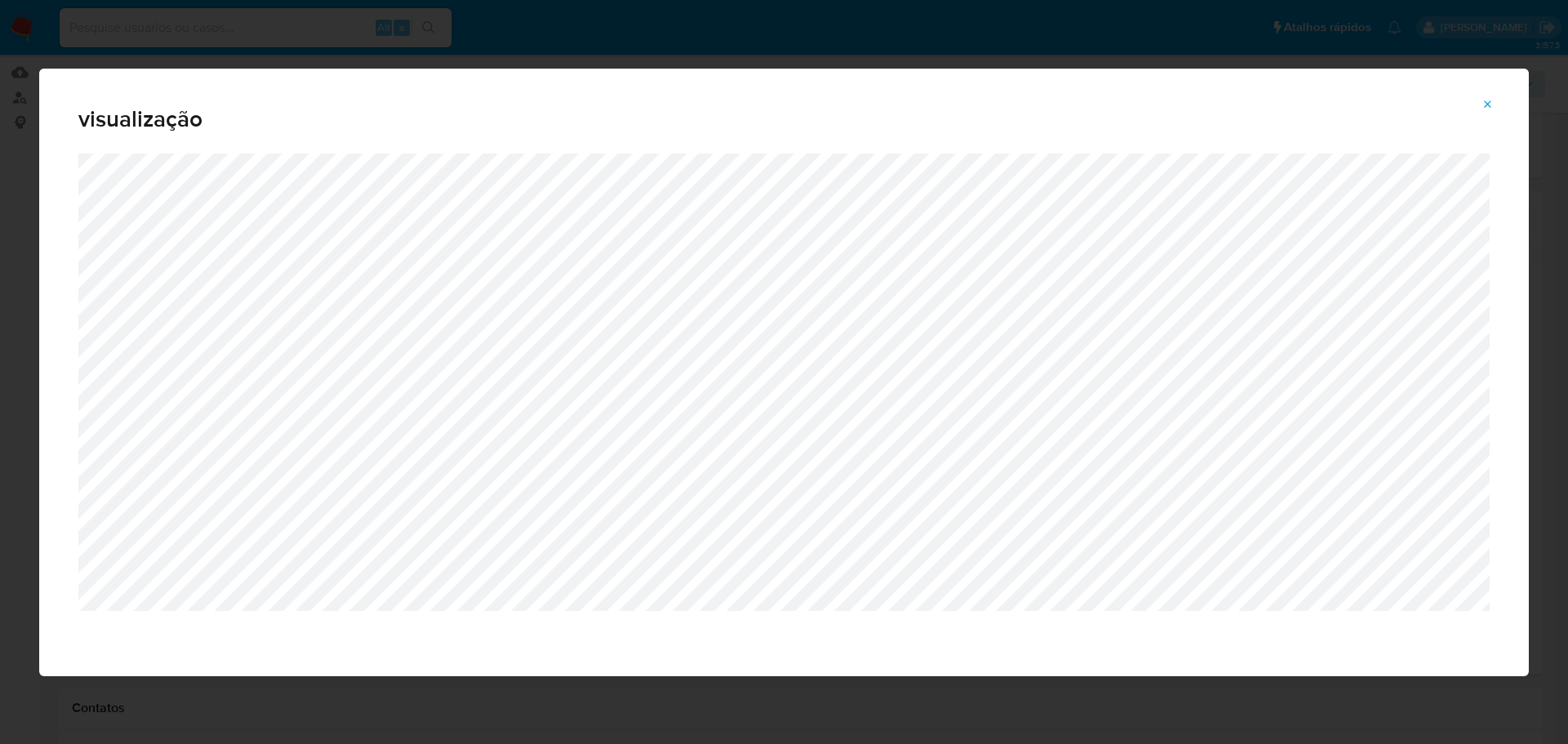
click at [1485, 103] on icon "Attachment preview" at bounding box center [1488, 105] width 13 height 13
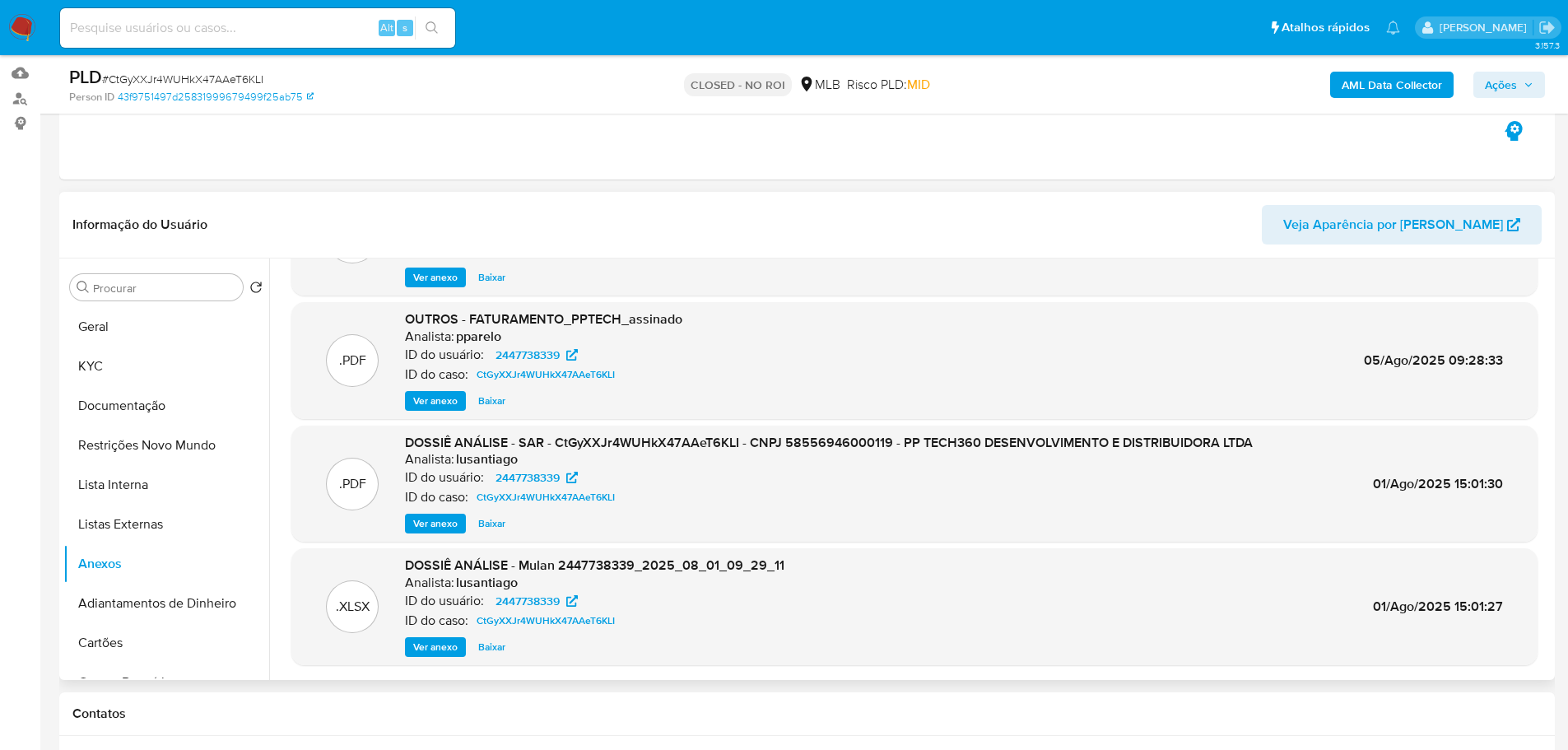
click at [455, 524] on span "Ver anexo" at bounding box center [435, 523] width 44 height 17
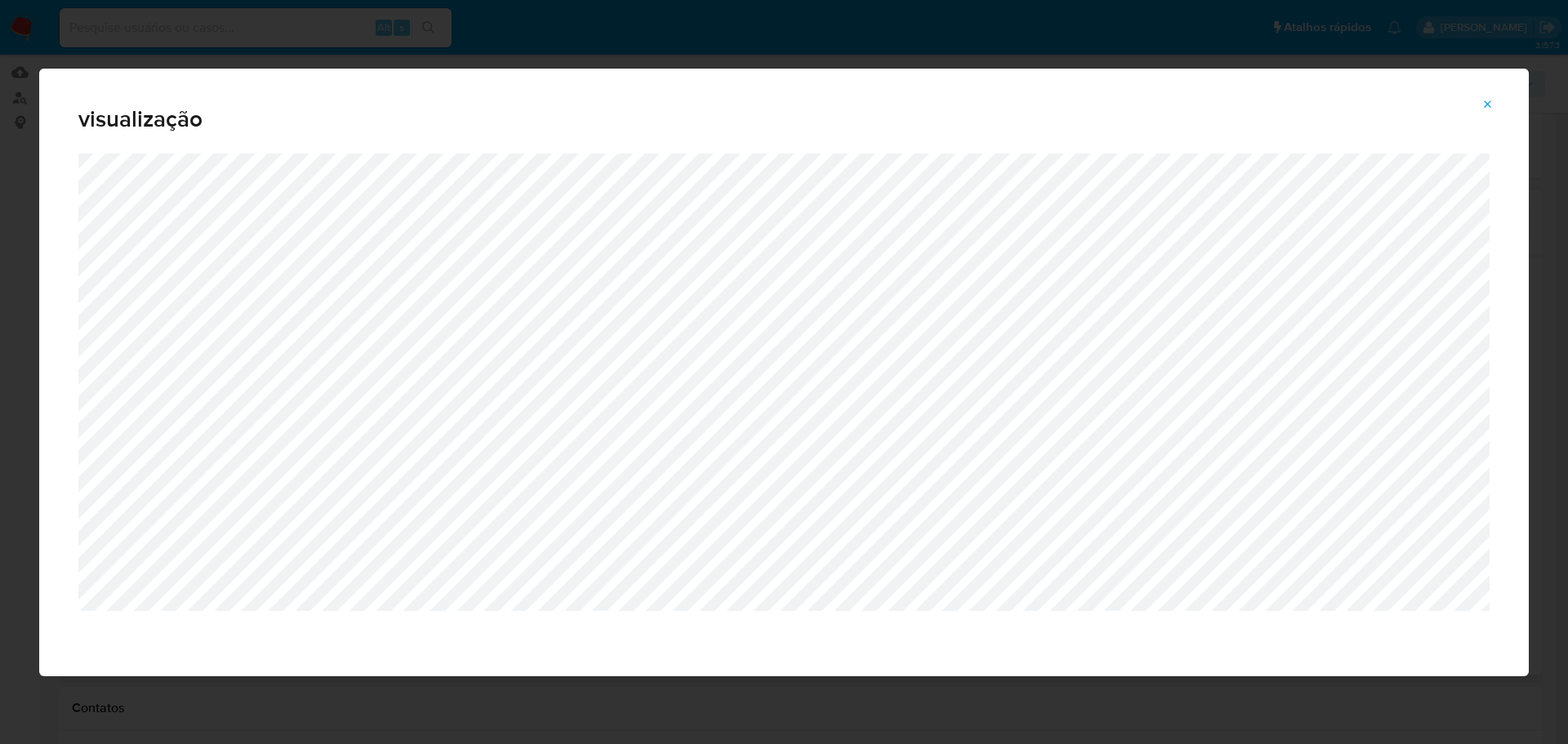
click at [1486, 107] on icon "Attachment preview" at bounding box center [1488, 105] width 13 height 13
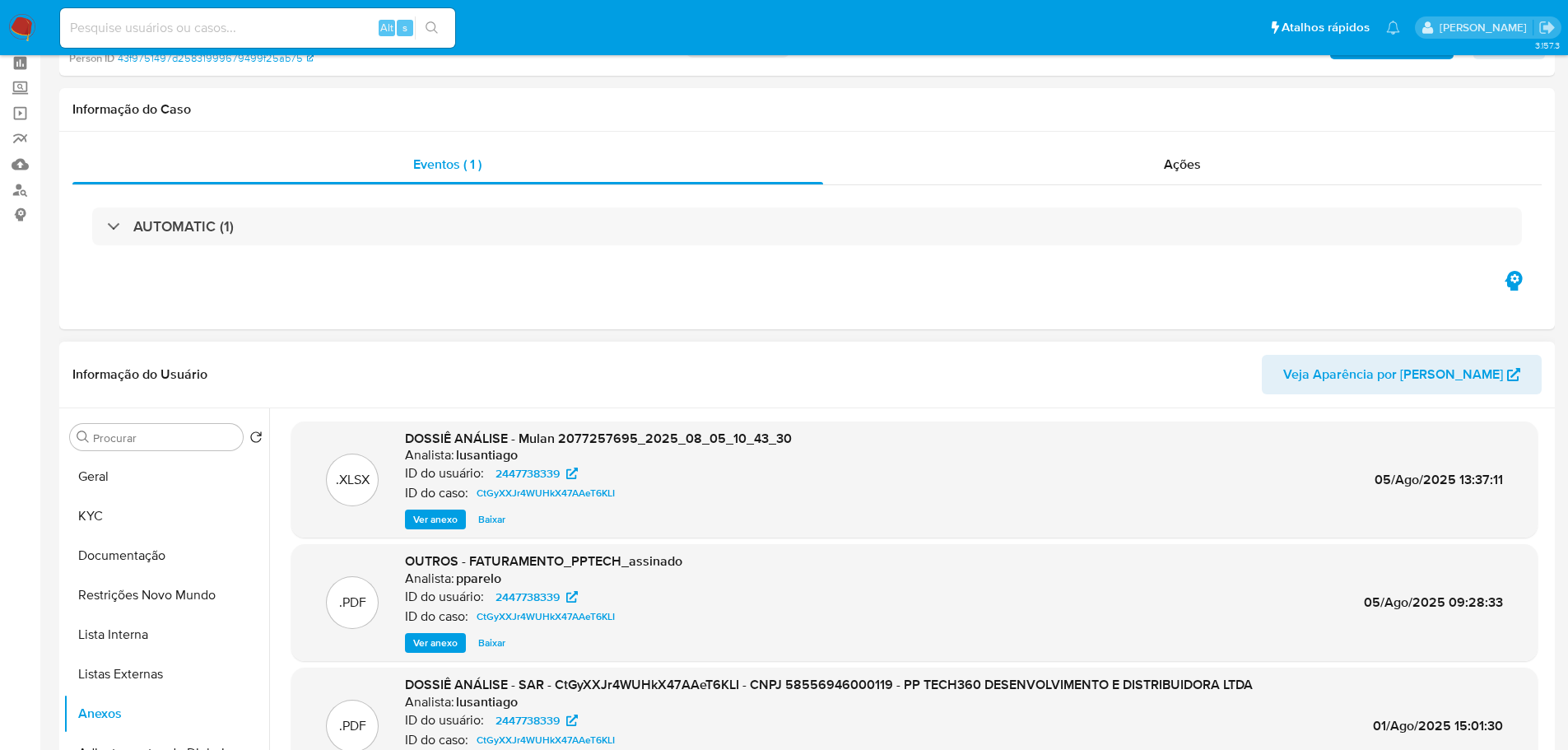
scroll to position [0, 0]
